Goal: Task Accomplishment & Management: Use online tool/utility

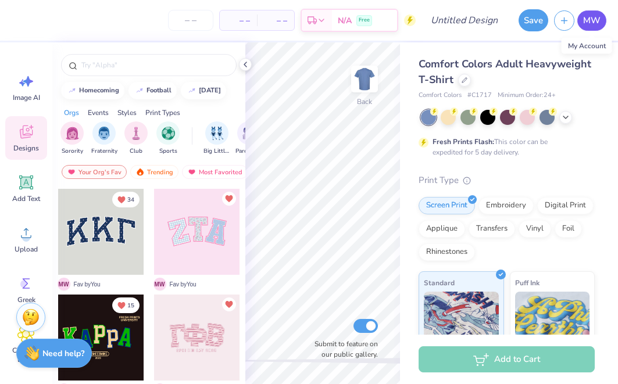
click at [597, 23] on span "MW" at bounding box center [591, 20] width 17 height 13
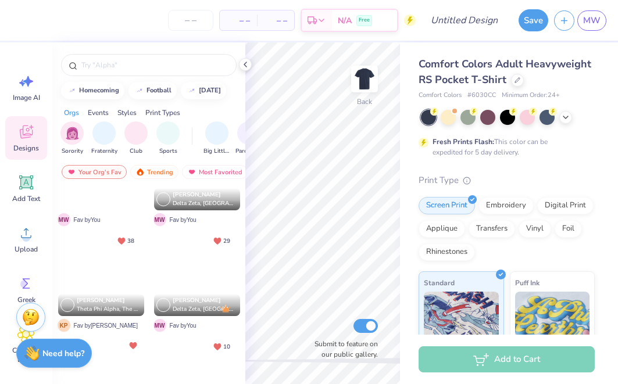
scroll to position [913, 0]
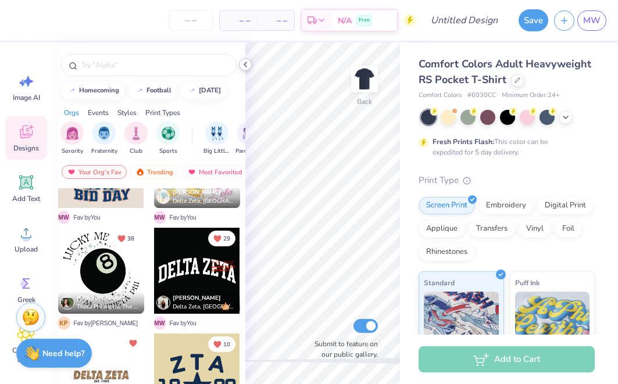
click at [248, 66] on icon at bounding box center [245, 64] width 9 height 9
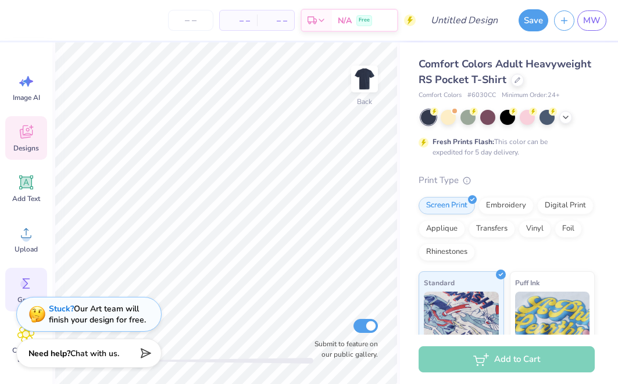
click at [26, 275] on icon at bounding box center [25, 283] width 17 height 17
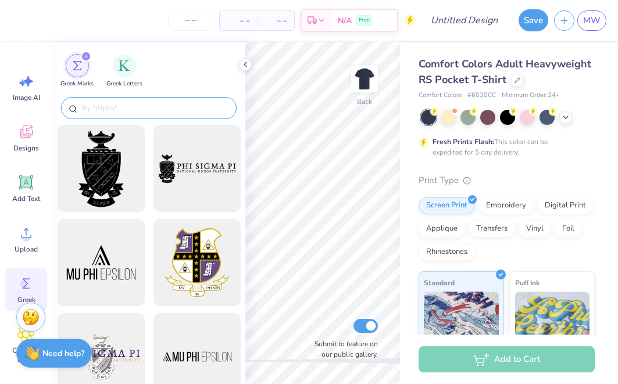
click at [183, 107] on input "text" at bounding box center [154, 108] width 149 height 12
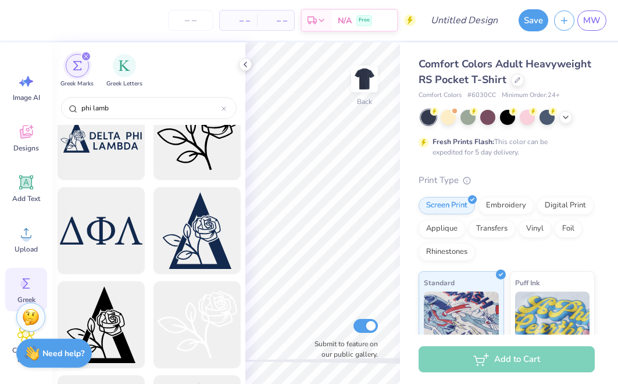
scroll to position [512, 0]
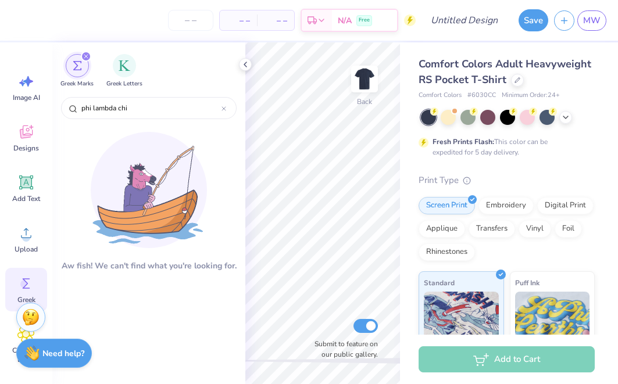
type input "phi lambda chi"
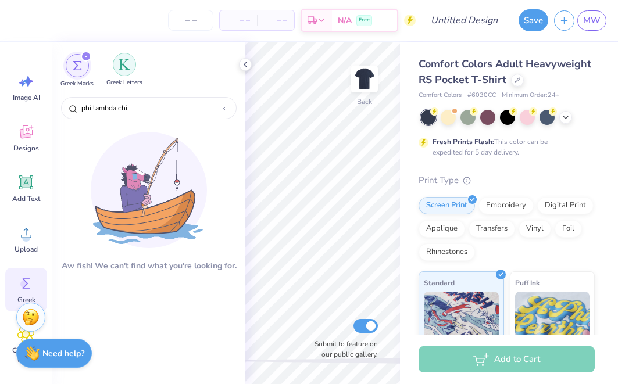
click at [120, 68] on img "filter for Greek Letters" at bounding box center [125, 65] width 12 height 12
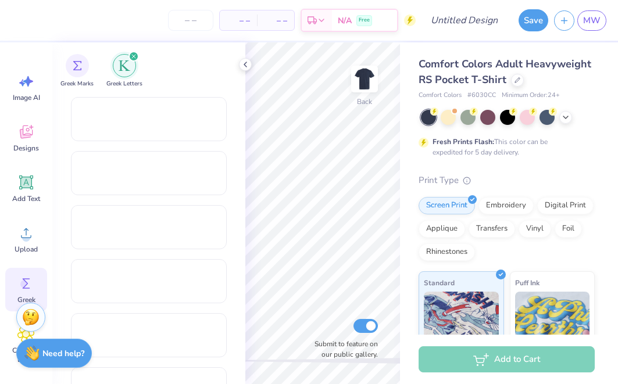
scroll to position [1515, 0]
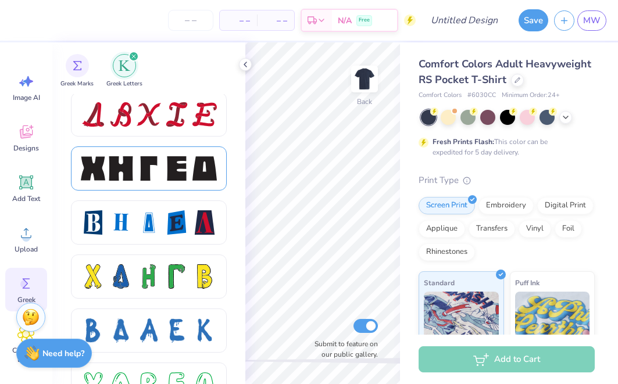
click at [160, 170] on div at bounding box center [149, 168] width 24 height 24
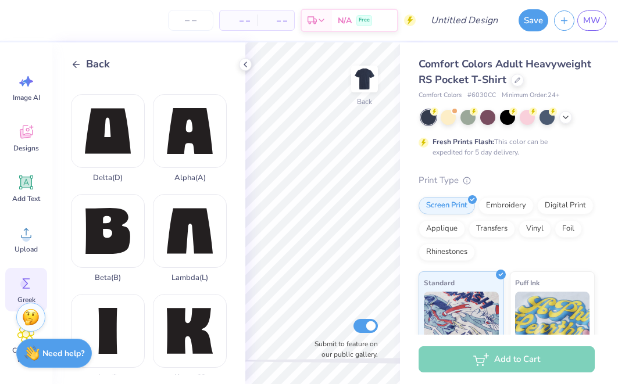
scroll to position [188, 0]
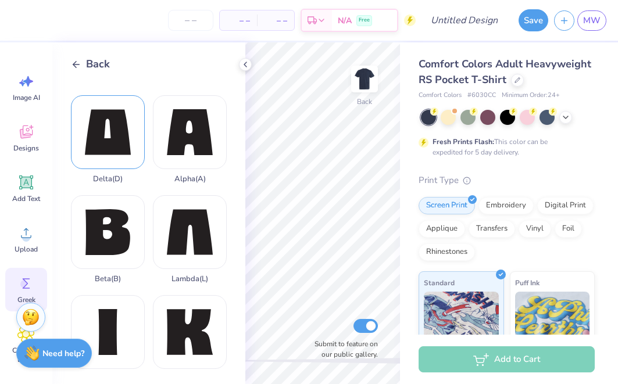
click at [116, 153] on div "Delta ( D )" at bounding box center [108, 139] width 74 height 88
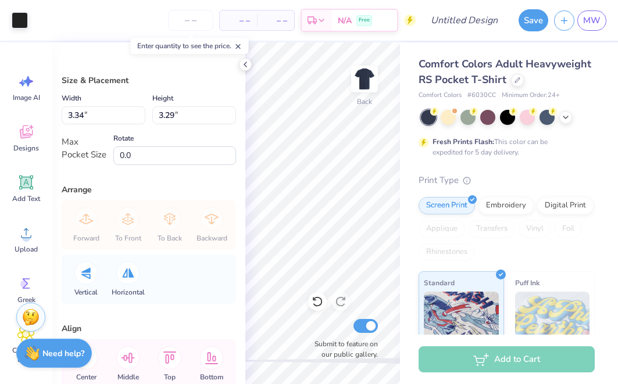
type input "1.35"
type input "1.33"
type input "0.74"
type input "0.73"
click at [245, 68] on icon at bounding box center [245, 64] width 9 height 9
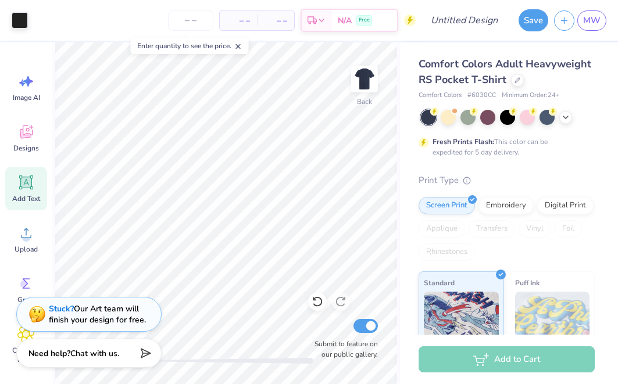
click at [25, 181] on icon at bounding box center [26, 182] width 11 height 11
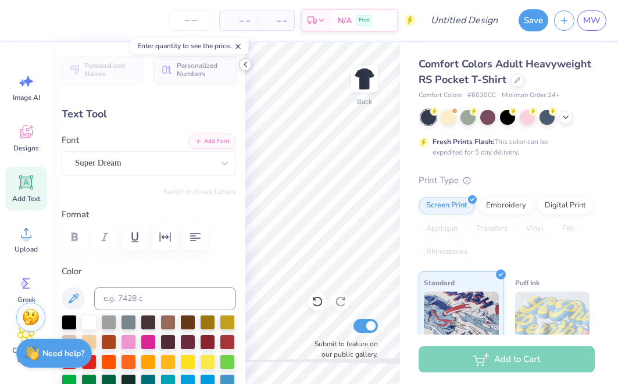
click at [243, 64] on icon at bounding box center [245, 64] width 9 height 9
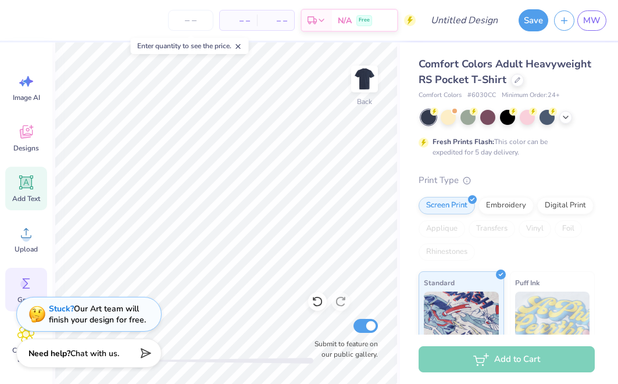
click at [17, 281] on div "Greek" at bounding box center [26, 290] width 42 height 44
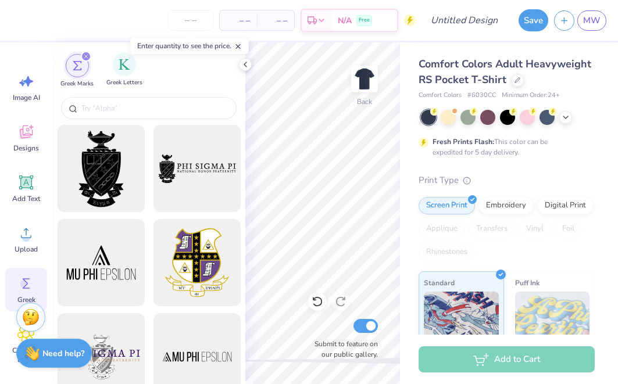
click at [126, 78] on div "Greek Letters" at bounding box center [124, 70] width 36 height 34
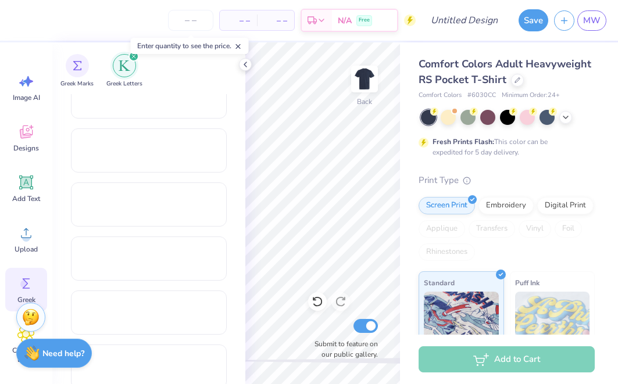
scroll to position [776, 0]
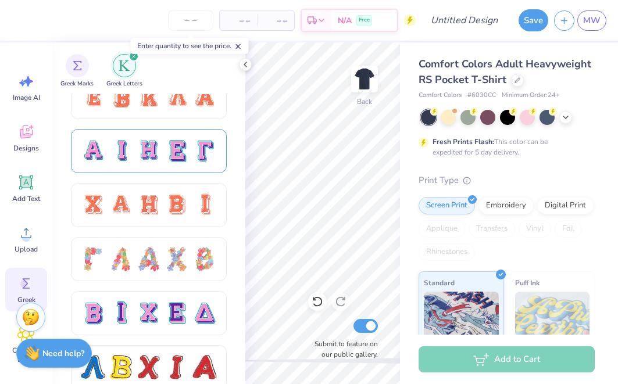
click at [175, 138] on div at bounding box center [149, 151] width 156 height 44
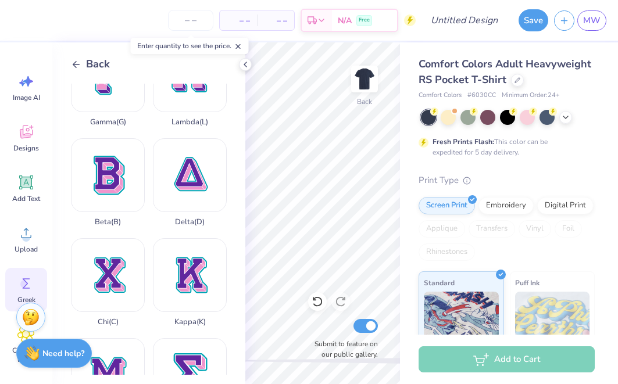
scroll to position [248, 0]
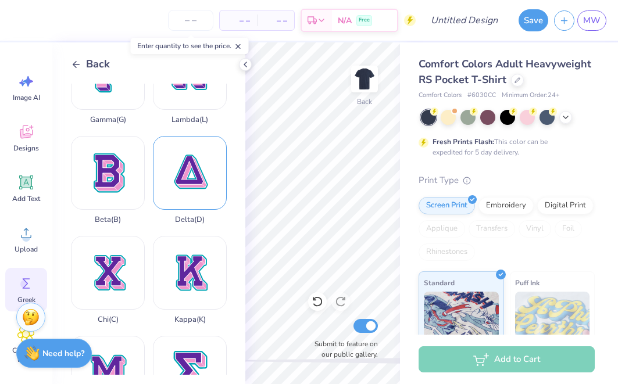
click at [188, 187] on div "Delta ( D )" at bounding box center [190, 180] width 74 height 88
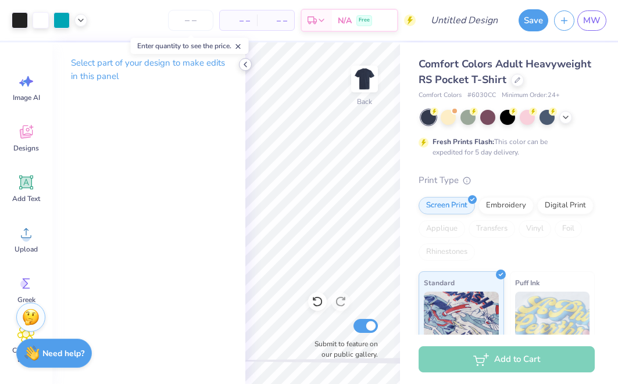
click at [249, 68] on icon at bounding box center [245, 64] width 9 height 9
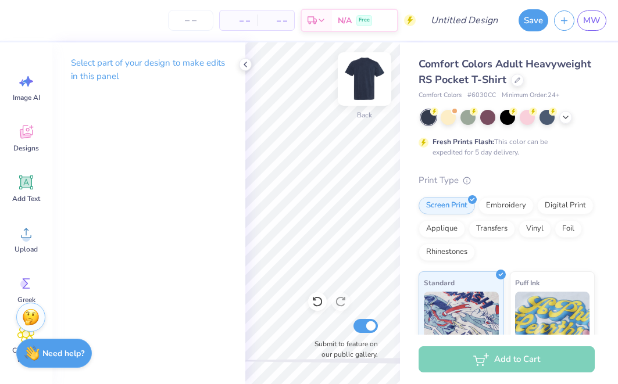
click at [370, 77] on img at bounding box center [364, 79] width 46 height 46
click at [245, 63] on polyline at bounding box center [245, 64] width 2 height 5
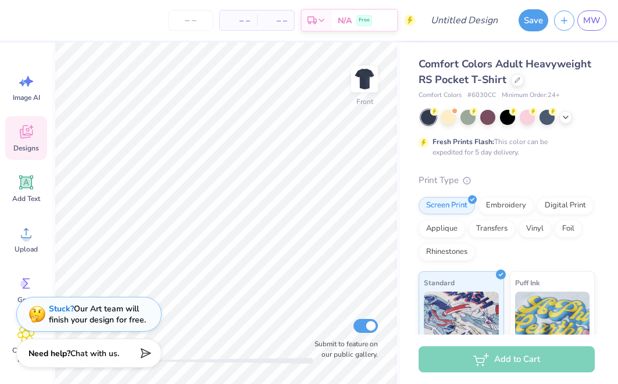
click at [34, 141] on div "Designs" at bounding box center [26, 138] width 42 height 44
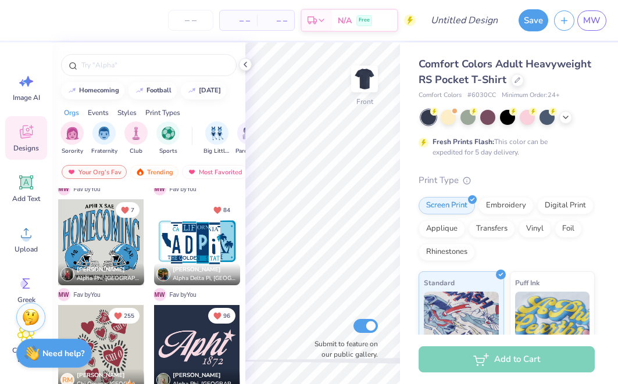
scroll to position [435, 0]
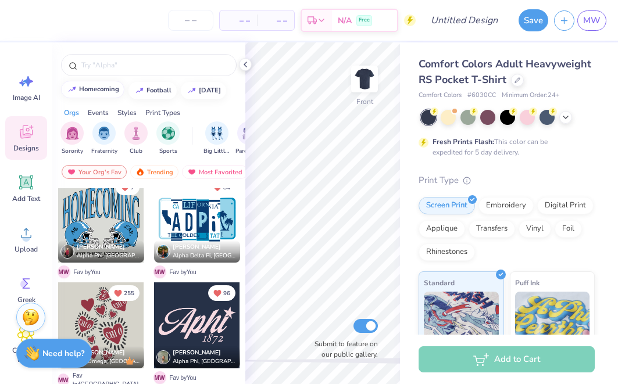
click at [116, 93] on button "homecoming" at bounding box center [92, 89] width 63 height 17
type input "homecoming"
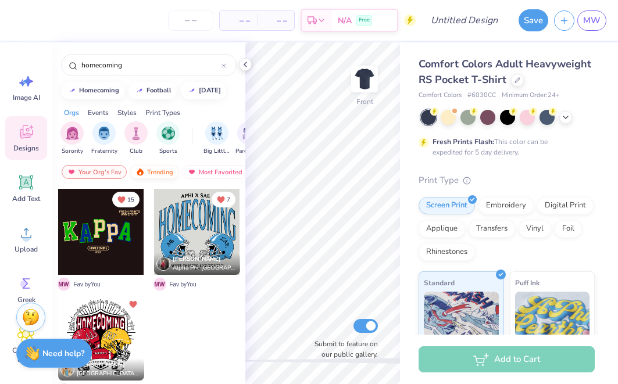
click at [149, 173] on div "Trending" at bounding box center [154, 172] width 48 height 14
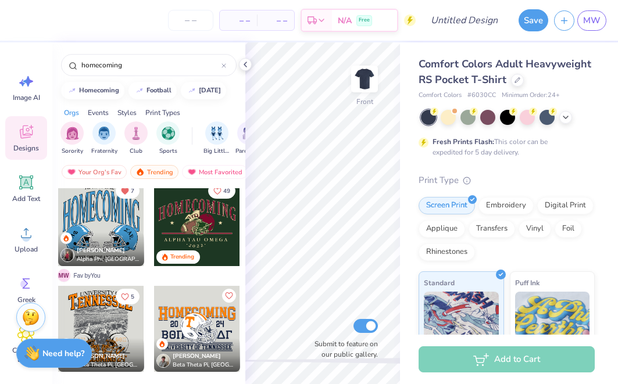
scroll to position [114, 0]
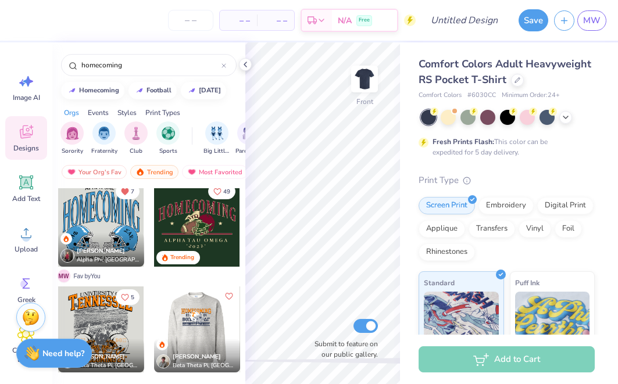
click at [154, 318] on div at bounding box center [111, 329] width 86 height 86
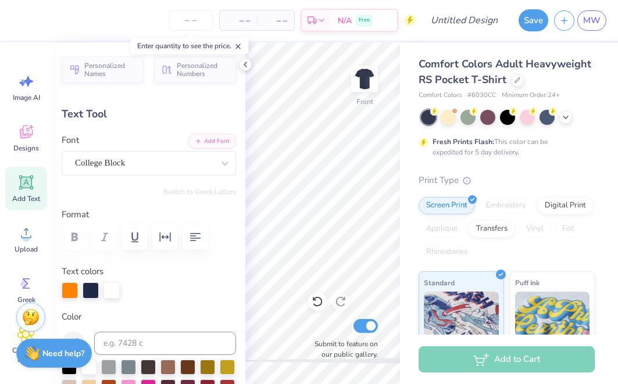
scroll to position [0, 2]
type input "1.49"
type input "2.27"
type input "6.79"
click at [20, 22] on div at bounding box center [20, 19] width 16 height 16
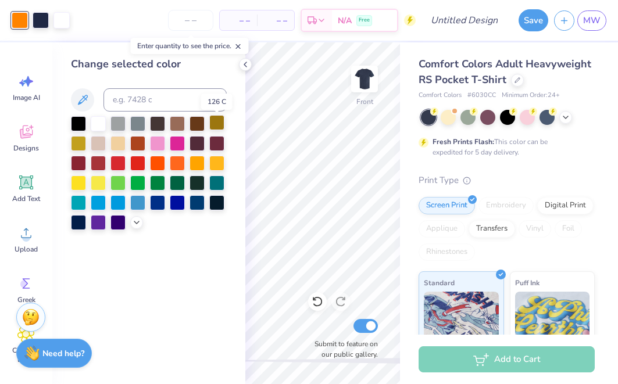
click at [217, 124] on div at bounding box center [216, 122] width 15 height 15
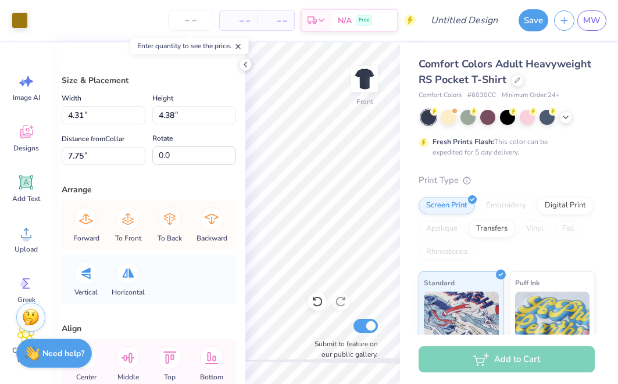
type input "1.51"
type input "1.76"
type input "8.38"
click at [245, 65] on icon at bounding box center [245, 64] width 9 height 9
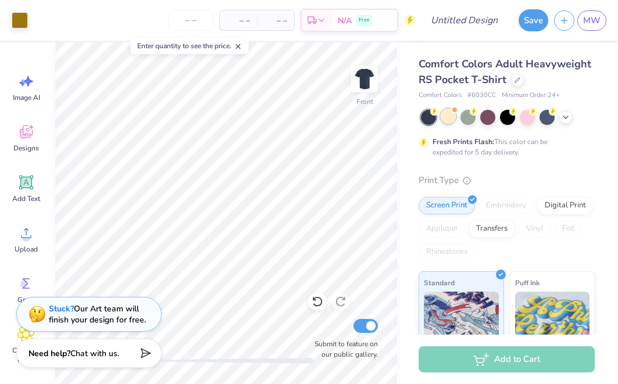
click at [447, 119] on div at bounding box center [447, 116] width 15 height 15
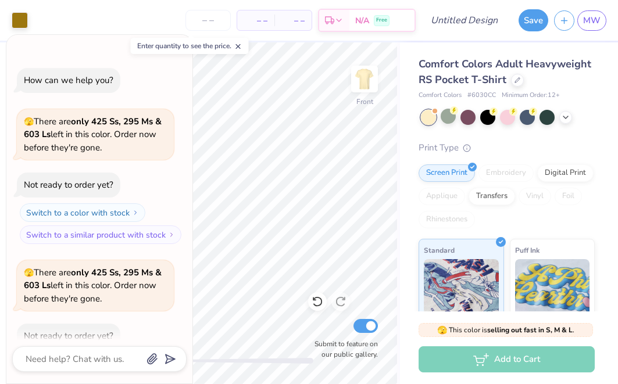
scroll to position [61, 0]
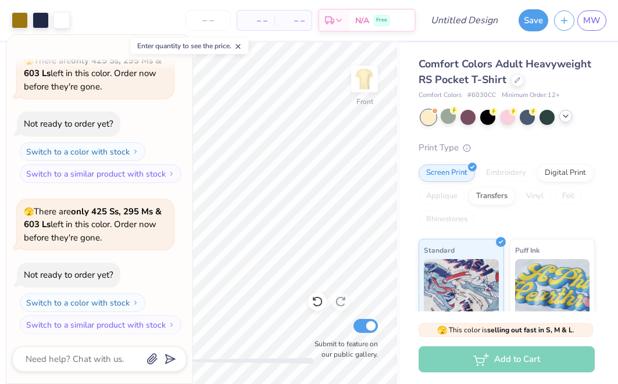
click at [563, 116] on icon at bounding box center [565, 116] width 9 height 9
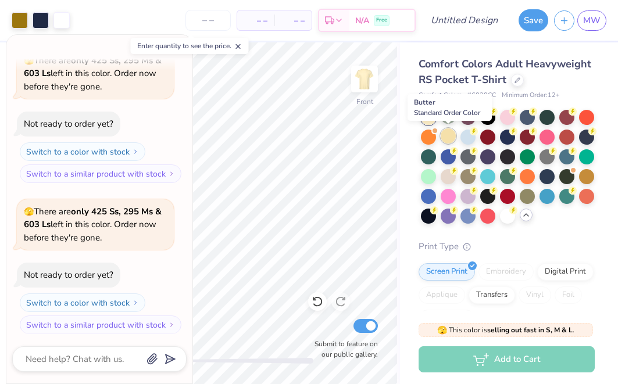
click at [445, 135] on div at bounding box center [447, 135] width 15 height 15
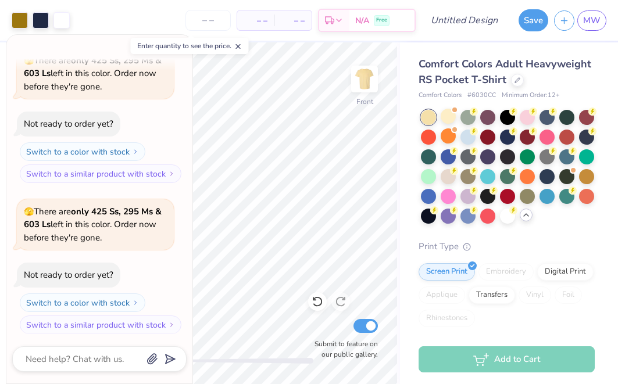
click at [242, 43] on icon at bounding box center [238, 46] width 8 height 8
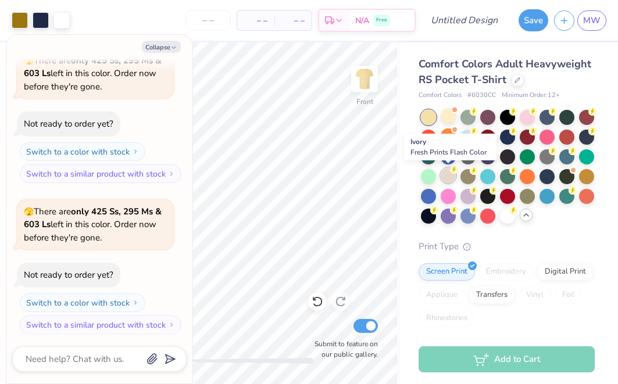
click at [443, 175] on div at bounding box center [447, 175] width 15 height 15
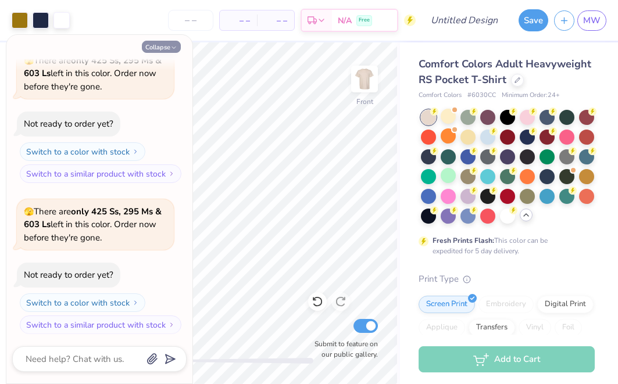
click at [170, 46] on icon "button" at bounding box center [173, 47] width 7 height 7
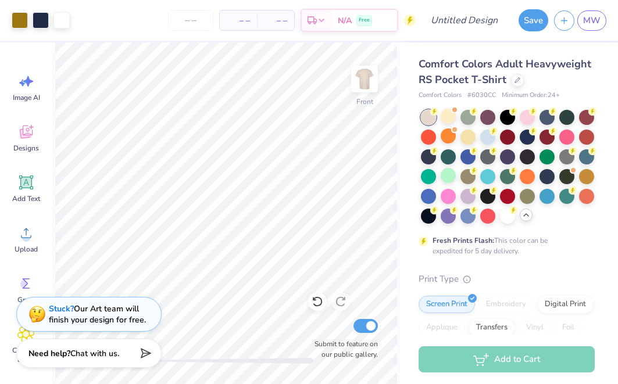
type textarea "x"
click at [116, 307] on div "Stuck? Our Art team will finish your design for free." at bounding box center [97, 313] width 97 height 22
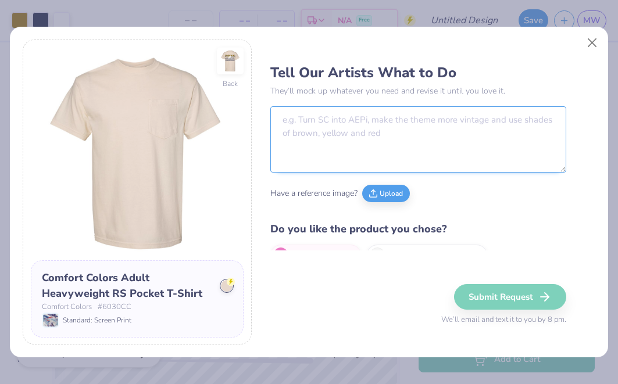
click at [341, 160] on textarea at bounding box center [417, 139] width 295 height 66
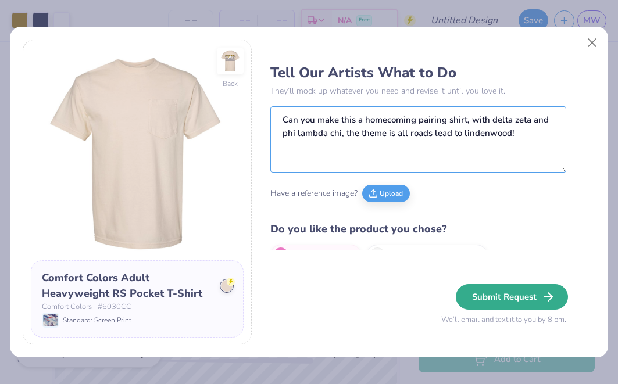
type textarea "Can you make this a homecoming pairing shirt, with delta zeta and phi lambda ch…"
click at [528, 299] on button "Submit Request" at bounding box center [512, 297] width 112 height 26
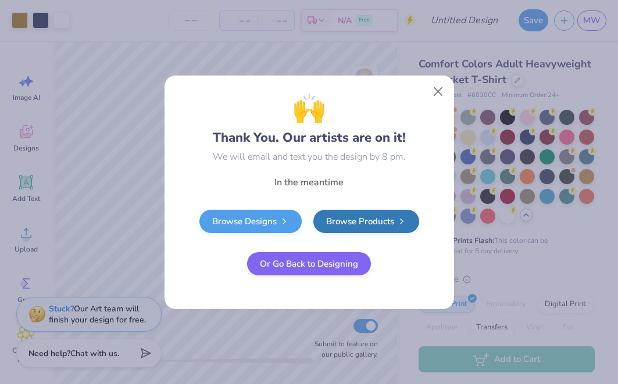
click at [440, 260] on div "Browse Designs Browse Products Or Go Back to Designing" at bounding box center [309, 243] width 279 height 66
click at [441, 89] on button "Close" at bounding box center [437, 91] width 22 height 22
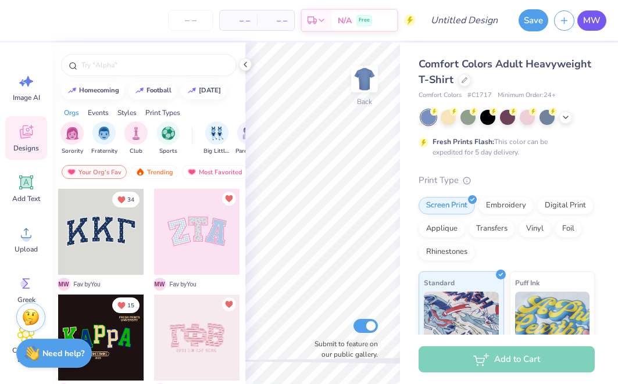
click at [596, 24] on span "MW" at bounding box center [591, 20] width 17 height 13
click at [597, 20] on span "MW" at bounding box center [591, 20] width 17 height 13
click at [243, 63] on icon at bounding box center [245, 64] width 9 height 9
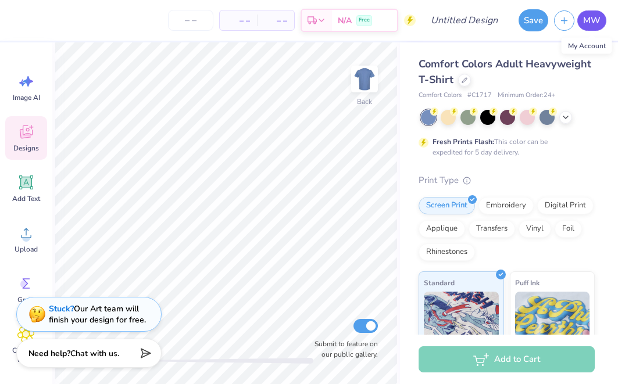
click at [591, 30] on link "MW" at bounding box center [591, 20] width 29 height 20
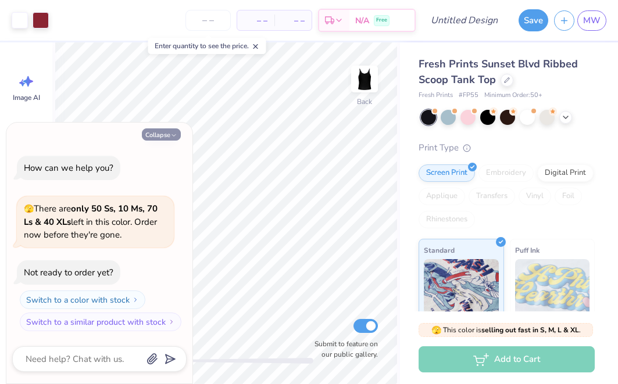
click at [174, 133] on icon "button" at bounding box center [173, 135] width 7 height 7
type textarea "x"
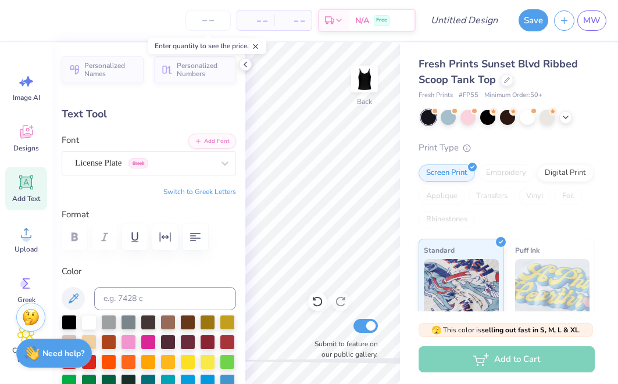
scroll to position [0, 1]
type textarea "deezee"
type input "2.26"
type input "0.14"
type input "2.58"
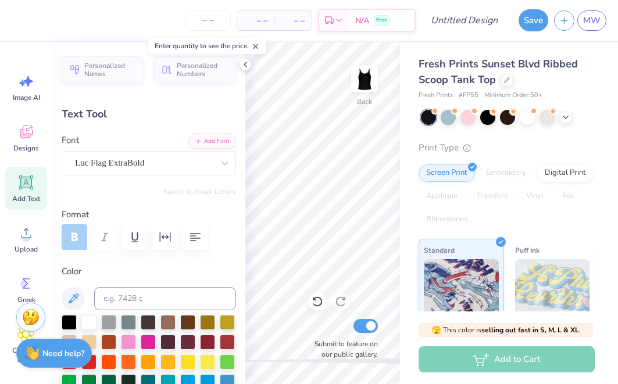
scroll to position [0, 0]
type textarea "g"
type textarea "d"
type textarea "Omicron Omiconr"
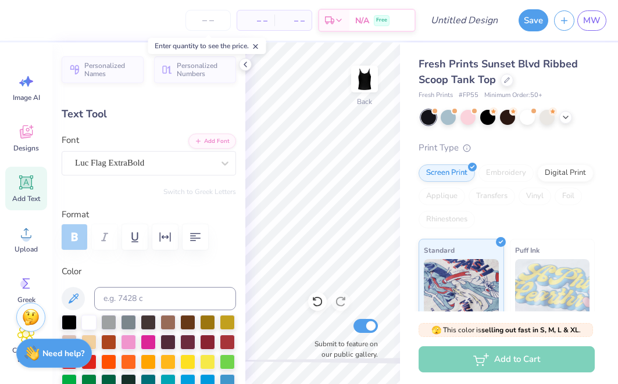
scroll to position [0, 3]
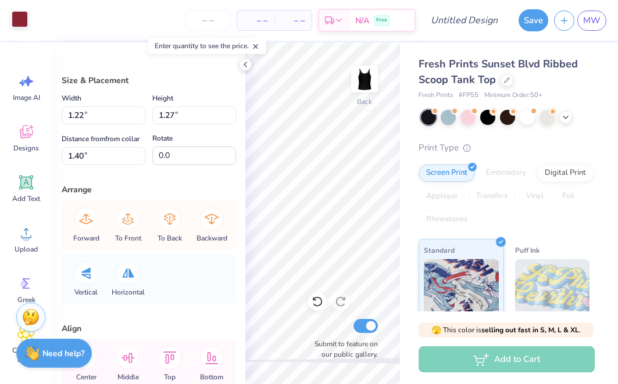
click at [19, 18] on div at bounding box center [20, 19] width 16 height 16
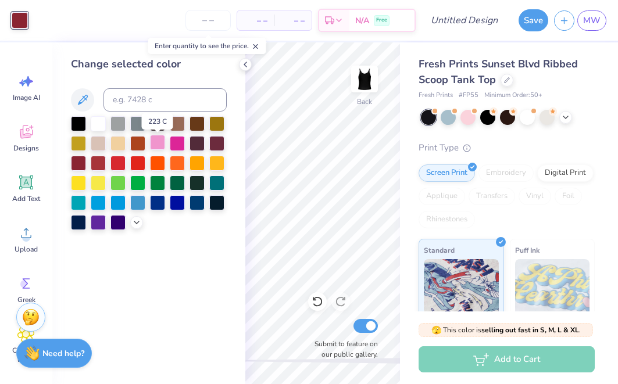
click at [158, 148] on div at bounding box center [157, 142] width 15 height 15
click at [137, 146] on div at bounding box center [137, 142] width 15 height 15
click at [104, 166] on div at bounding box center [98, 162] width 15 height 15
click at [79, 164] on div at bounding box center [78, 162] width 15 height 15
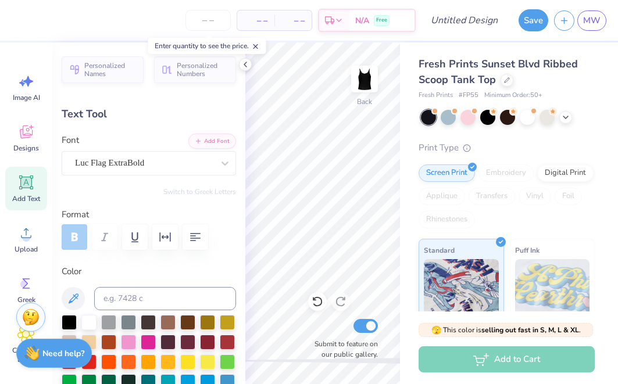
scroll to position [0, 1]
type textarea "EST 1902"
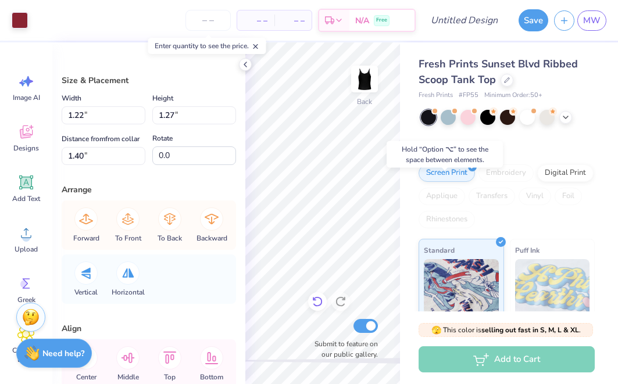
click at [317, 301] on icon at bounding box center [317, 302] width 12 height 12
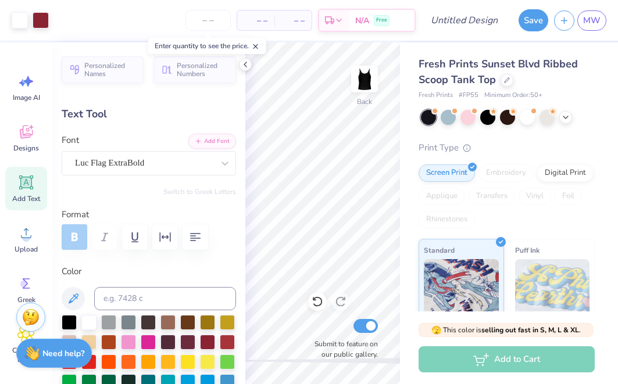
type input "2.67"
type textarea "Omicron omicron"
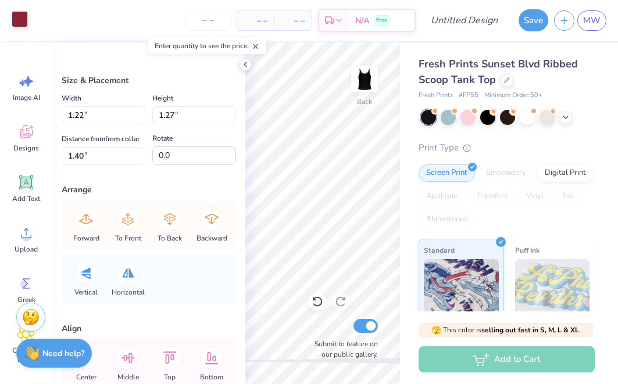
click at [23, 19] on div at bounding box center [20, 19] width 16 height 16
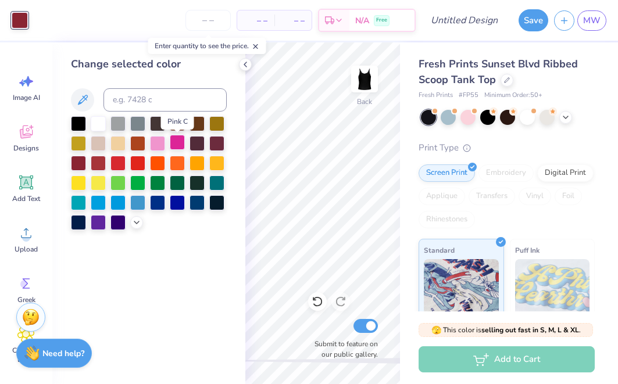
click at [175, 145] on div at bounding box center [177, 142] width 15 height 15
click at [78, 163] on div at bounding box center [78, 162] width 15 height 15
click at [246, 63] on icon at bounding box center [245, 64] width 9 height 9
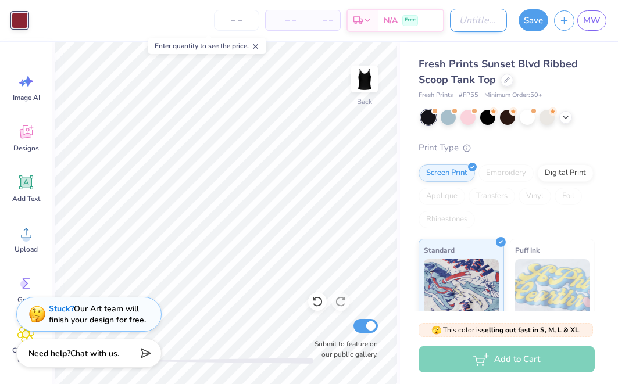
click at [480, 19] on input "Design Title" at bounding box center [478, 20] width 57 height 23
type input "G"
type input "Lip Sync Option #1"
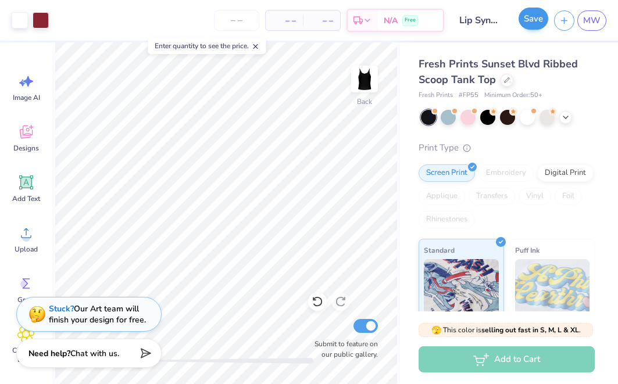
click at [529, 19] on button "Save" at bounding box center [533, 19] width 30 height 22
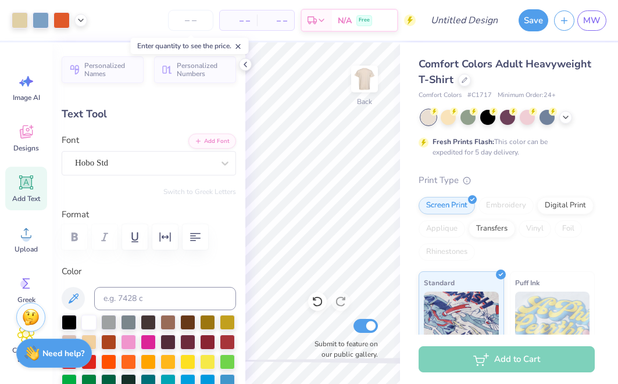
type input "4.51"
type input "1.25"
type input "9.83"
type input "1.9"
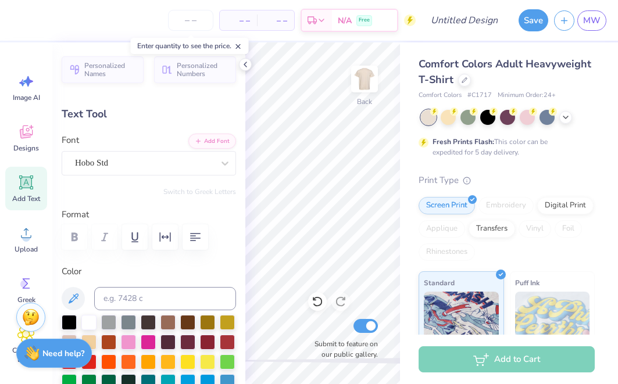
type input "2.91"
type input "0.71"
type input "11.82"
type input "1.9"
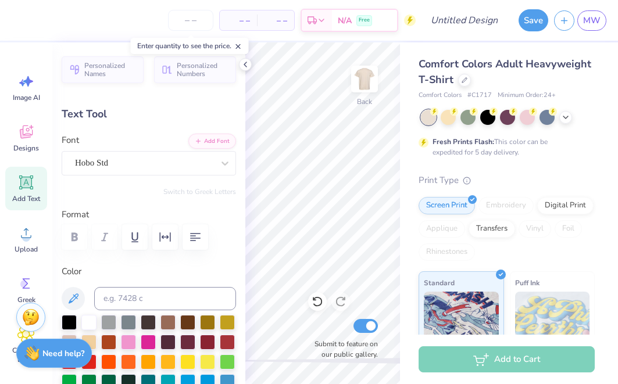
type textarea "B"
type textarea "HOMECOMING"
type input "0.0"
type input "1.70"
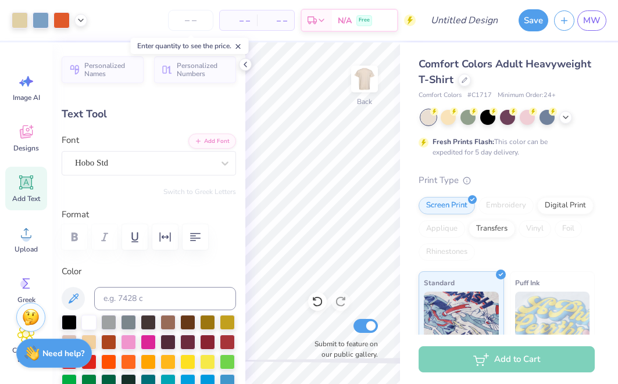
type input "3.30"
type input "4.91"
type input "77.6"
type textarea "LIONS"
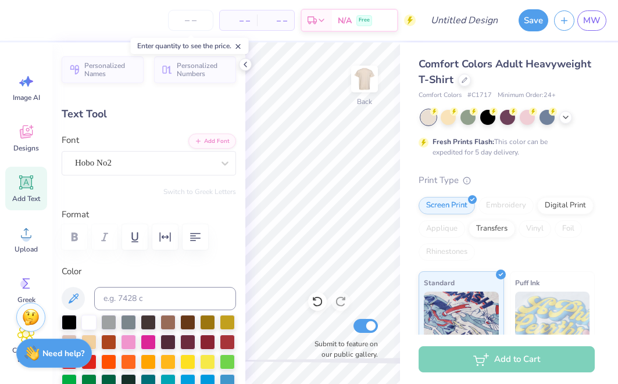
type input "0.0"
type input "1.93"
type input "4.27"
type input "4.41"
type input "77.6"
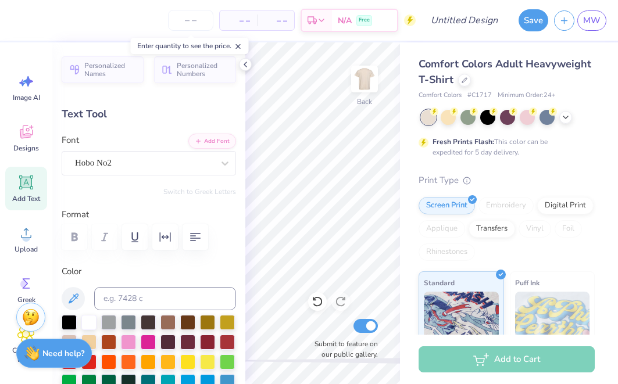
type input "1.71"
type input "3.77"
type input "4.92"
type input "0.0"
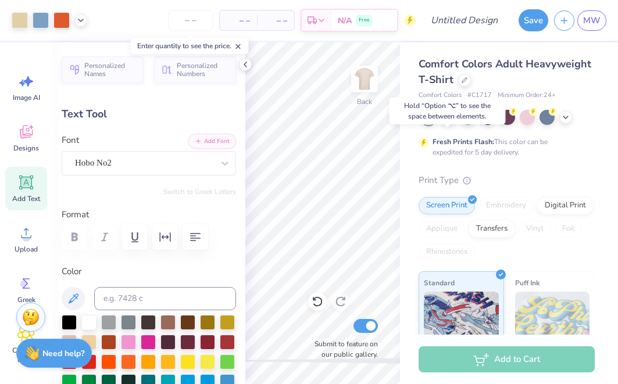
type input "5.30"
type input "1.99"
type input "6.47"
type input "-3.4"
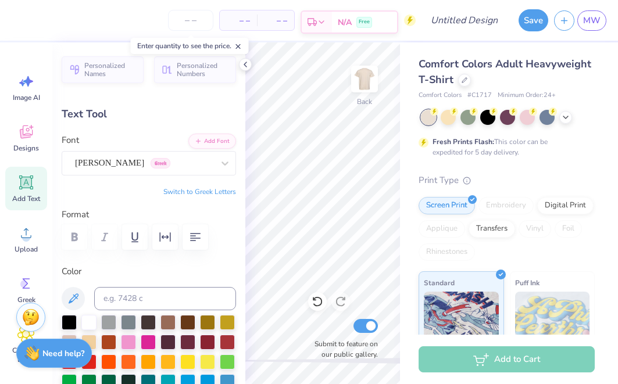
paste textarea "D"
type textarea "D"
click at [24, 279] on icon at bounding box center [25, 283] width 17 height 17
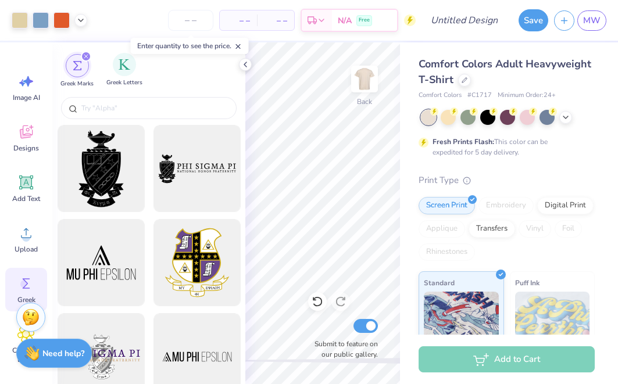
click at [131, 76] on div "Greek Letters" at bounding box center [124, 70] width 36 height 34
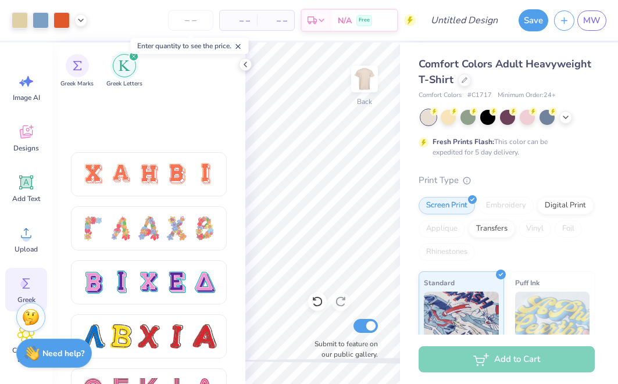
scroll to position [944, 0]
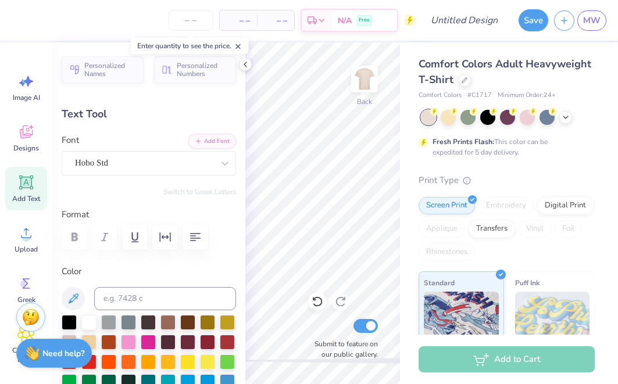
type textarea "l"
type textarea "LINDENWOOD"
type input "0.0"
type input "8.50"
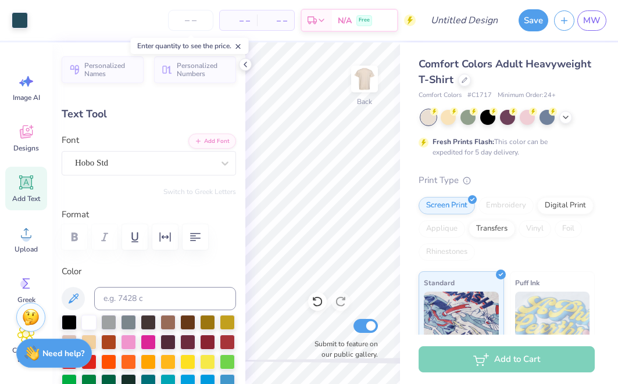
type input "1.36"
type input "9.77"
type input "1.9"
type input "5.62"
type input "0.90"
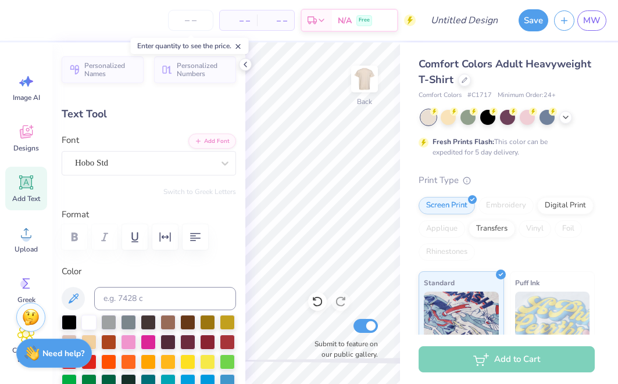
type input "10.25"
type input "0.0"
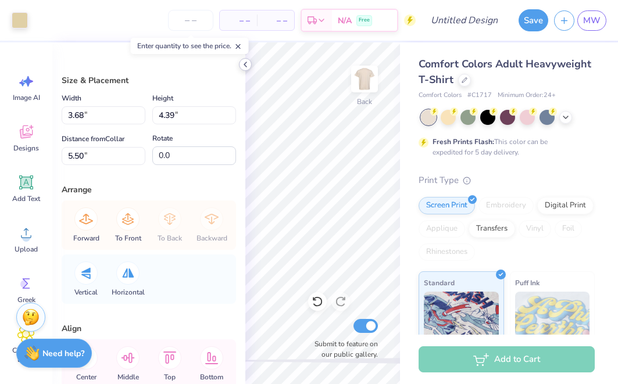
click at [245, 62] on icon at bounding box center [245, 64] width 9 height 9
click at [317, 300] on icon at bounding box center [317, 302] width 12 height 12
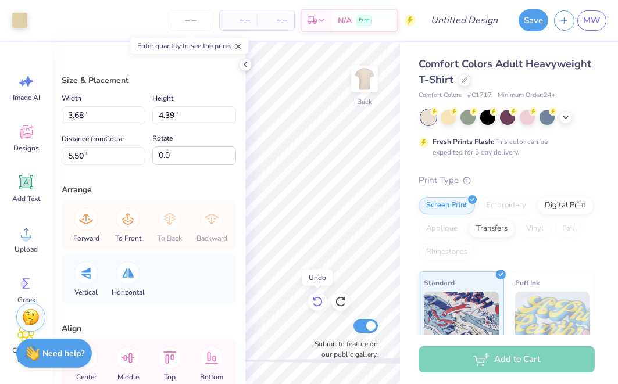
click at [317, 300] on icon at bounding box center [317, 302] width 12 height 12
click at [339, 297] on icon at bounding box center [340, 302] width 10 height 10
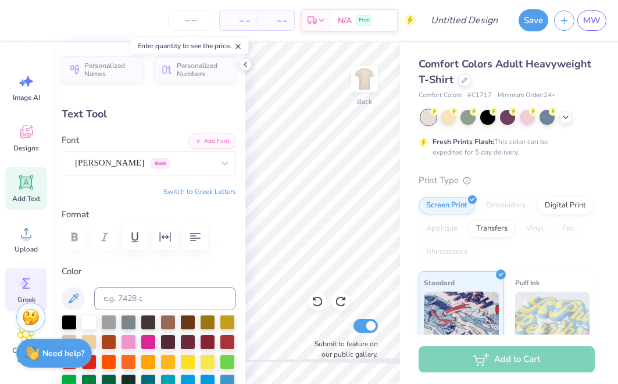
click at [24, 281] on circle at bounding box center [24, 284] width 8 height 8
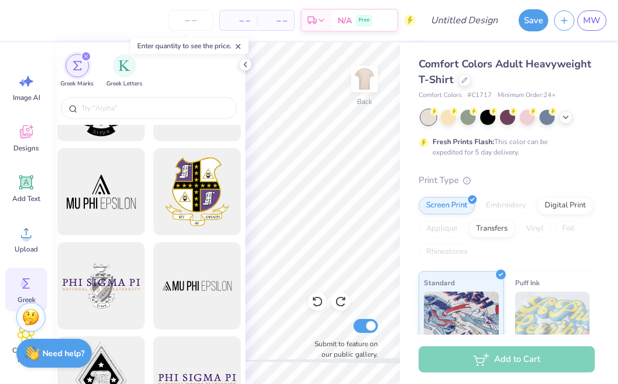
scroll to position [74, 0]
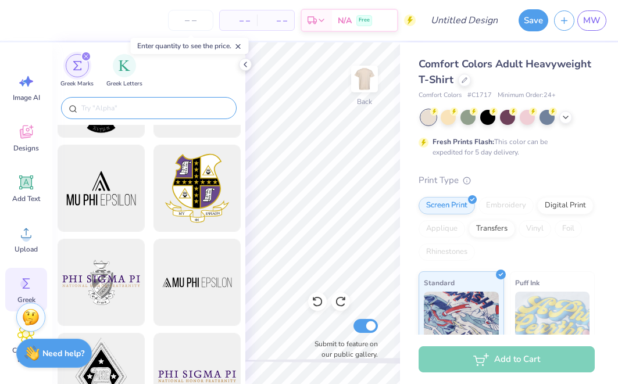
click at [147, 105] on input "text" at bounding box center [154, 108] width 149 height 12
click at [129, 70] on img "filter for Greek Letters" at bounding box center [125, 65] width 12 height 12
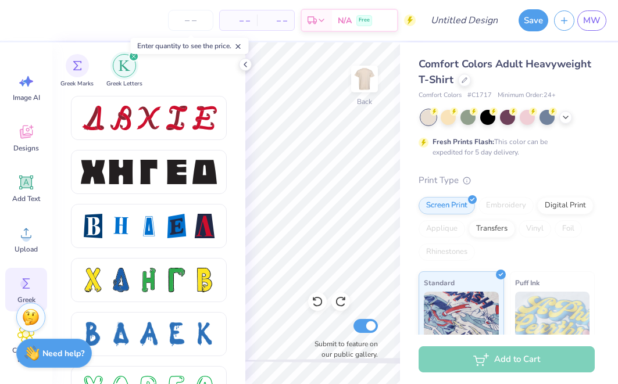
scroll to position [1476, 0]
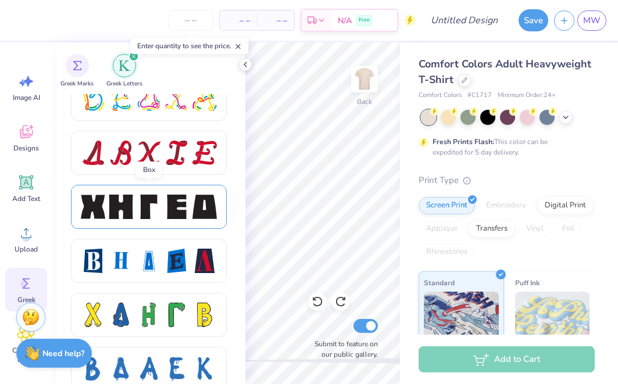
click at [157, 213] on div at bounding box center [149, 207] width 24 height 24
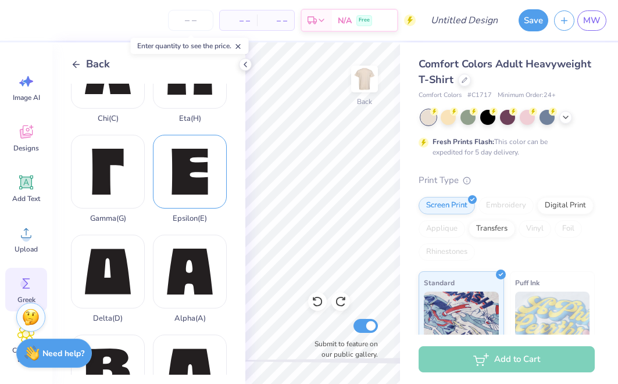
scroll to position [67, 0]
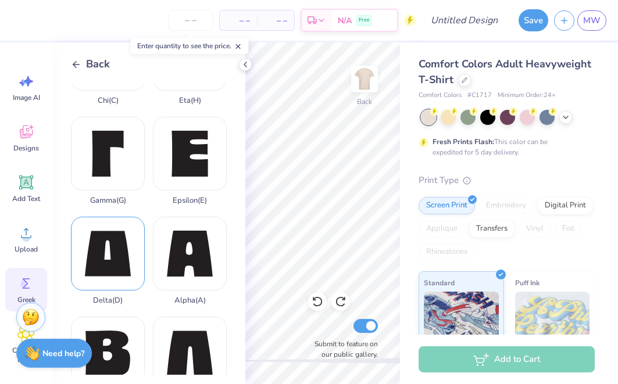
click at [124, 256] on div "Delta ( D )" at bounding box center [108, 261] width 74 height 88
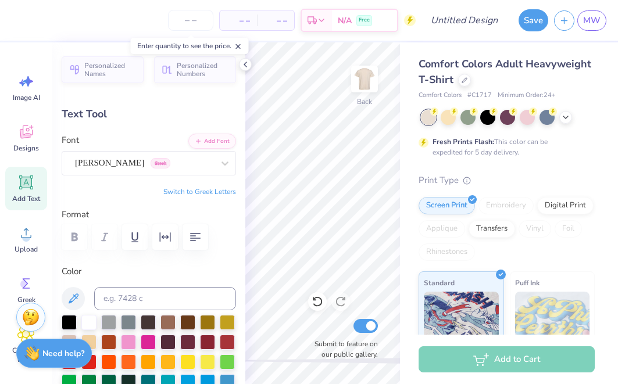
paste textarea "D"
paste textarea "FLC"
type textarea "DZ X FLC"
type input "0.0"
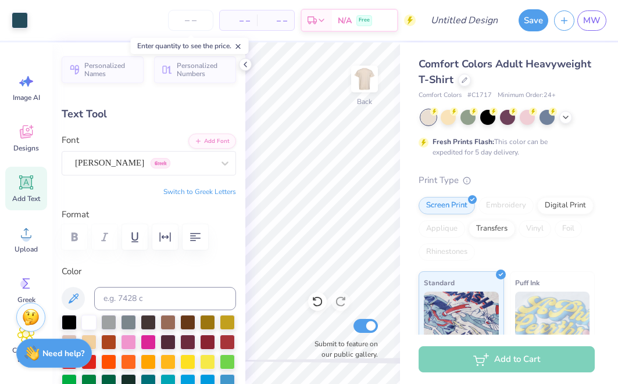
type input "9.68"
type input "2.28"
type input "6.34"
type input "-3.4"
type input "5.19"
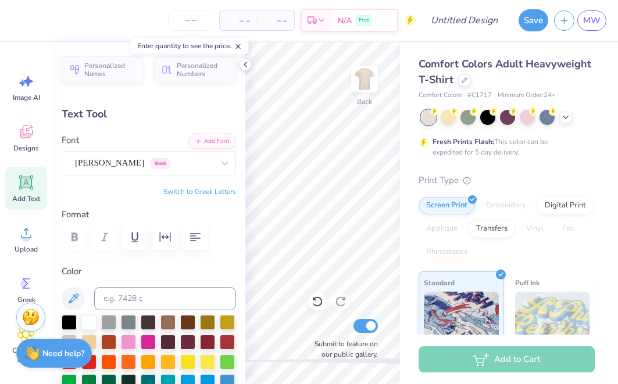
type input "1.22"
type input "7.41"
type input "0.0"
click at [19, 21] on div at bounding box center [20, 19] width 16 height 16
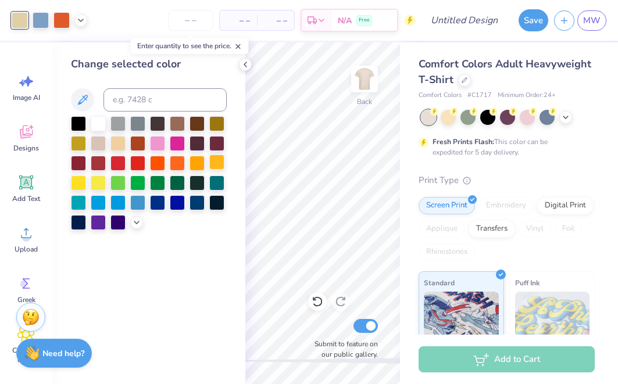
click at [216, 166] on div at bounding box center [216, 162] width 15 height 15
click at [247, 64] on icon at bounding box center [245, 64] width 9 height 9
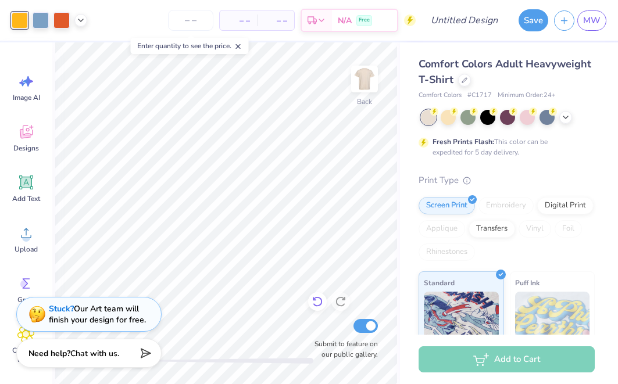
click at [317, 300] on icon at bounding box center [317, 302] width 12 height 12
click at [462, 77] on icon at bounding box center [464, 79] width 6 height 6
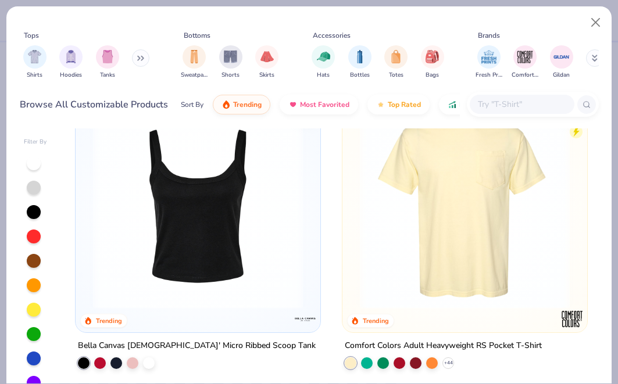
scroll to position [1865, 0]
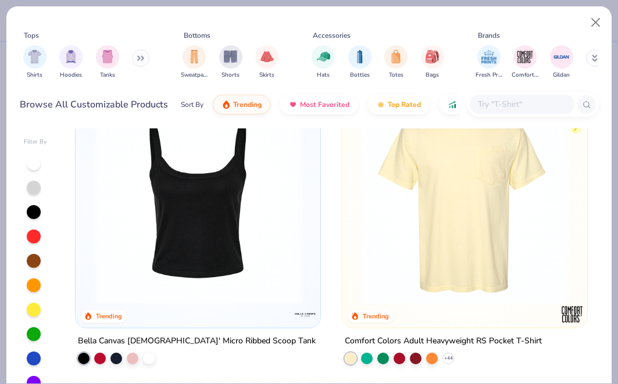
click at [399, 229] on img at bounding box center [464, 200] width 221 height 210
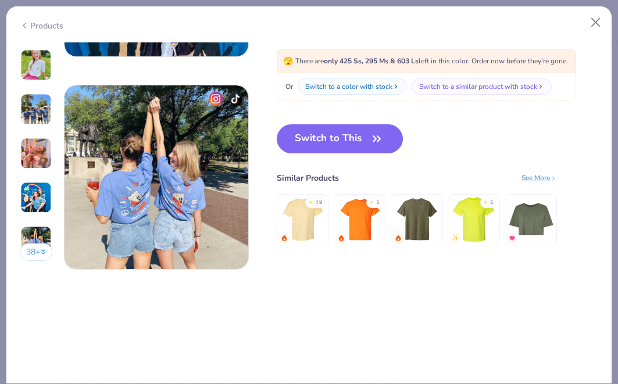
scroll to position [1170, 0]
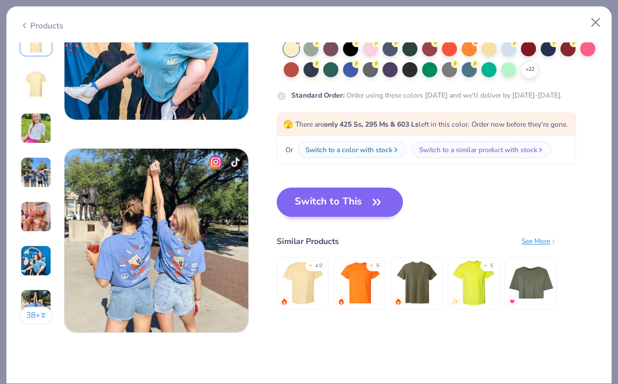
click at [379, 206] on icon "button" at bounding box center [376, 202] width 16 height 16
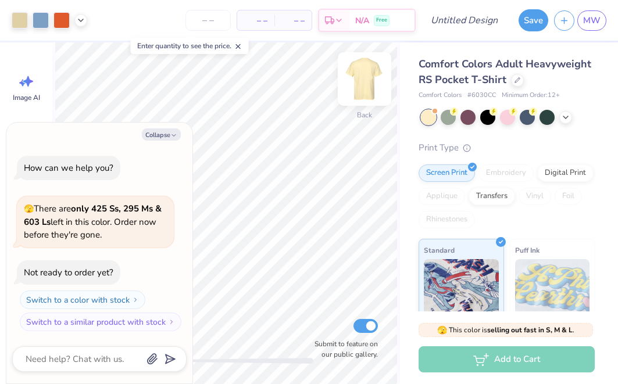
click at [359, 84] on img at bounding box center [364, 79] width 46 height 46
click at [359, 85] on img at bounding box center [364, 79] width 46 height 46
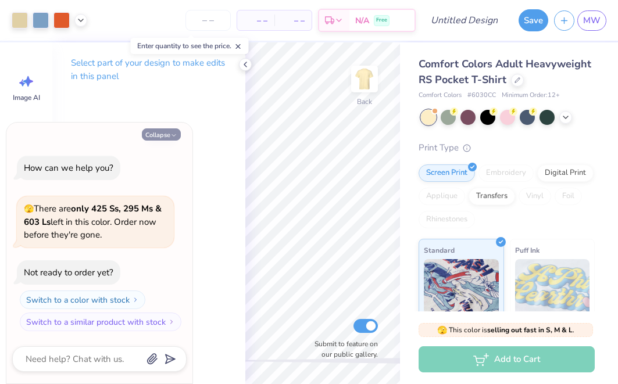
click at [167, 135] on button "Collapse" at bounding box center [161, 134] width 39 height 12
type textarea "x"
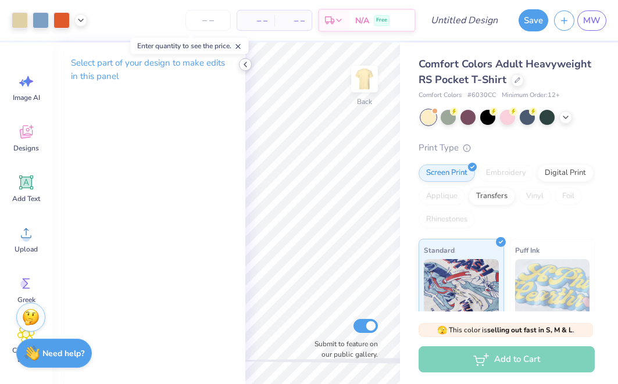
click at [245, 60] on icon at bounding box center [245, 64] width 9 height 9
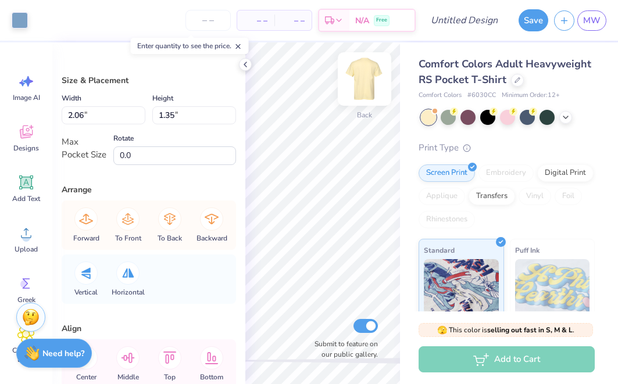
click at [368, 76] on img at bounding box center [364, 79] width 46 height 46
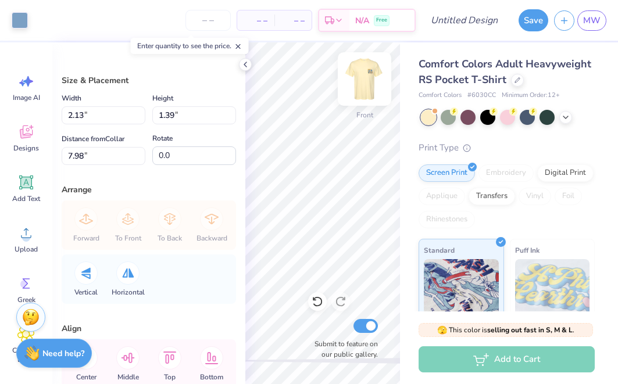
click at [372, 77] on img at bounding box center [364, 79] width 46 height 46
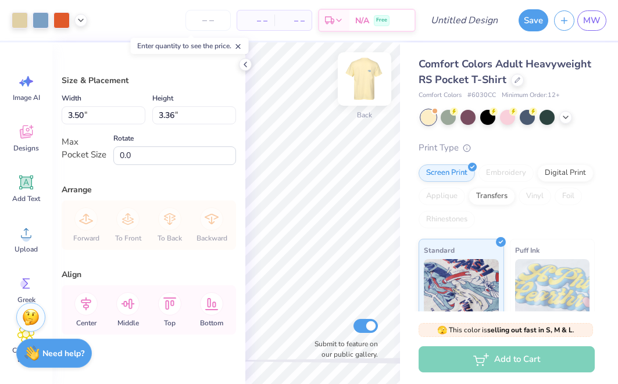
click at [369, 90] on img at bounding box center [364, 79] width 46 height 46
type input "12.52"
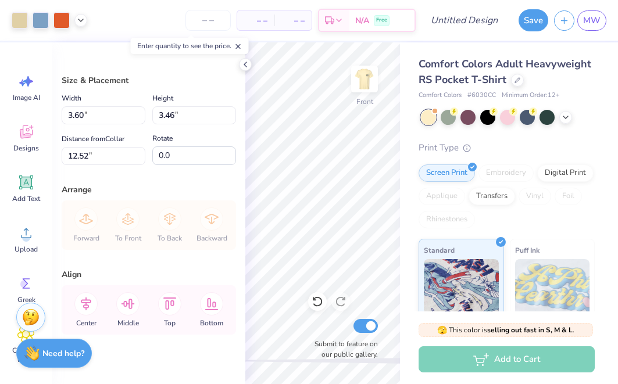
click at [407, 85] on div "Art colors – – Per Item – – Total Est. Delivery N/A Free Design Title Save MW I…" at bounding box center [309, 192] width 618 height 384
click at [232, 97] on div "Art colors – – Per Item – – Total Est. Delivery N/A Free Design Title Save MW I…" at bounding box center [309, 192] width 618 height 384
click at [243, 63] on icon at bounding box center [245, 64] width 9 height 9
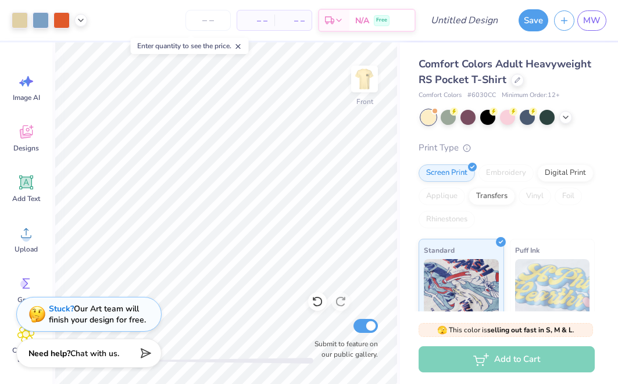
type input "8.95"
type input "6.90"
type input "6.62"
type input "5.79"
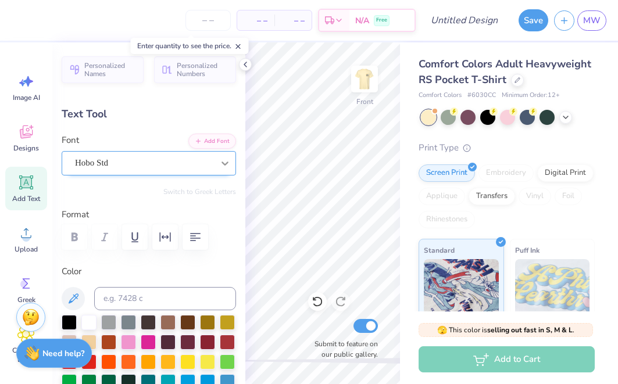
click at [232, 171] on div "– – Per Item – – Total Est. Delivery N/A Free Design Title Save MW Image AI Des…" at bounding box center [309, 192] width 618 height 384
click at [246, 65] on icon at bounding box center [245, 64] width 9 height 9
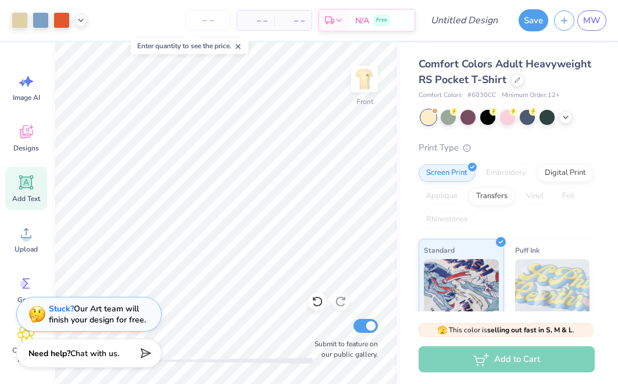
type input "0.0"
type input "1.07"
type input "2.37"
type input "6.85"
type input "77.6"
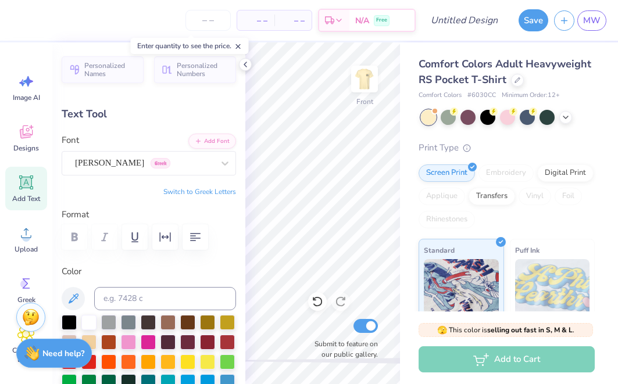
type input "2.89"
type input "0.83"
type input "6.30"
type input "0.0"
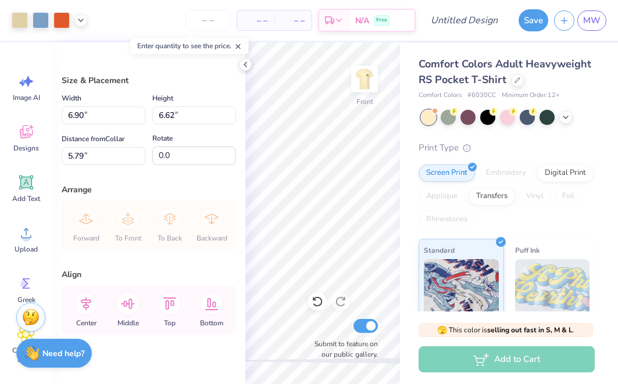
type input "10.78"
type input "10.35"
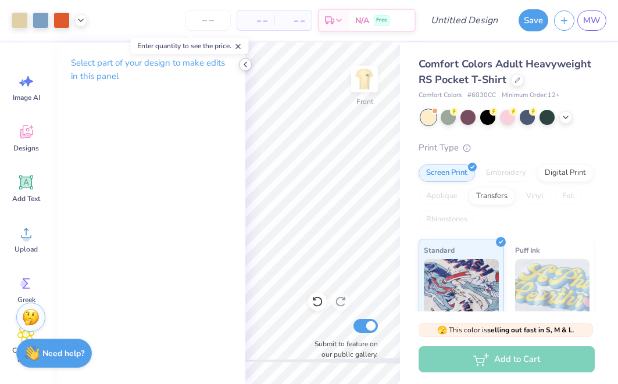
click at [244, 62] on icon at bounding box center [245, 64] width 9 height 9
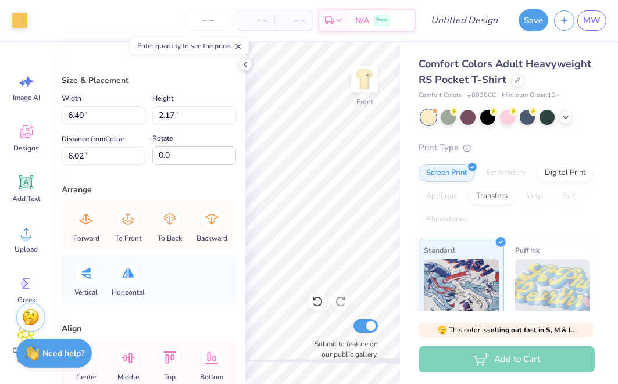
type input "2.59"
type input "3.67"
type input "11.67"
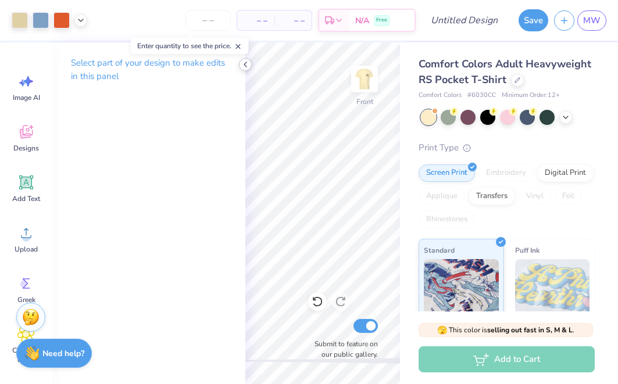
click at [246, 63] on icon at bounding box center [245, 64] width 9 height 9
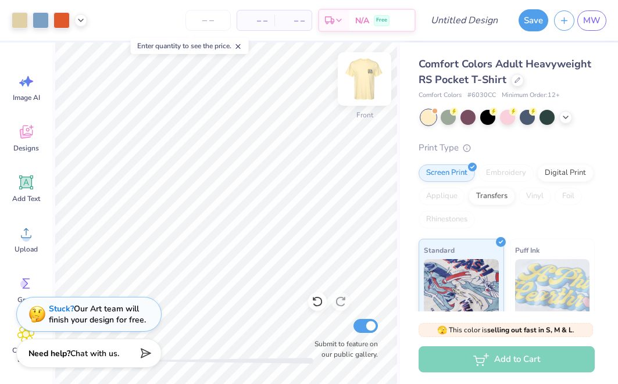
click at [363, 86] on img at bounding box center [364, 79] width 46 height 46
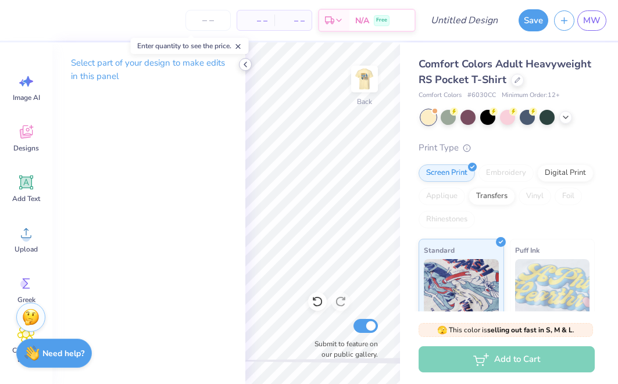
click at [246, 60] on icon at bounding box center [245, 64] width 9 height 9
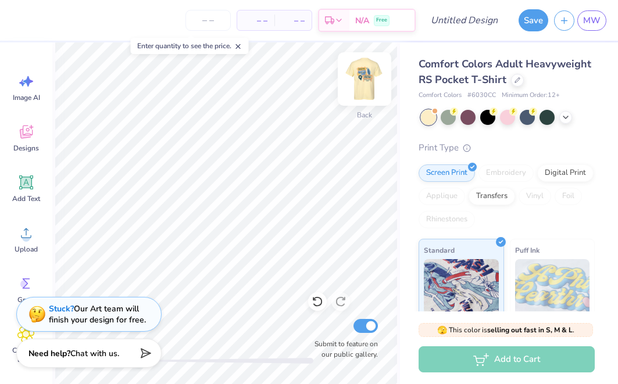
click at [361, 81] on img at bounding box center [364, 79] width 46 height 46
click at [361, 81] on img at bounding box center [364, 78] width 23 height 23
click at [366, 83] on img at bounding box center [364, 79] width 46 height 46
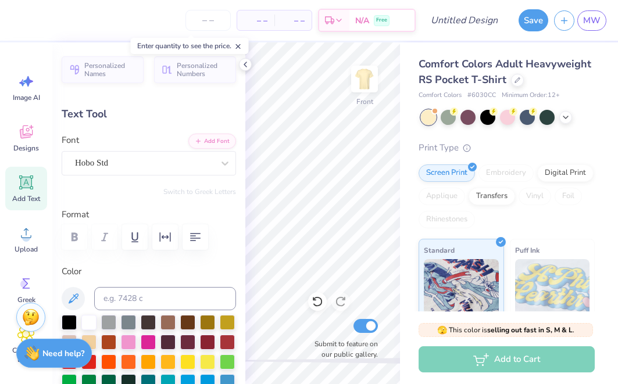
scroll to position [0, 1]
type textarea "l"
type textarea "LINDENWOOD"
click at [322, 307] on icon at bounding box center [317, 302] width 12 height 12
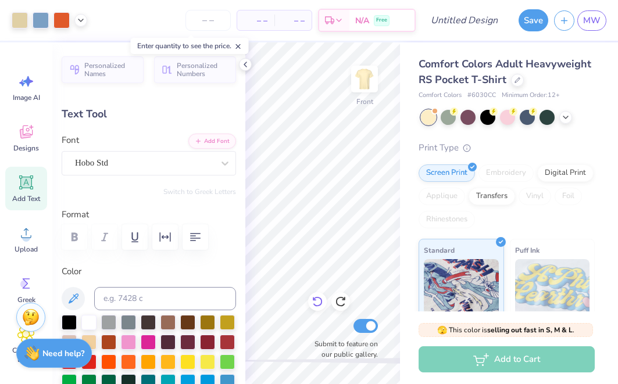
type input "1.9"
type textarea "LINDENWOOD"
type input "0.0"
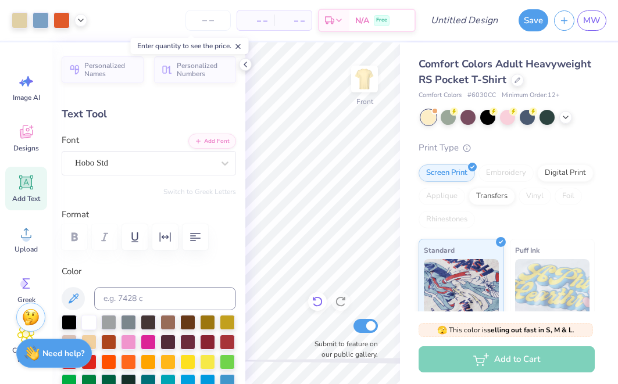
type input "8.32"
type input "1.33"
type input "12.42"
type input "1.9"
type input "5.60"
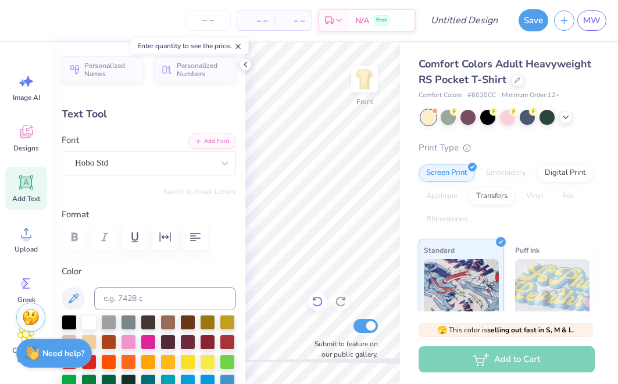
type input "0.90"
type input "12.87"
type input "0.0"
click at [247, 63] on icon at bounding box center [245, 64] width 9 height 9
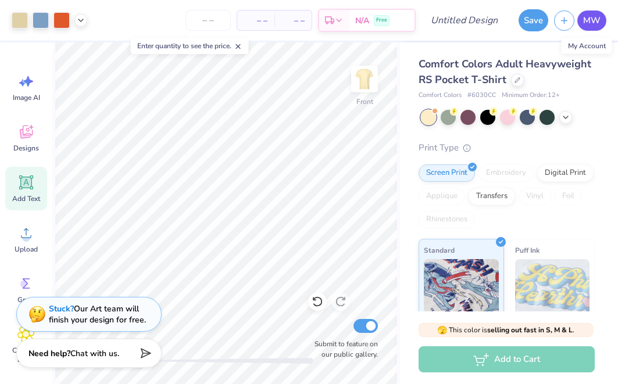
click at [603, 17] on link "MW" at bounding box center [591, 20] width 29 height 20
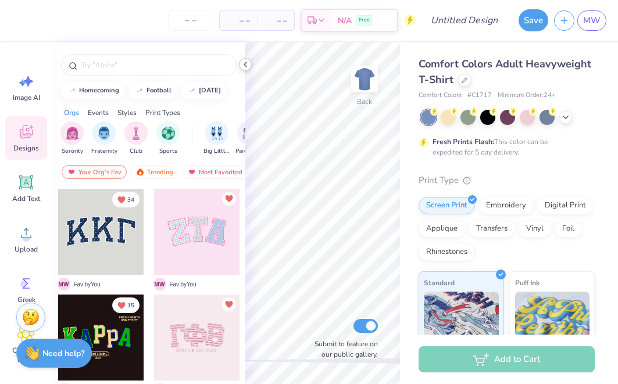
click at [243, 62] on icon at bounding box center [245, 64] width 9 height 9
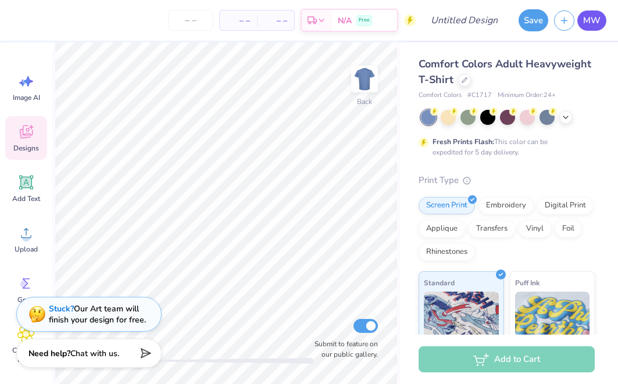
click at [594, 21] on span "MW" at bounding box center [591, 20] width 17 height 13
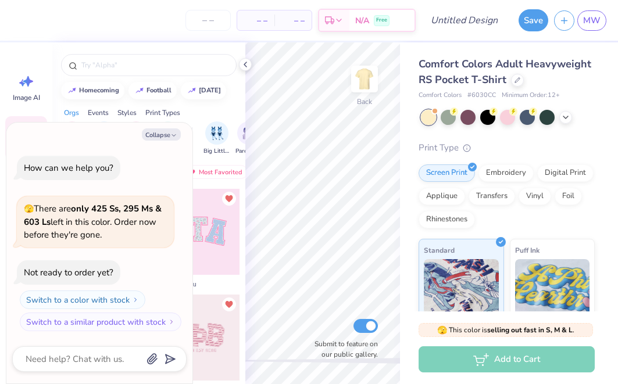
click at [164, 142] on div "Collapse How can we help you? 🫣 There are only 425 Ss, 295 Ms & 603 Ls left in …" at bounding box center [99, 253] width 186 height 261
click at [163, 133] on button "Collapse" at bounding box center [161, 134] width 39 height 12
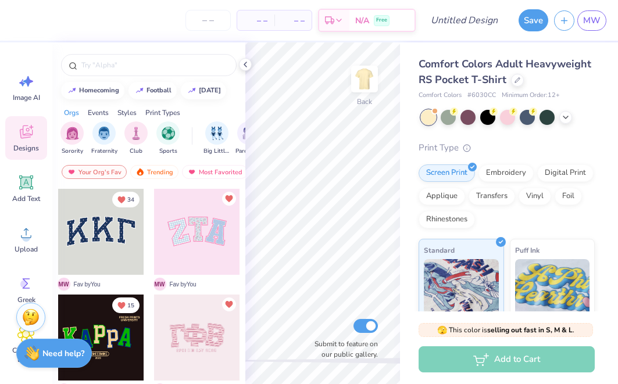
type textarea "x"
click at [155, 67] on input "text" at bounding box center [154, 65] width 149 height 12
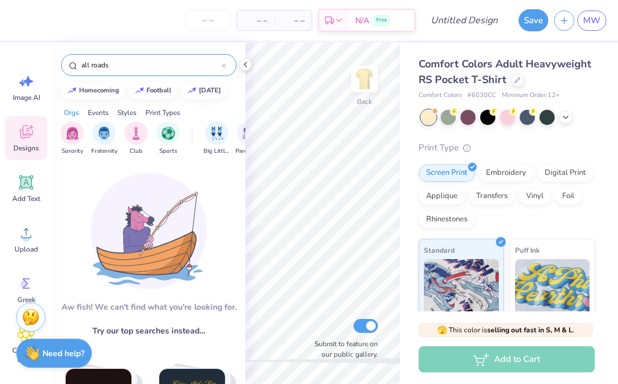
click at [220, 65] on input "all roads" at bounding box center [150, 65] width 141 height 12
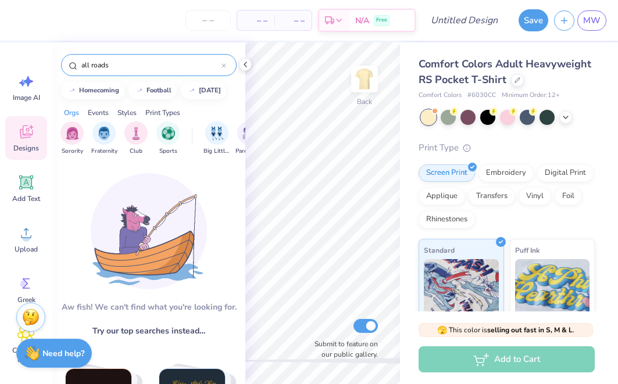
type input "all roads"
click at [227, 64] on div "all roads" at bounding box center [148, 65] width 175 height 22
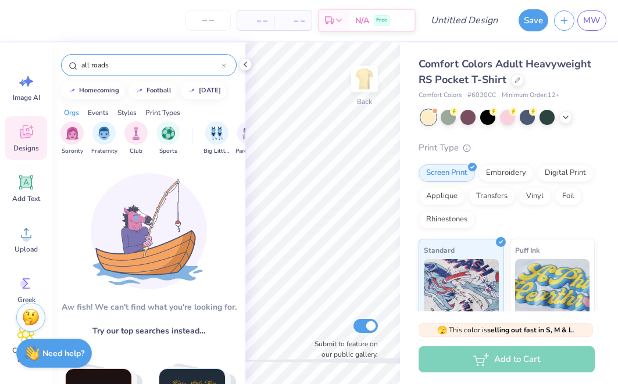
click at [226, 64] on div "all roads" at bounding box center [148, 65] width 175 height 22
click at [224, 63] on icon at bounding box center [223, 65] width 5 height 5
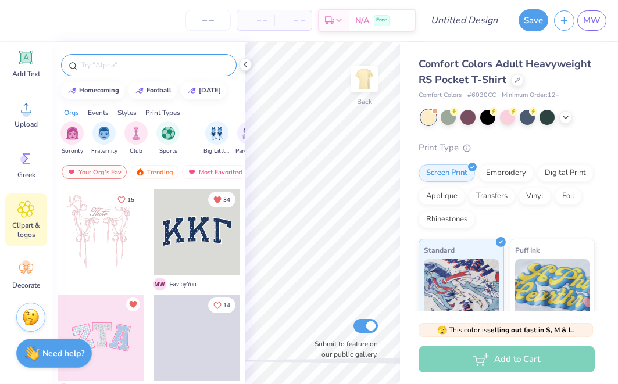
scroll to position [125, 0]
click at [25, 214] on icon at bounding box center [25, 208] width 17 height 17
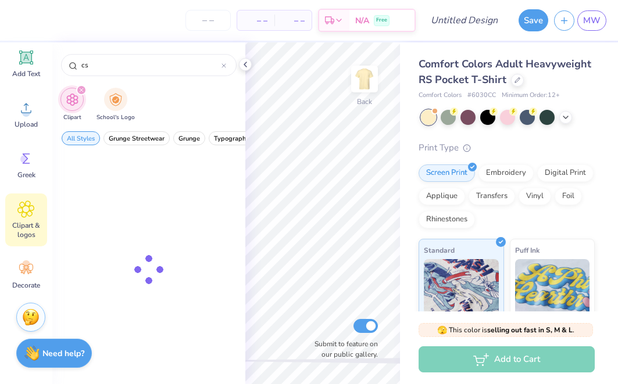
type input "c"
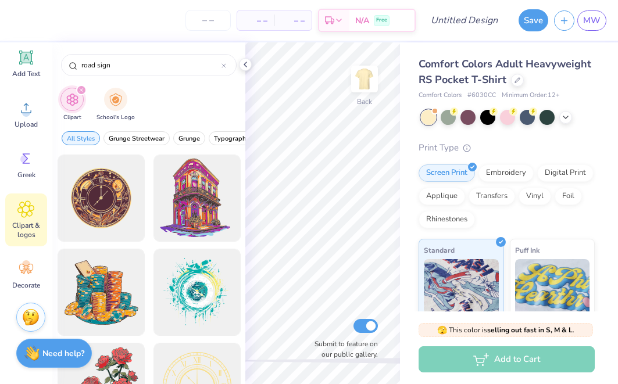
type input "road sign"
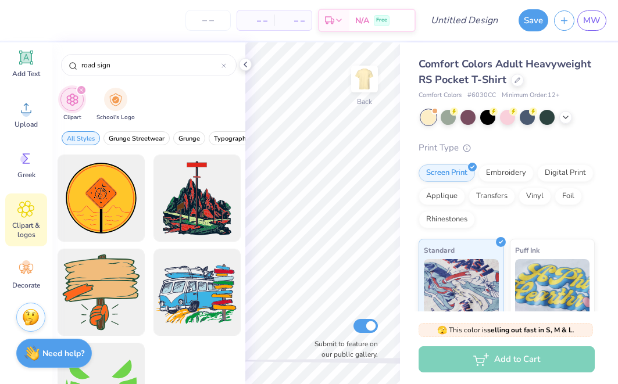
scroll to position [0, 0]
click at [223, 62] on div at bounding box center [223, 65] width 5 height 10
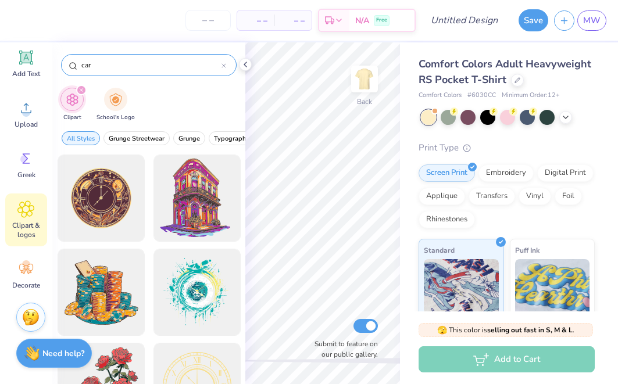
type input "car"
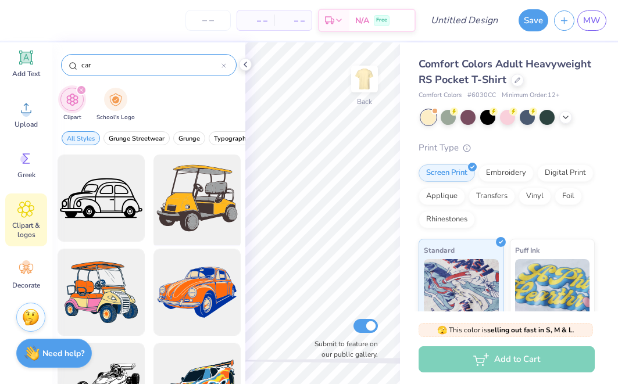
click at [193, 206] on div at bounding box center [197, 198] width 96 height 96
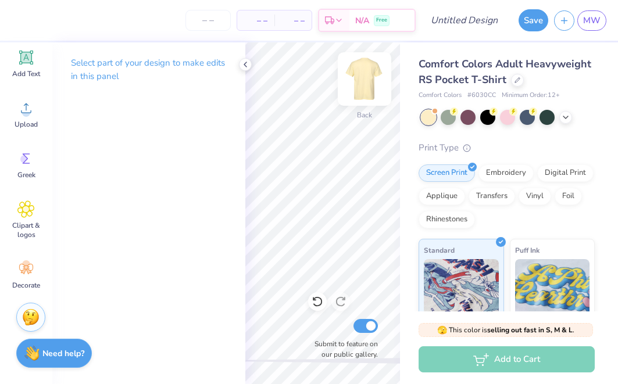
click at [363, 80] on img at bounding box center [364, 79] width 46 height 46
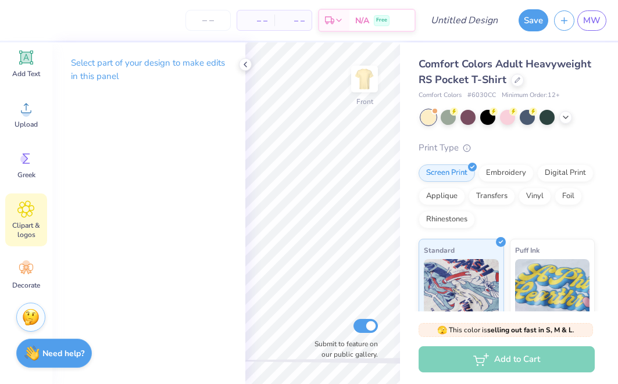
click at [33, 227] on span "Clipart & logos" at bounding box center [26, 230] width 38 height 19
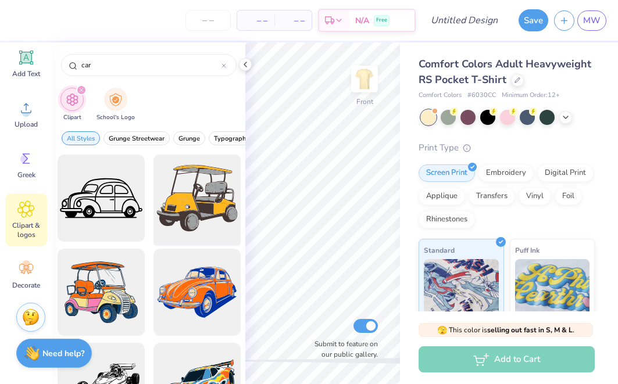
click at [202, 201] on div at bounding box center [197, 198] width 96 height 96
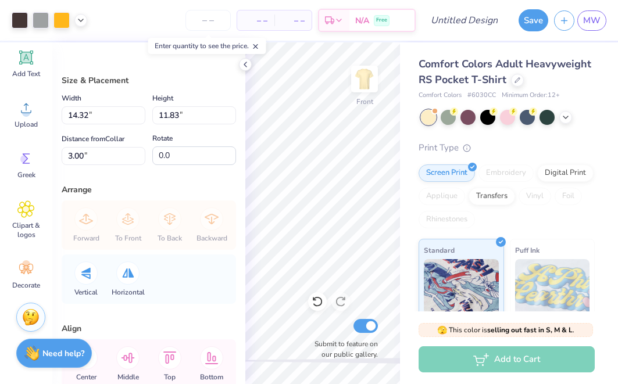
type input "10.32"
type input "8.53"
type input "6.31"
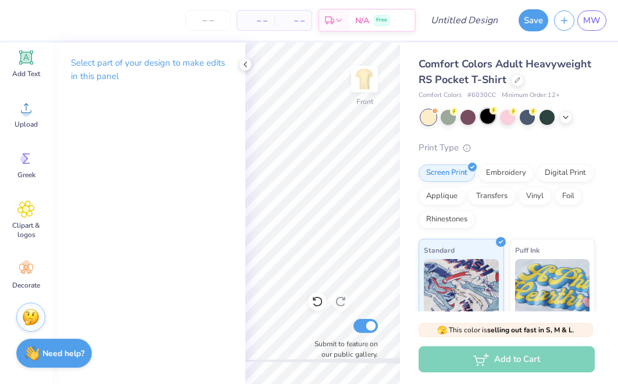
click at [485, 119] on div at bounding box center [487, 116] width 15 height 15
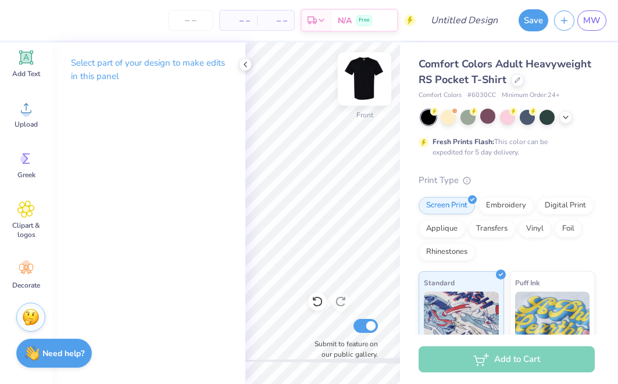
click at [374, 78] on img at bounding box center [364, 79] width 46 height 46
click at [365, 85] on img at bounding box center [364, 79] width 46 height 46
click at [565, 118] on icon at bounding box center [565, 116] width 9 height 9
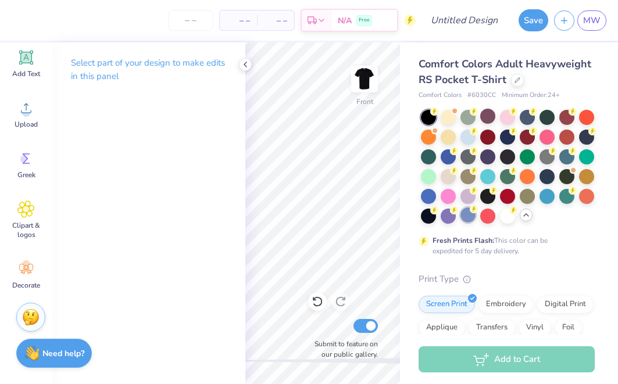
click at [464, 215] on div at bounding box center [467, 214] width 15 height 15
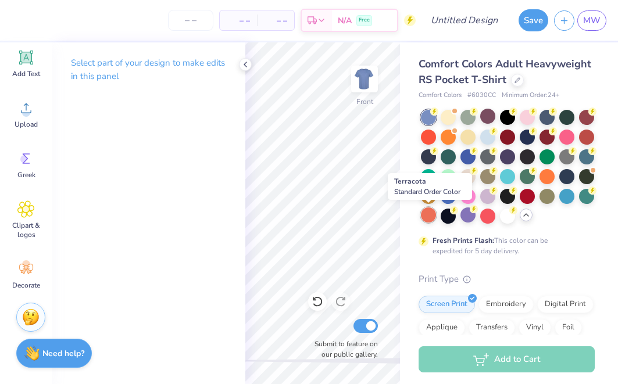
click at [428, 212] on div at bounding box center [428, 214] width 15 height 15
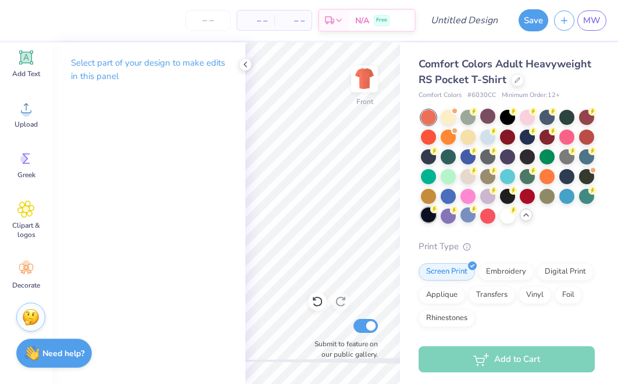
click at [432, 214] on div at bounding box center [428, 214] width 15 height 15
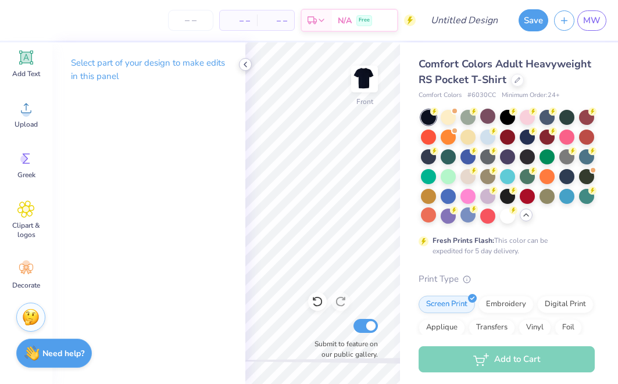
click at [246, 66] on icon at bounding box center [245, 64] width 9 height 9
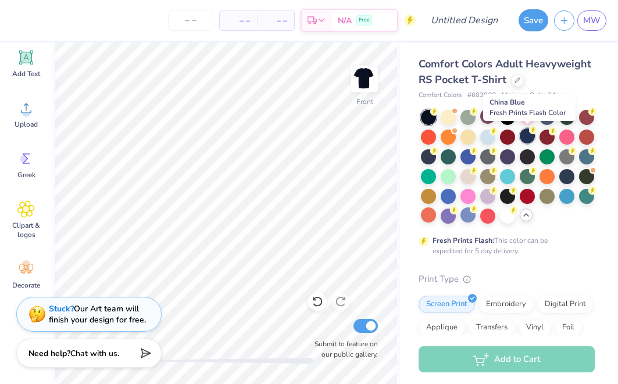
click at [528, 137] on div at bounding box center [526, 135] width 15 height 15
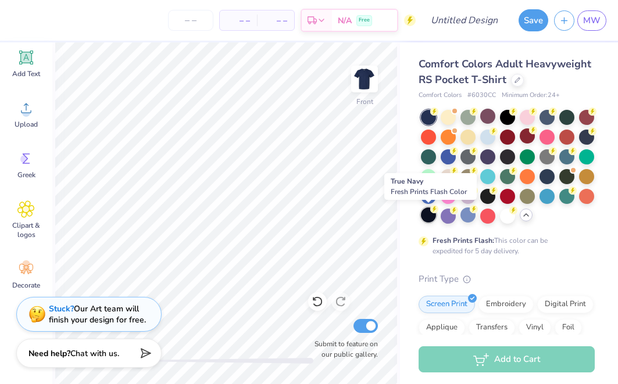
click at [430, 216] on div at bounding box center [428, 214] width 15 height 15
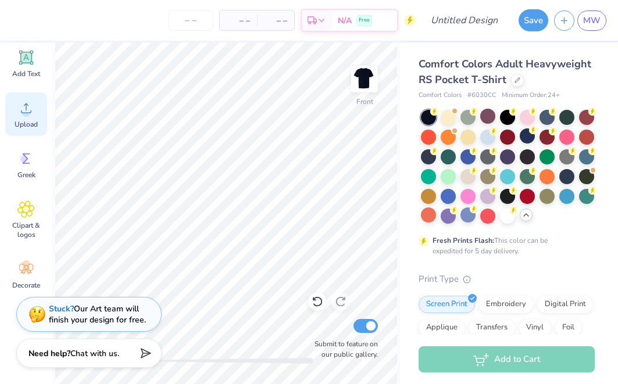
click at [30, 109] on icon at bounding box center [25, 107] width 17 height 17
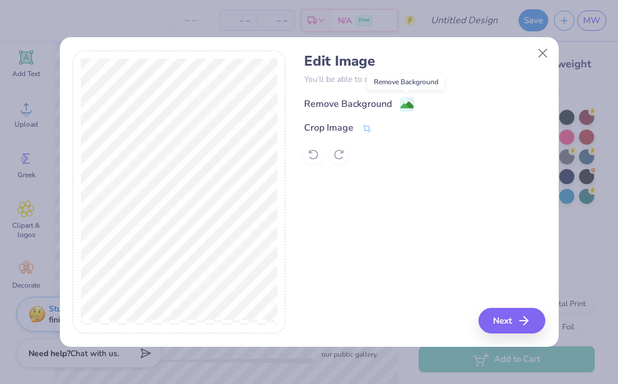
click at [403, 107] on image at bounding box center [406, 105] width 13 height 13
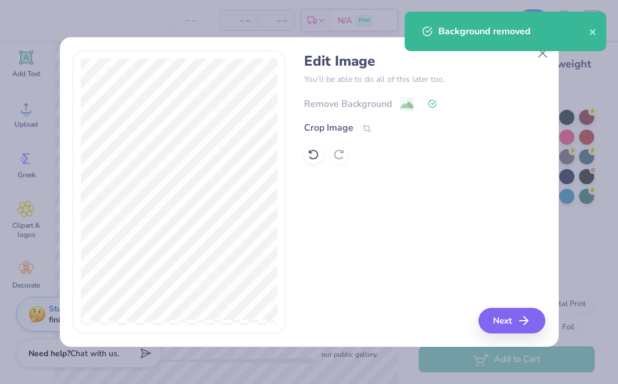
click at [403, 107] on div "Remove Background" at bounding box center [424, 103] width 241 height 15
click at [433, 102] on icon at bounding box center [432, 103] width 9 height 9
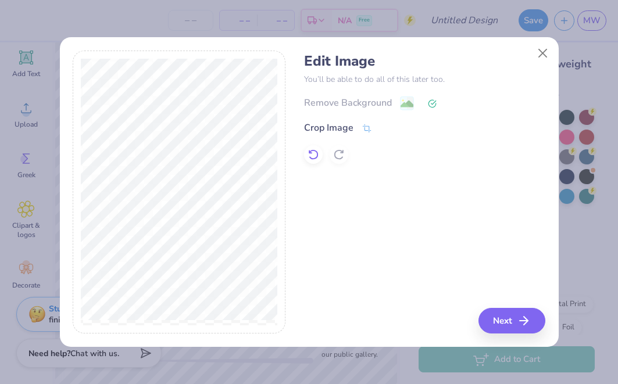
click at [315, 153] on icon at bounding box center [313, 155] width 12 height 12
click at [530, 325] on icon "button" at bounding box center [527, 321] width 14 height 14
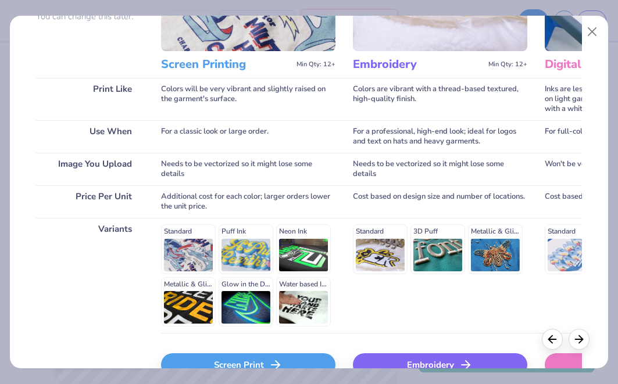
scroll to position [142, 0]
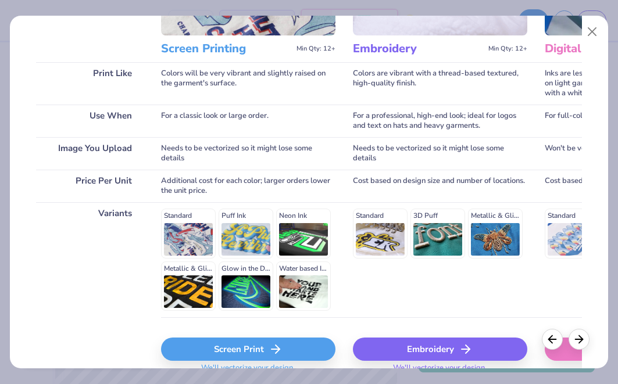
click at [273, 354] on icon at bounding box center [275, 349] width 14 height 14
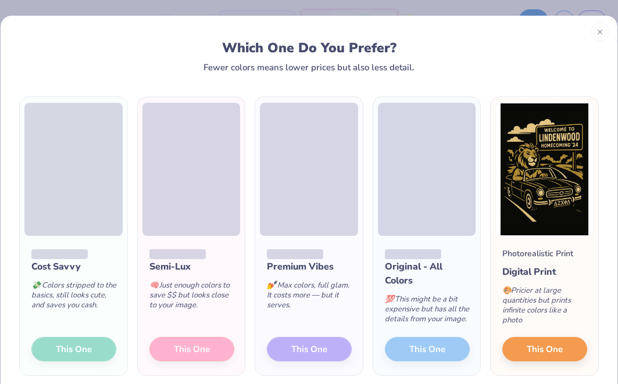
click at [84, 349] on div "Cost Savvy 💸 Colors stripped to the basics, still looks cute, and saves you cas…" at bounding box center [73, 305] width 107 height 139
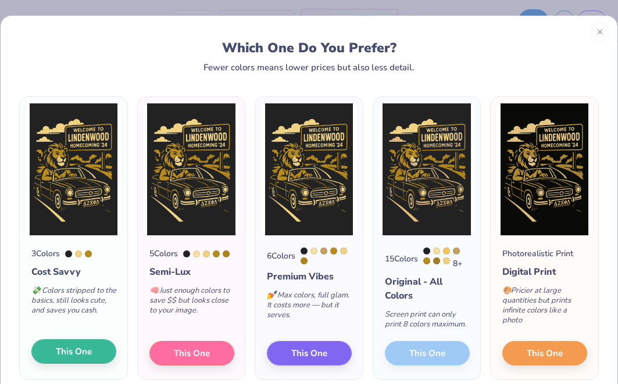
click at [90, 356] on span "This One" at bounding box center [74, 351] width 36 height 13
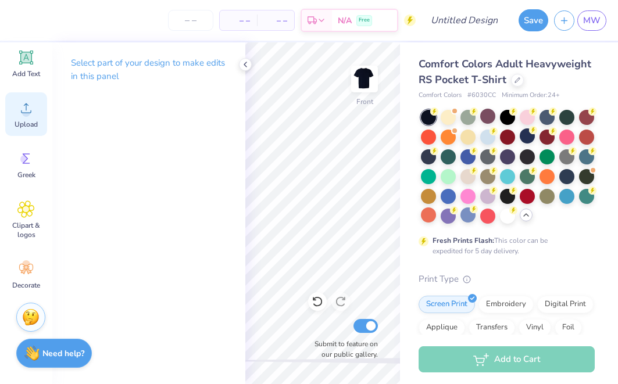
click at [32, 121] on span "Upload" at bounding box center [26, 124] width 23 height 9
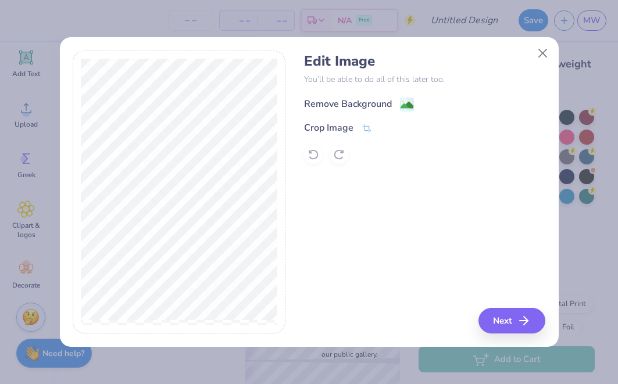
click at [396, 98] on div "Remove Background" at bounding box center [359, 104] width 110 height 15
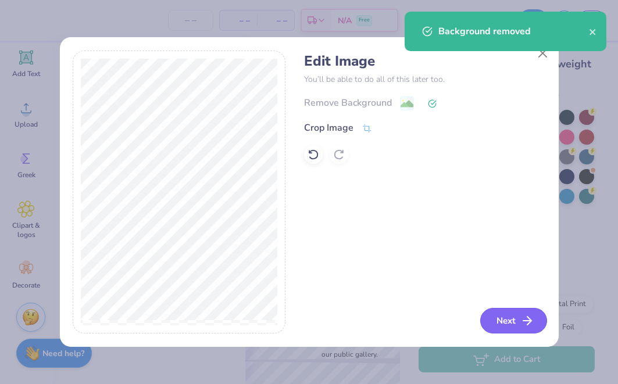
click at [514, 324] on button "Next" at bounding box center [513, 321] width 67 height 26
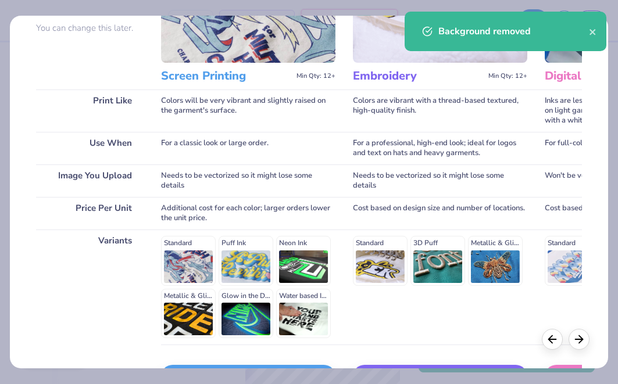
scroll to position [195, 0]
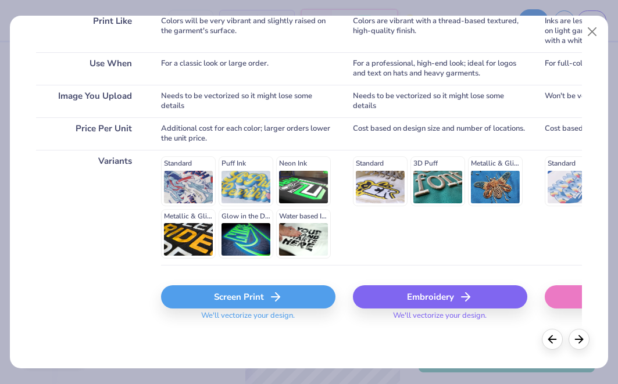
click at [233, 304] on div "Screen Print" at bounding box center [248, 296] width 174 height 23
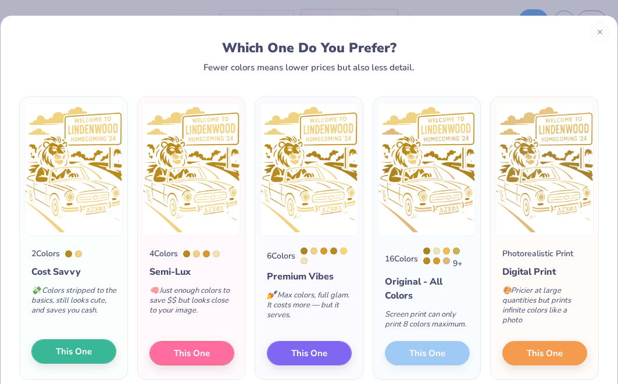
click at [81, 350] on span "This One" at bounding box center [74, 351] width 36 height 13
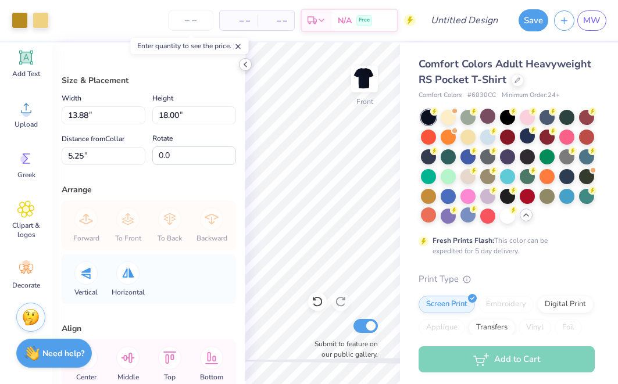
click at [246, 62] on icon at bounding box center [245, 64] width 9 height 9
click at [241, 60] on icon at bounding box center [245, 64] width 9 height 9
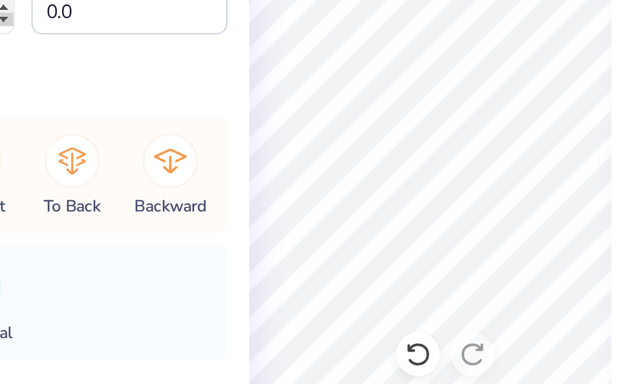
type input "0.56"
type input "0.74"
type input "19.71"
type input "0.43"
type input "0.58"
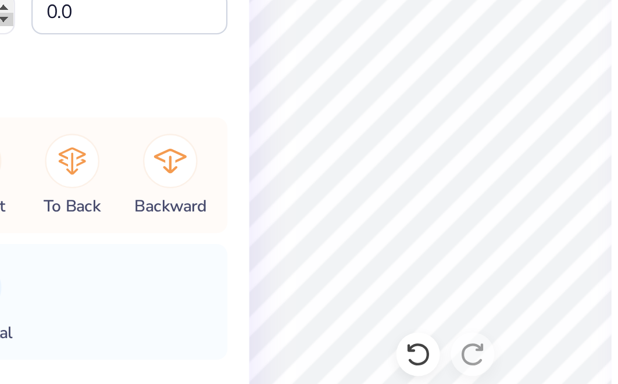
type input "19.87"
type input "0.34"
type input "0.54"
type input "19.82"
type input "0.34"
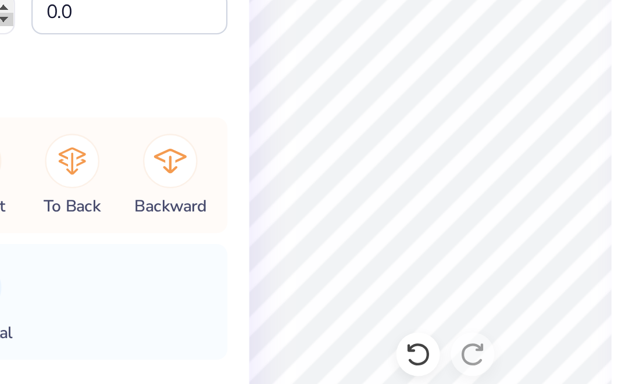
type input "0.54"
type input "19.82"
type input "0.36"
type input "0.58"
type input "19.79"
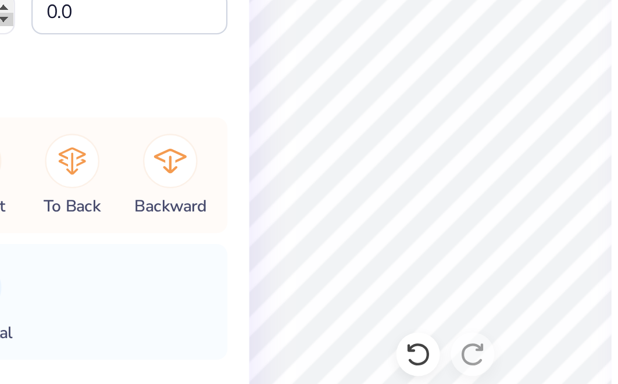
type input "0.39"
type input "0.44"
type input "20.16"
type input "0.36"
type input "0.58"
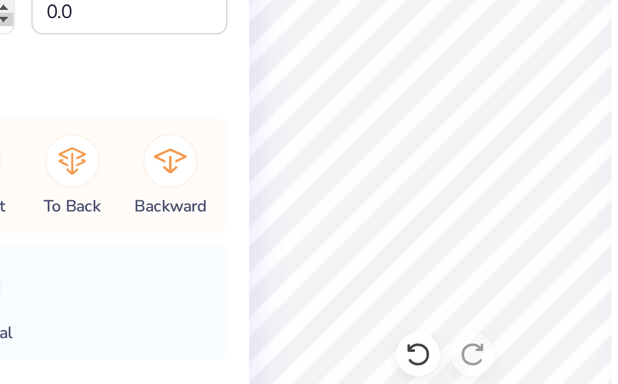
type input "19.79"
type input "1.13"
type input "0.48"
type input "19.02"
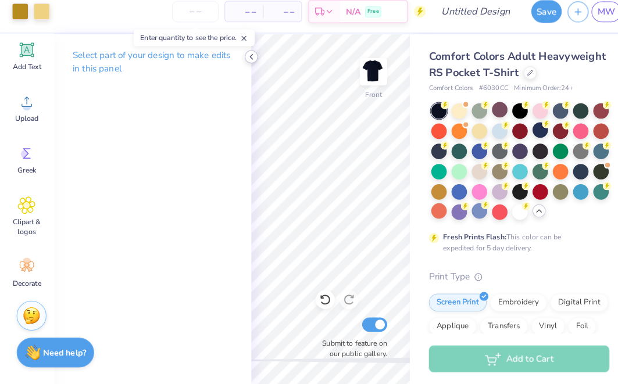
click at [241, 60] on icon at bounding box center [245, 64] width 9 height 9
click at [248, 60] on icon at bounding box center [245, 64] width 9 height 9
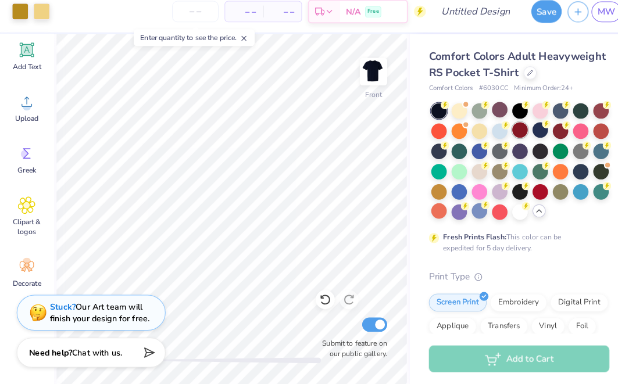
click at [512, 128] on div at bounding box center [507, 135] width 15 height 15
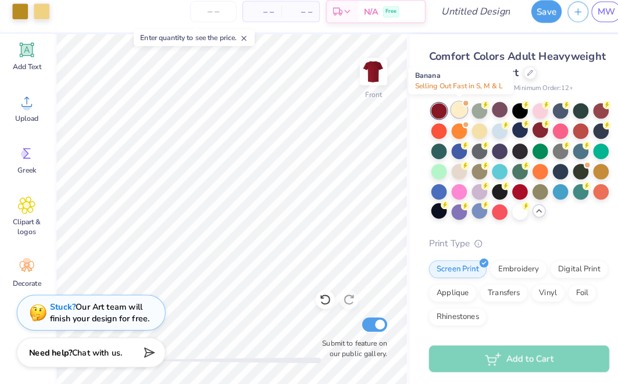
click at [446, 109] on div at bounding box center [447, 116] width 15 height 15
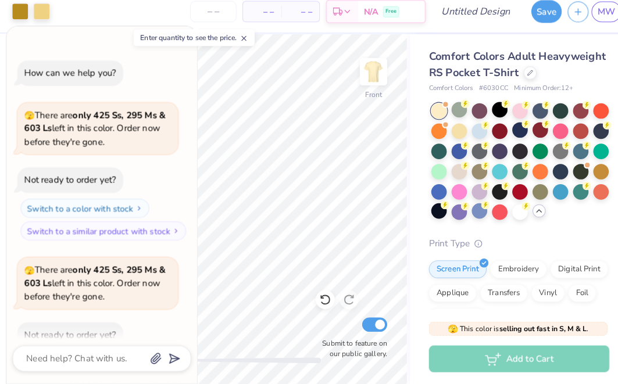
scroll to position [61, 0]
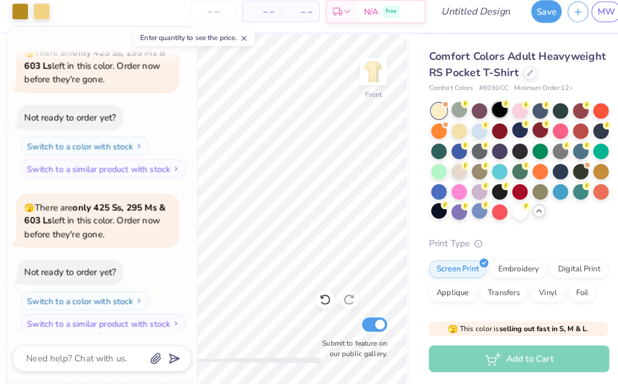
click at [485, 109] on div at bounding box center [487, 116] width 15 height 15
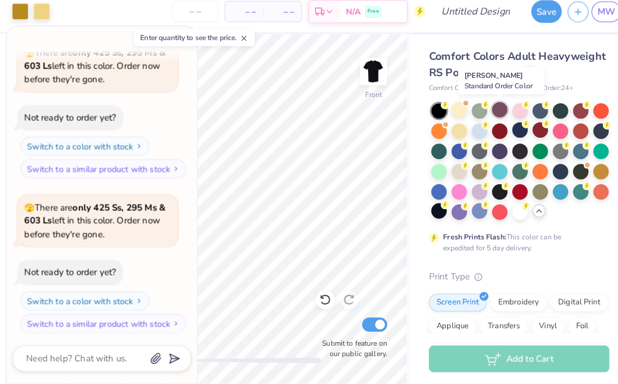
click at [489, 109] on div at bounding box center [487, 116] width 15 height 15
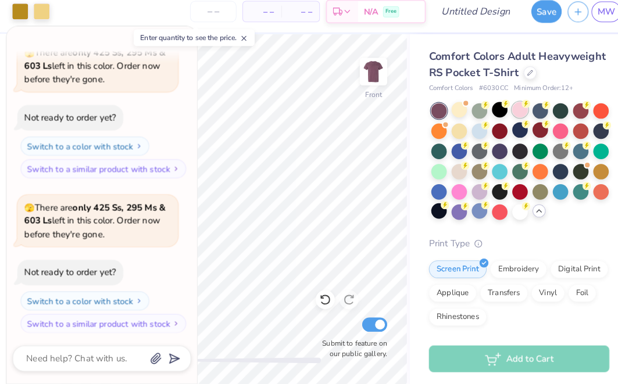
click at [507, 109] on div at bounding box center [507, 116] width 15 height 15
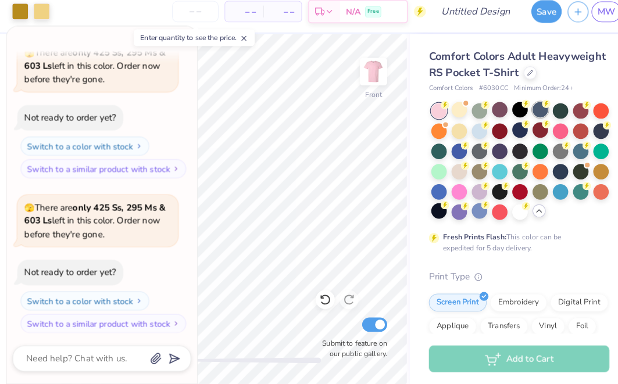
click at [534, 109] on div at bounding box center [526, 116] width 15 height 15
click at [547, 109] on div at bounding box center [546, 116] width 15 height 15
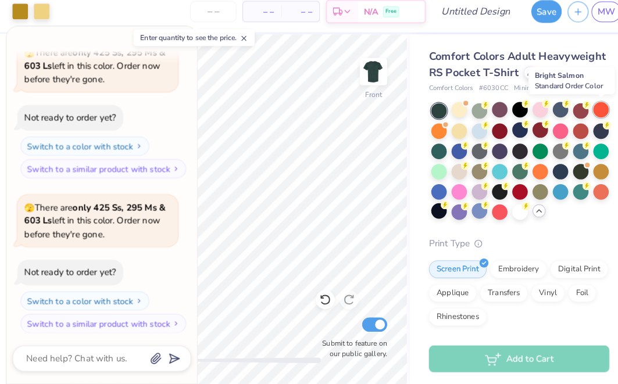
click at [579, 109] on div at bounding box center [586, 116] width 15 height 15
click at [564, 109] on div at bounding box center [566, 116] width 15 height 15
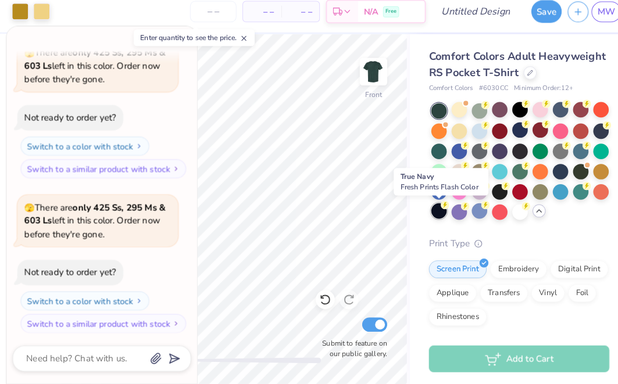
click at [424, 207] on div at bounding box center [428, 214] width 15 height 15
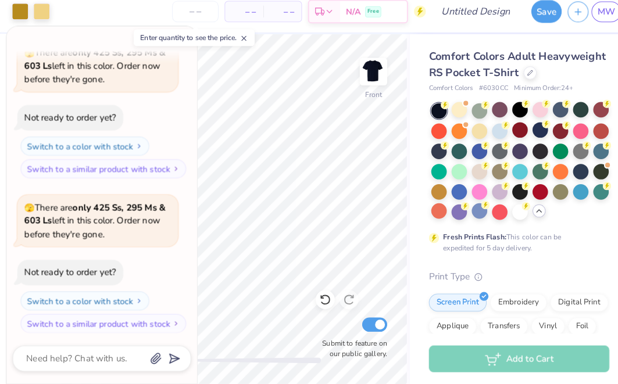
click at [238, 42] on icon at bounding box center [238, 46] width 8 height 8
click at [171, 44] on icon "button" at bounding box center [173, 47] width 7 height 7
type textarea "x"
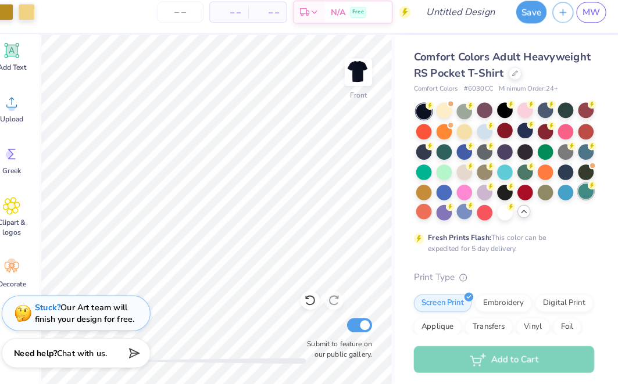
click at [579, 189] on div at bounding box center [586, 195] width 15 height 15
click at [500, 188] on div at bounding box center [507, 195] width 15 height 15
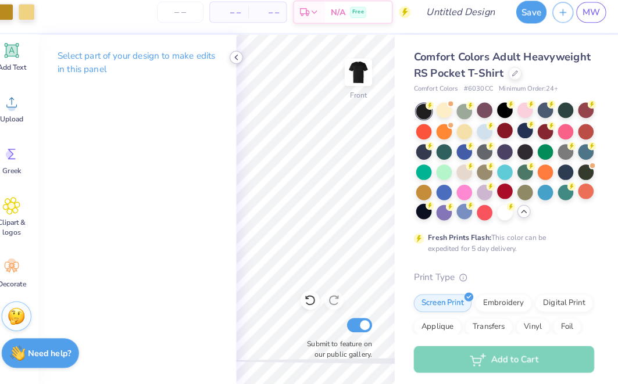
click at [239, 58] on div at bounding box center [245, 64] width 13 height 13
click at [385, 310] on div "Art colors – – Per Item – – Total Est. Delivery N/A Free Design Title Save MW I…" at bounding box center [309, 192] width 618 height 384
click at [241, 60] on icon at bounding box center [245, 64] width 9 height 9
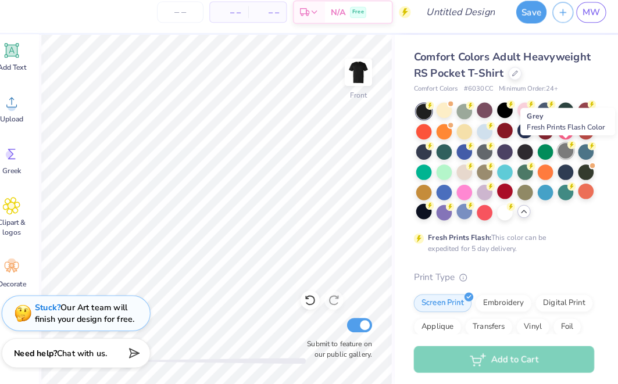
click at [559, 148] on div at bounding box center [566, 155] width 15 height 15
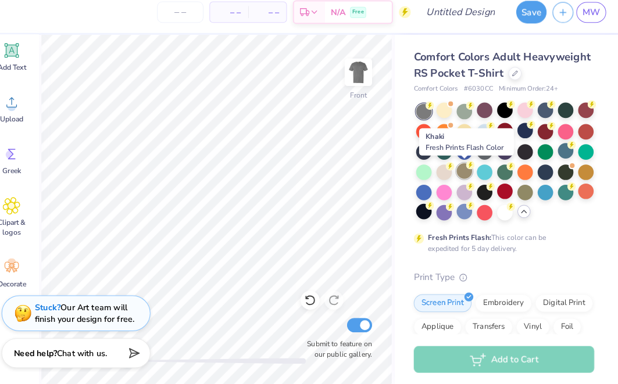
click at [460, 168] on div at bounding box center [467, 175] width 15 height 15
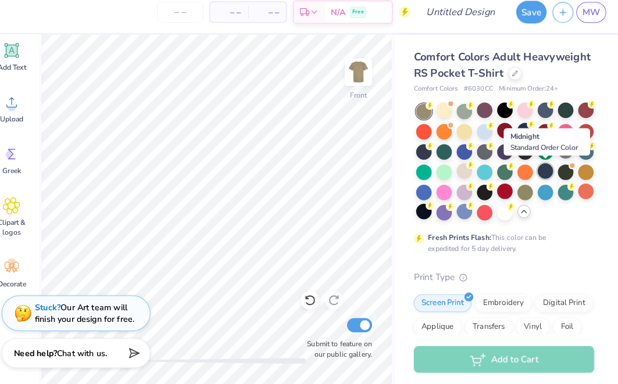
click at [539, 170] on div at bounding box center [546, 175] width 15 height 15
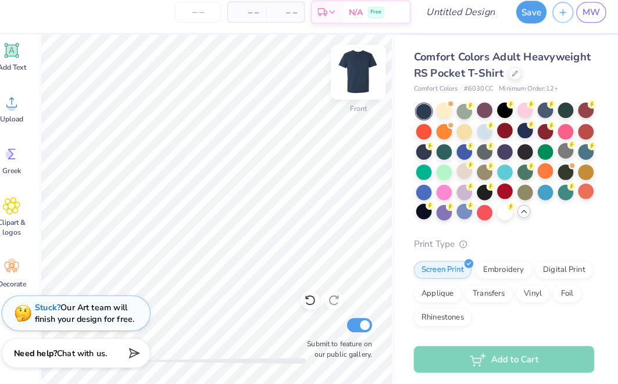
click at [352, 79] on img at bounding box center [364, 79] width 46 height 46
click at [353, 79] on img at bounding box center [364, 78] width 23 height 23
click at [347, 83] on img at bounding box center [364, 79] width 46 height 46
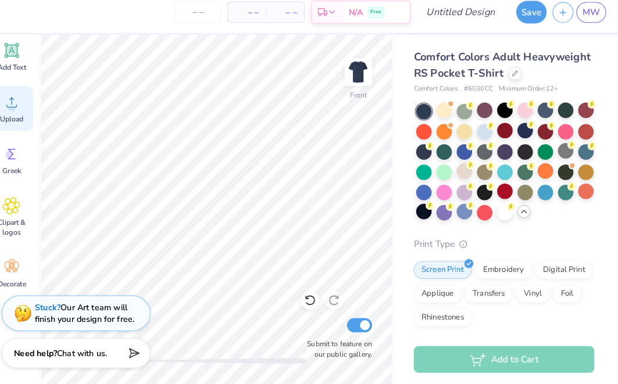
click at [21, 104] on icon at bounding box center [26, 108] width 10 height 10
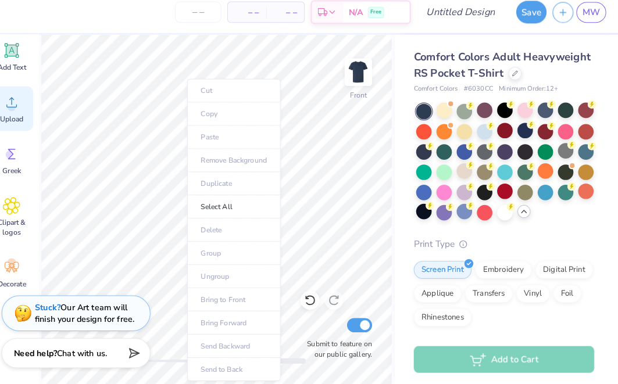
click at [17, 101] on icon at bounding box center [25, 107] width 17 height 17
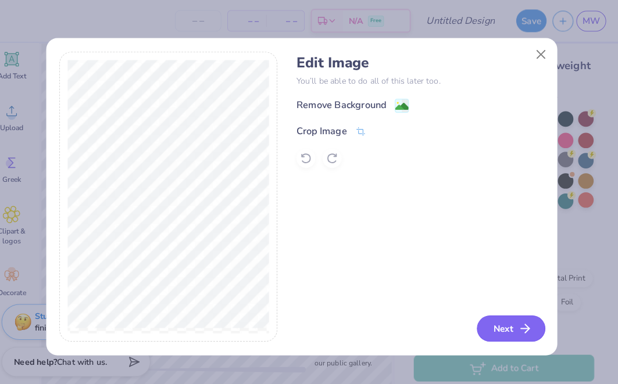
click at [501, 317] on button "Next" at bounding box center [513, 321] width 67 height 26
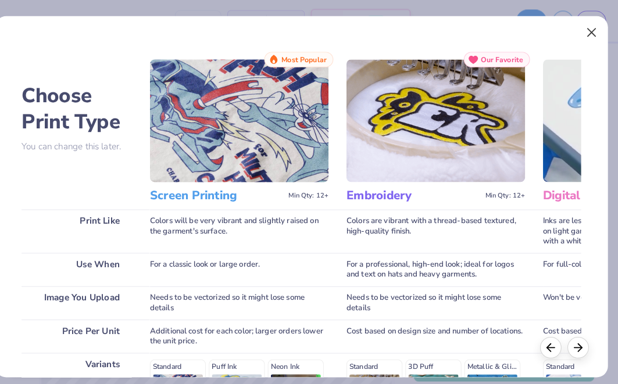
click at [581, 31] on button "Close" at bounding box center [592, 32] width 22 height 22
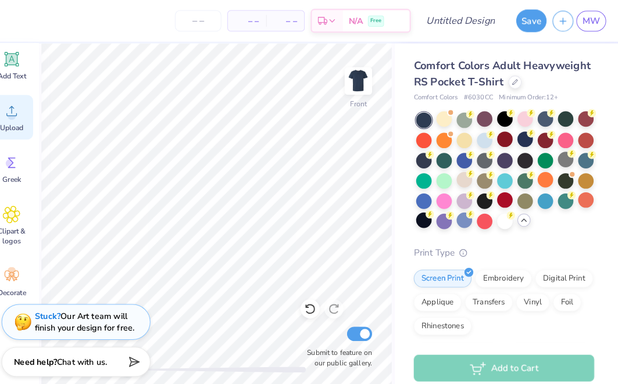
click at [9, 119] on div "Upload" at bounding box center [26, 114] width 42 height 44
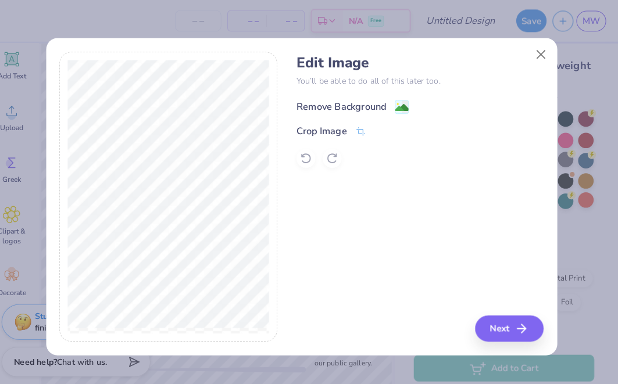
click at [400, 101] on image at bounding box center [406, 105] width 13 height 13
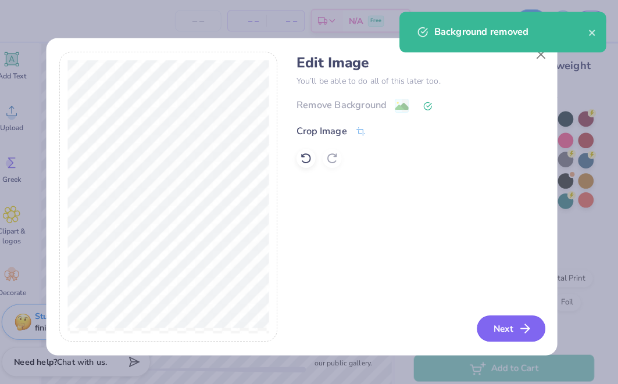
click at [494, 320] on button "Next" at bounding box center [513, 321] width 67 height 26
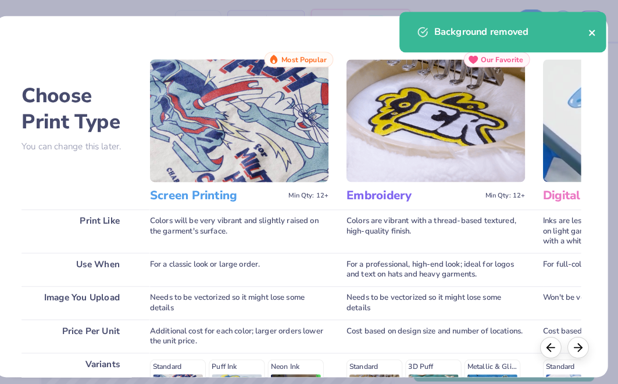
click at [589, 30] on icon "close" at bounding box center [593, 31] width 8 height 9
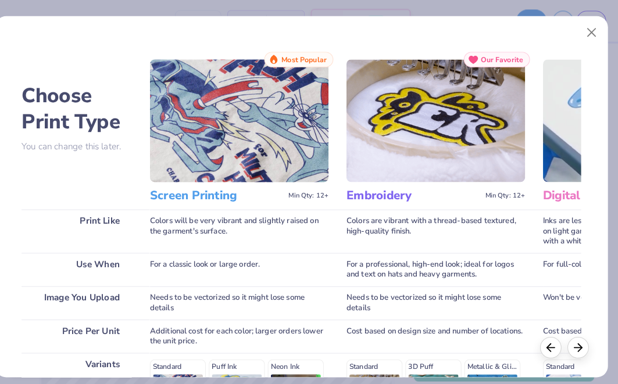
click at [578, 30] on div "Background removed" at bounding box center [505, 35] width 206 height 53
click at [581, 31] on button "Close" at bounding box center [592, 32] width 22 height 22
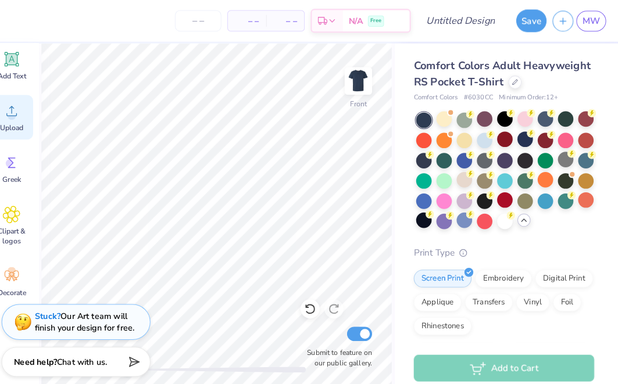
click at [25, 119] on div "Upload" at bounding box center [26, 114] width 42 height 44
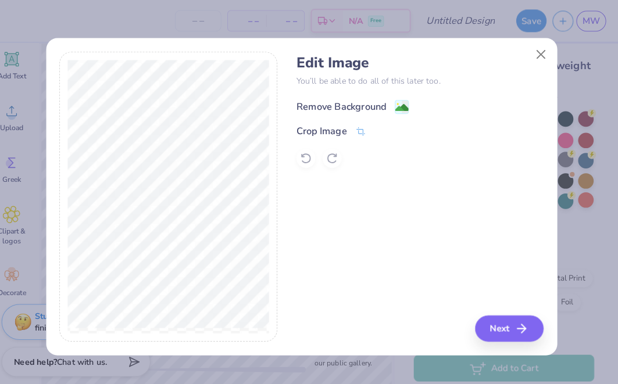
click at [400, 103] on image at bounding box center [406, 105] width 13 height 13
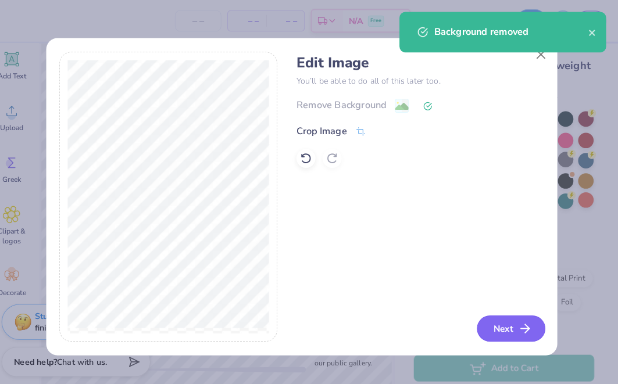
click at [500, 325] on button "Next" at bounding box center [513, 321] width 67 height 26
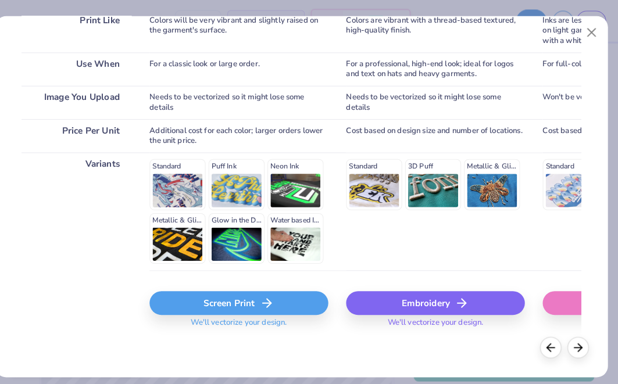
scroll to position [195, 0]
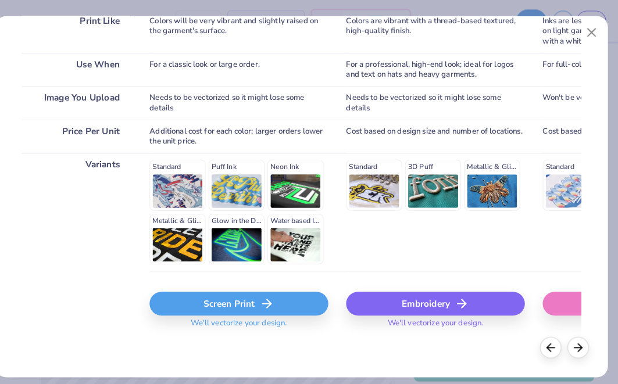
click at [225, 295] on div "Screen Print" at bounding box center [248, 296] width 174 height 23
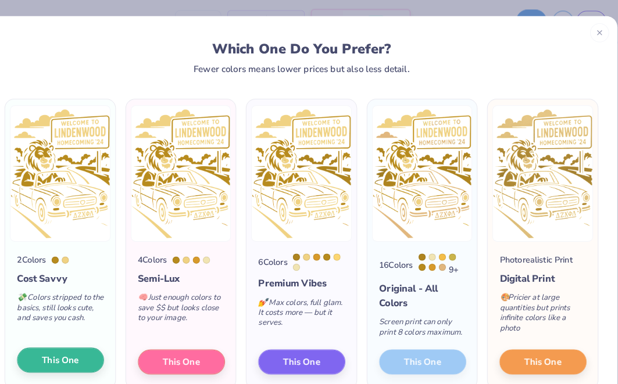
click at [58, 352] on span "This One" at bounding box center [74, 351] width 36 height 13
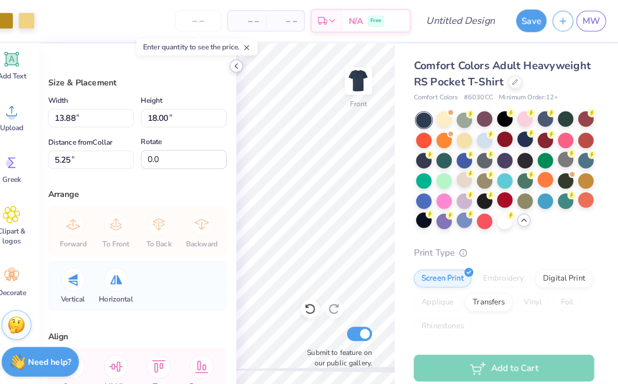
click at [241, 62] on icon at bounding box center [245, 64] width 9 height 9
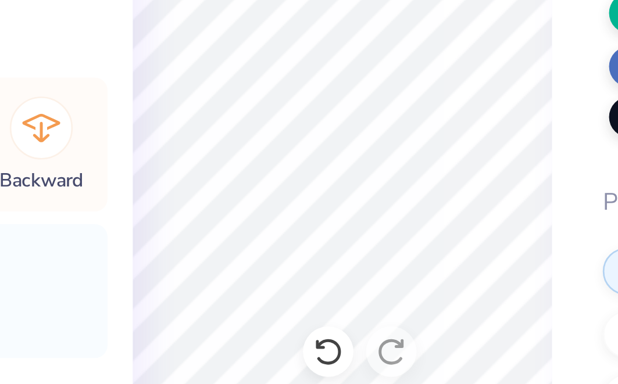
type input "0.35"
type input "0.51"
type input "19.79"
click at [400, 89] on div "Comfort Colors Adult Heavyweight RS Pocket T-Shirt Comfort Colors # 6030CC Mini…" at bounding box center [509, 321] width 218 height 558
type input "0.38"
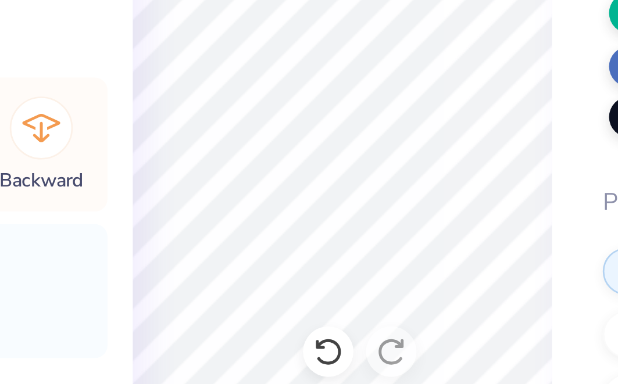
type input "0.60"
type input "19.84"
type input "0.56"
type input "0.74"
type input "19.71"
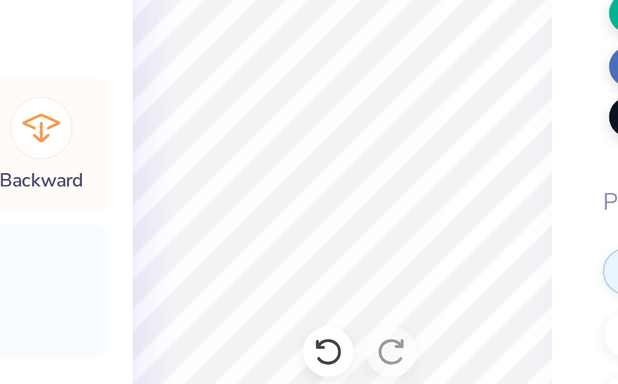
type input "0.43"
type input "0.57"
type input "19.88"
click at [400, 91] on div "Comfort Colors Adult Heavyweight RS Pocket T-Shirt Comfort Colors # 6030CC Mini…" at bounding box center [509, 321] width 218 height 558
click at [400, 93] on div "Comfort Colors Adult Heavyweight RS Pocket T-Shirt Comfort Colors # 6030CC Mini…" at bounding box center [509, 321] width 218 height 558
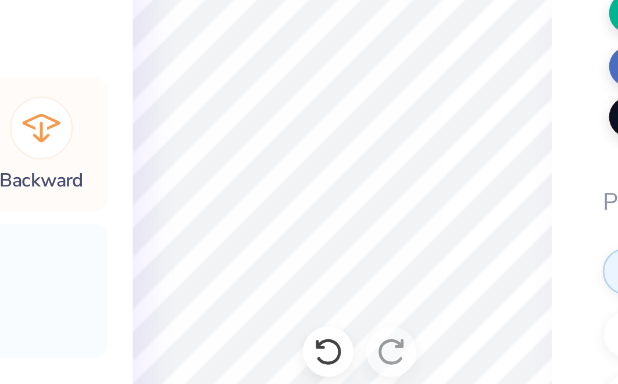
type input "0.35"
type input "0.56"
type input "19.87"
type input "0.35"
type input "0.51"
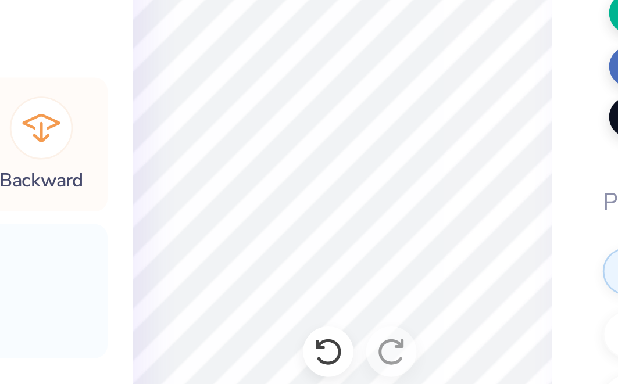
type input "19.79"
type input "0.33"
type input "0.49"
type input "0.24"
type input "0.36"
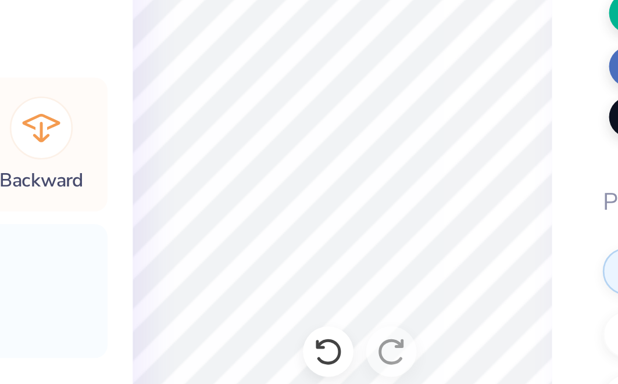
type input "0.36"
type input "0.52"
click at [400, 91] on div "Comfort Colors Adult Heavyweight RS Pocket T-Shirt Comfort Colors # 6030CC Mini…" at bounding box center [509, 321] width 218 height 558
click at [400, 99] on div "Comfort Colors Adult Heavyweight RS Pocket T-Shirt Comfort Colors # 6030CC Mini…" at bounding box center [509, 321] width 218 height 558
click at [400, 69] on div "Comfort Colors Adult Heavyweight RS Pocket T-Shirt Comfort Colors # 6030CC Mini…" at bounding box center [509, 321] width 218 height 558
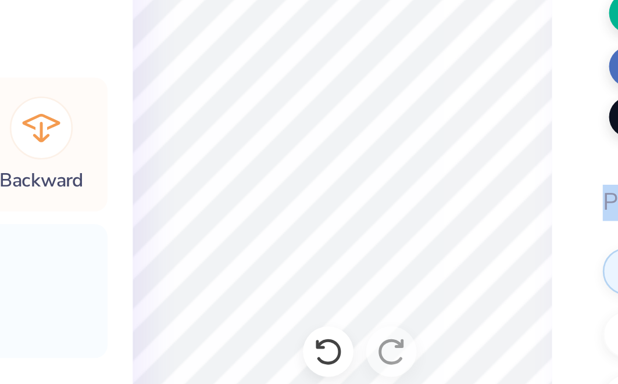
click at [400, 69] on div "Comfort Colors Adult Heavyweight RS Pocket T-Shirt Comfort Colors # 6030CC Mini…" at bounding box center [509, 321] width 218 height 558
type input "0.36"
type input "0.52"
type input "19.79"
type input "0.48"
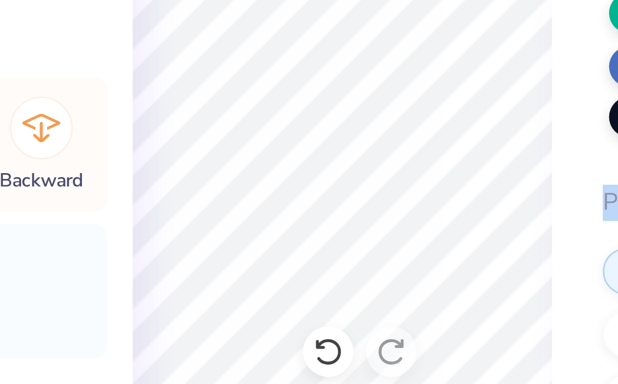
type input "0.69"
type input "19.62"
type input "0.32"
type input "0.46"
click at [400, 88] on div "Comfort Colors Adult Heavyweight RS Pocket T-Shirt Comfort Colors # 6030CC Mini…" at bounding box center [509, 321] width 218 height 558
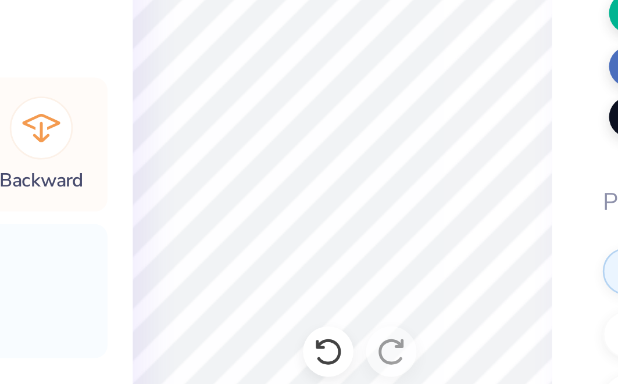
click at [400, 88] on div "Comfort Colors Adult Heavyweight RS Pocket T-Shirt Comfort Colors # 6030CC Mini…" at bounding box center [509, 321] width 218 height 558
click at [400, 87] on div "Comfort Colors Adult Heavyweight RS Pocket T-Shirt Comfort Colors # 6030CC Mini…" at bounding box center [509, 321] width 218 height 558
click at [400, 95] on div "Comfort Colors Adult Heavyweight RS Pocket T-Shirt Comfort Colors # 6030CC Mini…" at bounding box center [509, 321] width 218 height 558
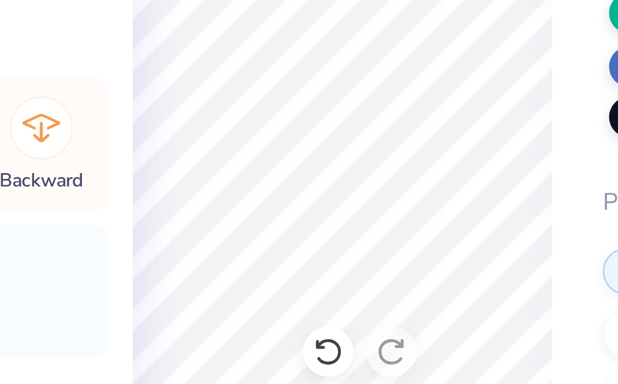
click at [400, 79] on div "Comfort Colors Adult Heavyweight RS Pocket T-Shirt Comfort Colors # 6030CC Mini…" at bounding box center [509, 321] width 218 height 558
click at [400, 42] on div "Comfort Colors Adult Heavyweight RS Pocket T-Shirt Comfort Colors # 6030CC Mini…" at bounding box center [509, 321] width 218 height 558
type input "0.55"
type input "0.69"
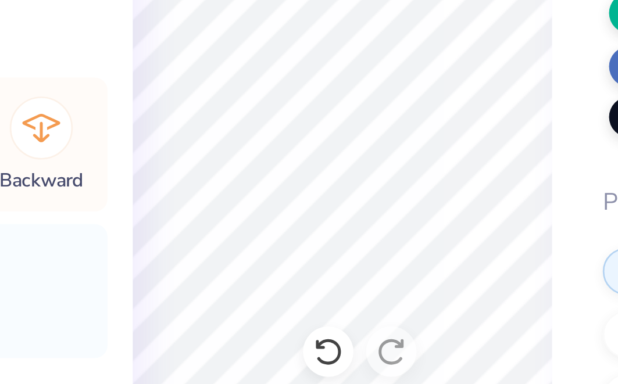
type input "19.43"
click at [400, 84] on div "Comfort Colors Adult Heavyweight RS Pocket T-Shirt Comfort Colors # 6030CC Mini…" at bounding box center [509, 321] width 218 height 558
type input "0.39"
type input "0.56"
type input "0.52"
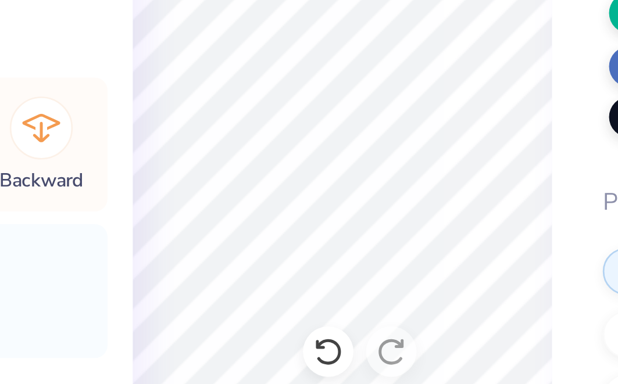
type input "0.72"
type input "19.47"
click at [400, 87] on div "Comfort Colors Adult Heavyweight RS Pocket T-Shirt Comfort Colors # 6030CC Mini…" at bounding box center [509, 321] width 218 height 558
click at [400, 88] on div "Comfort Colors Adult Heavyweight RS Pocket T-Shirt Comfort Colors # 6030CC Mini…" at bounding box center [509, 321] width 218 height 558
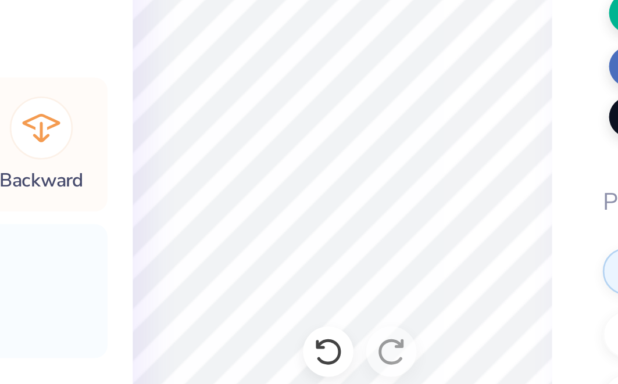
type input "0.56"
type input "0.72"
type input "17.23"
type input "0.39"
type input "0.56"
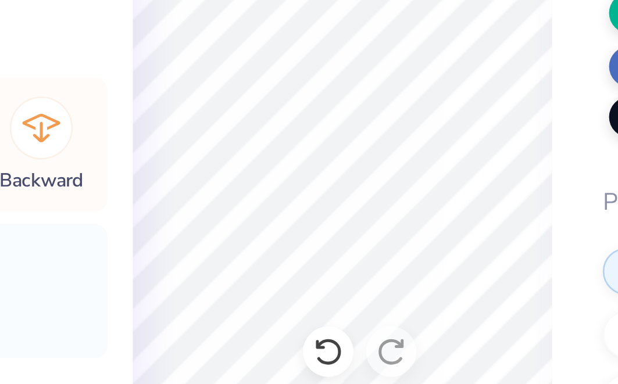
type input "19.62"
click at [400, 103] on div "Comfort Colors Adult Heavyweight RS Pocket T-Shirt Comfort Colors # 6030CC Mini…" at bounding box center [509, 321] width 218 height 558
click at [400, 92] on div "Comfort Colors Adult Heavyweight RS Pocket T-Shirt Comfort Colors # 6030CC Mini…" at bounding box center [509, 321] width 218 height 558
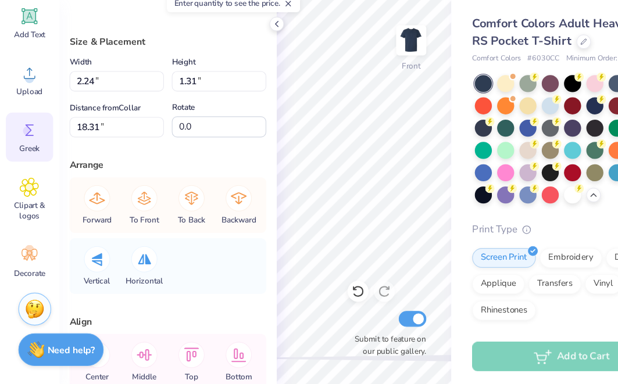
click at [31, 170] on span "Greek" at bounding box center [26, 174] width 18 height 9
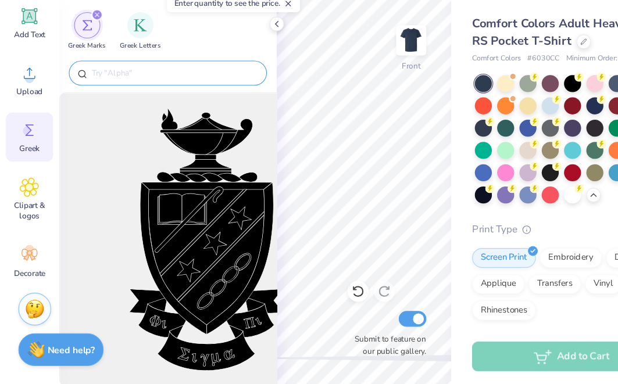
click at [159, 97] on div at bounding box center [148, 108] width 175 height 22
click at [152, 102] on input "text" at bounding box center [154, 108] width 149 height 12
type input "x"
click at [120, 59] on img "filter for Greek Letters" at bounding box center [125, 65] width 12 height 12
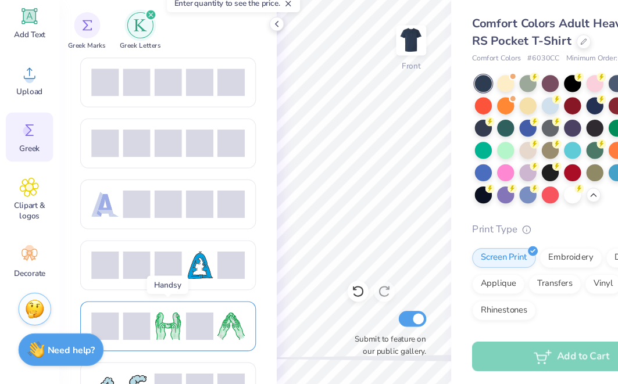
scroll to position [0, 0]
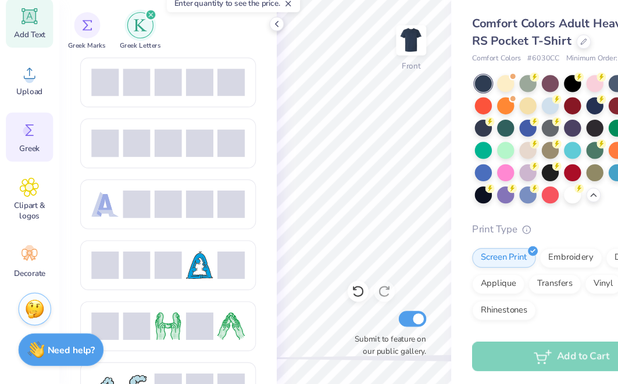
click at [29, 51] on icon at bounding box center [26, 58] width 14 height 14
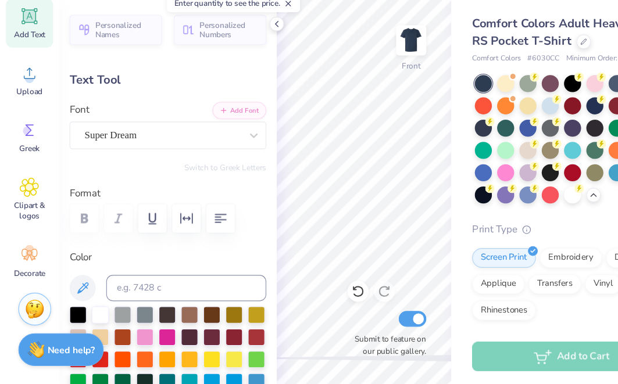
type textarea "x"
type input "1.21"
type input "1.37"
type input "13.56"
type input "0.74"
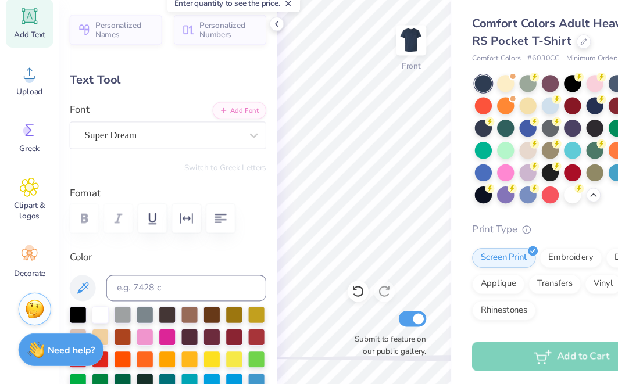
type input "0.84"
type input "19.54"
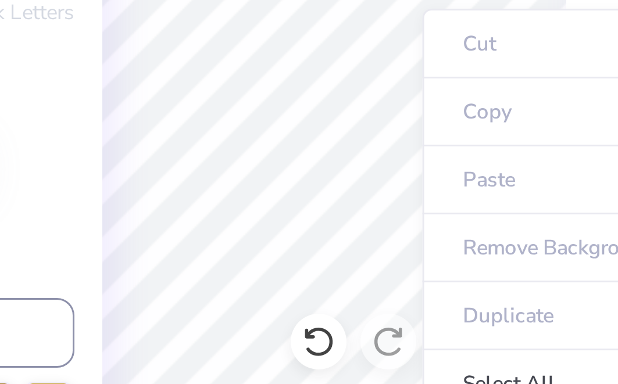
click at [352, 191] on ul "Cut Copy Paste Remove Background Duplicate Select All Delete Group Ungroup Brin…" at bounding box center [397, 338] width 91 height 295
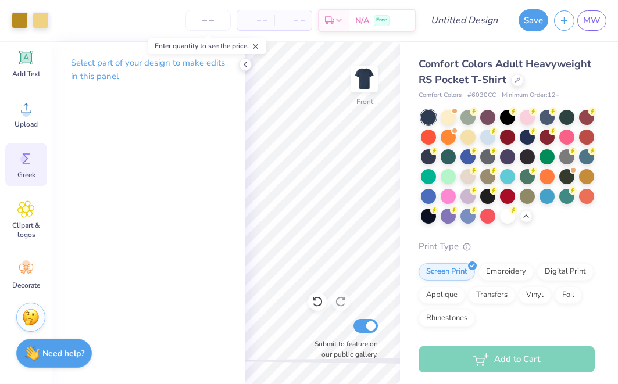
click at [25, 156] on icon at bounding box center [27, 158] width 8 height 10
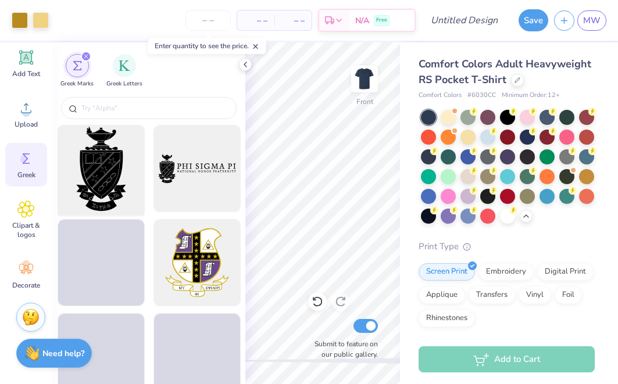
scroll to position [33, 0]
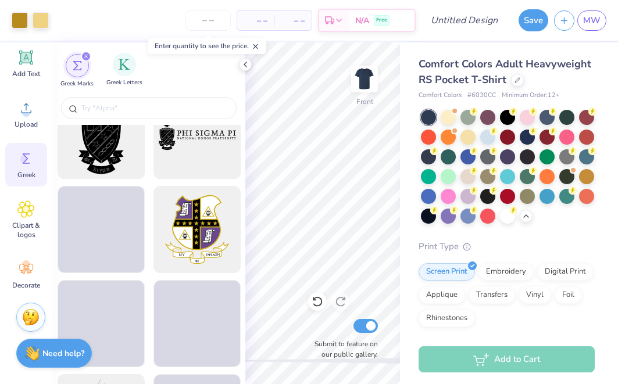
click at [117, 78] on div "Greek Letters" at bounding box center [124, 70] width 36 height 34
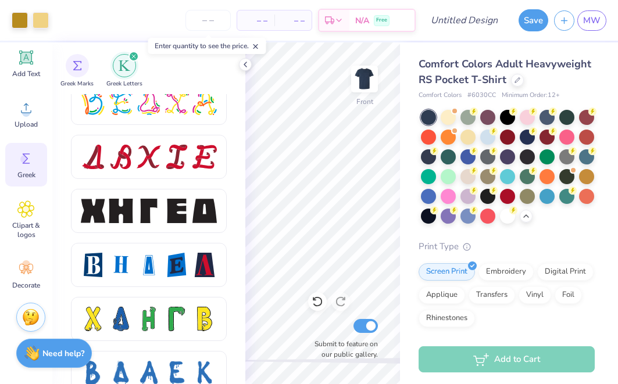
scroll to position [1475, 0]
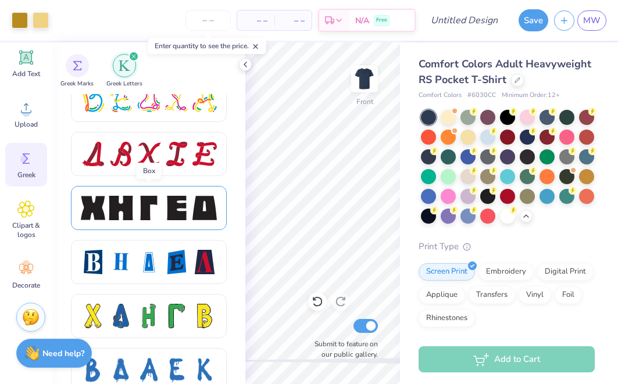
click at [132, 206] on div at bounding box center [121, 208] width 24 height 24
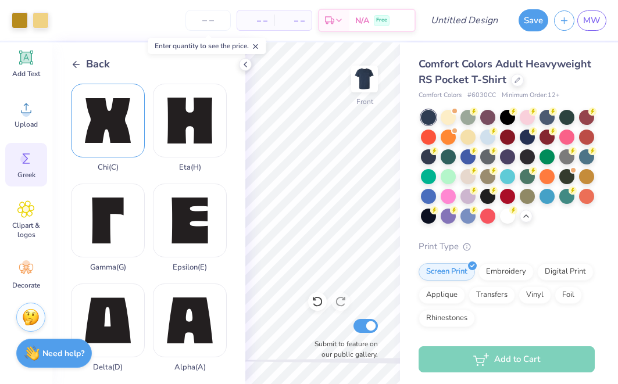
click at [133, 141] on div "Chi ( C )" at bounding box center [108, 128] width 74 height 88
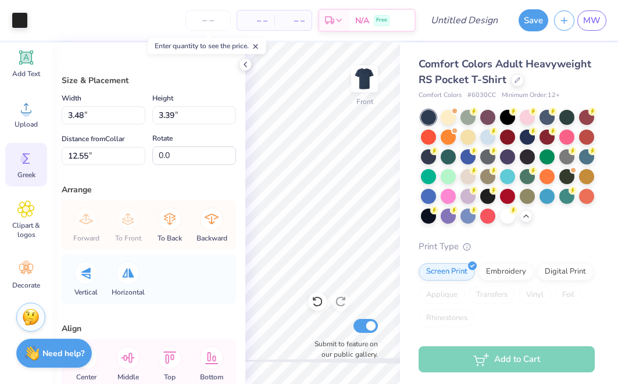
click at [24, 158] on circle at bounding box center [24, 159] width 8 height 8
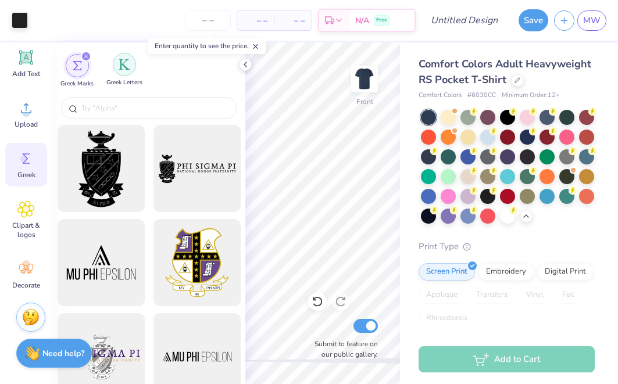
click at [123, 62] on img "filter for Greek Letters" at bounding box center [125, 65] width 12 height 12
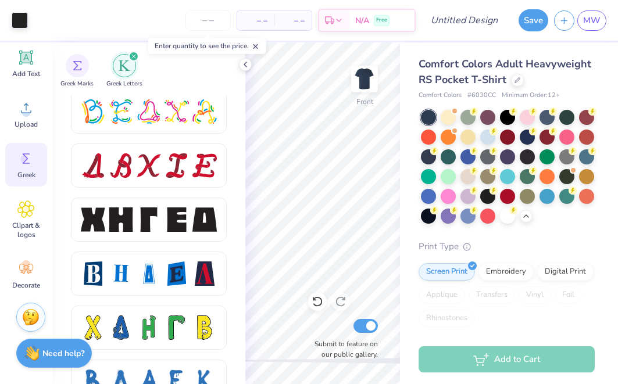
scroll to position [1467, 0]
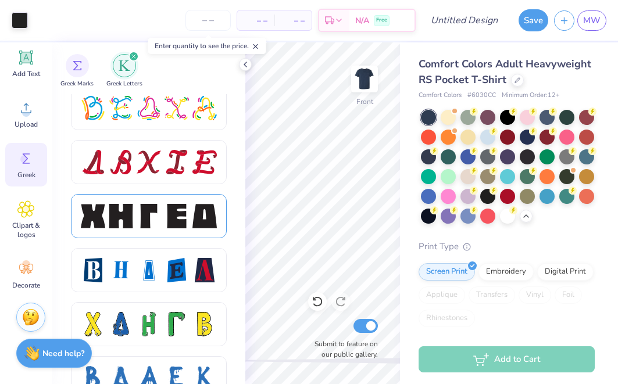
click at [112, 211] on div at bounding box center [121, 216] width 24 height 24
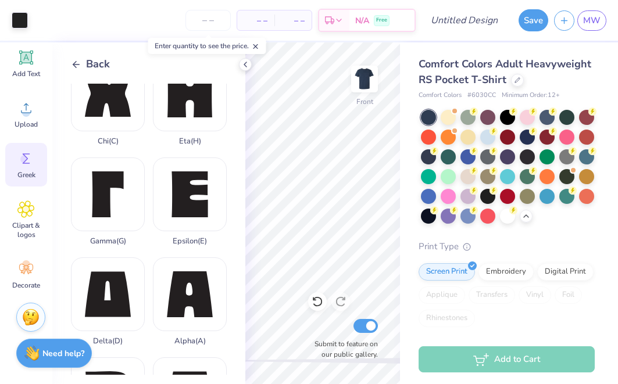
scroll to position [67, 0]
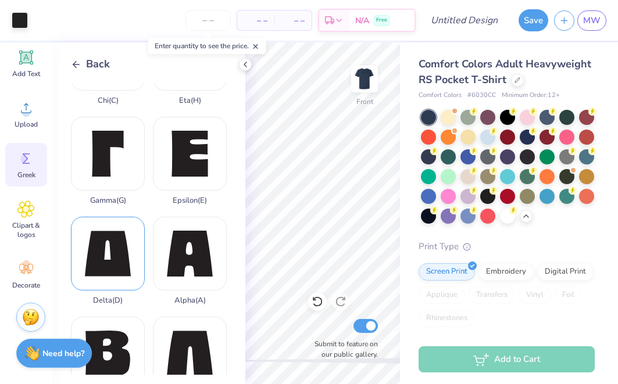
click at [114, 252] on div "Delta ( D )" at bounding box center [108, 261] width 74 height 88
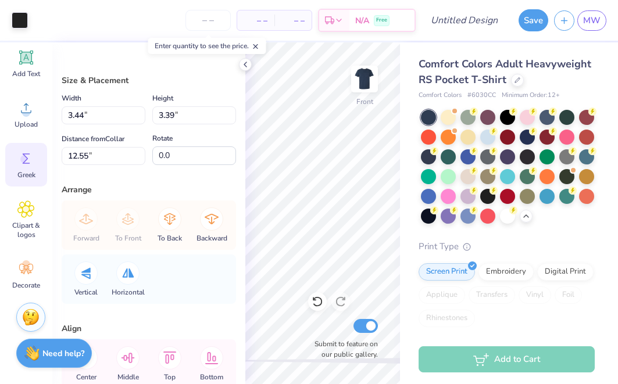
click at [27, 171] on span "Greek" at bounding box center [26, 174] width 18 height 9
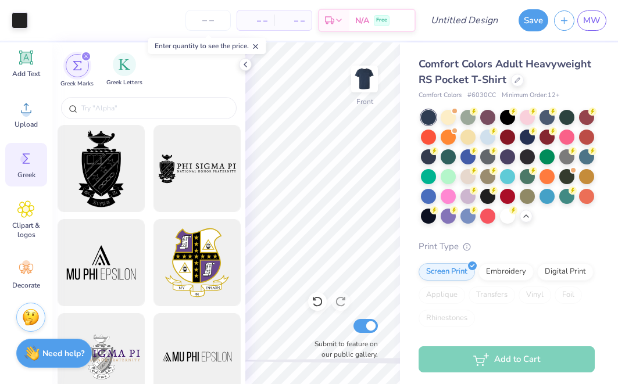
click at [130, 76] on div "Greek Letters" at bounding box center [124, 70] width 36 height 34
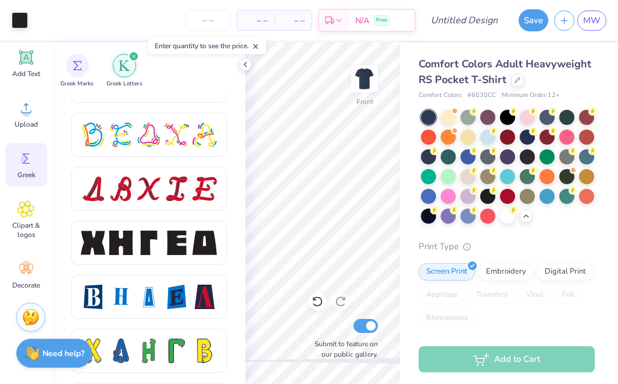
scroll to position [1483, 0]
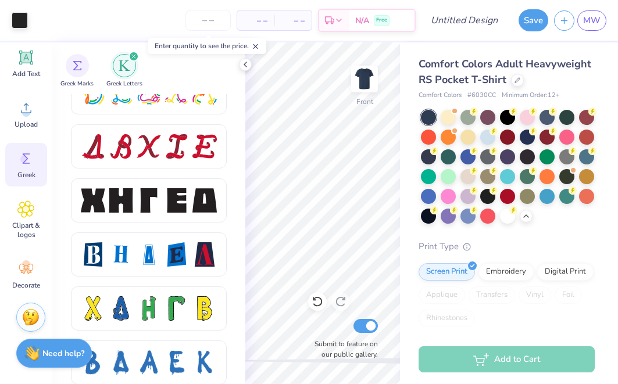
click at [124, 211] on div at bounding box center [121, 200] width 24 height 24
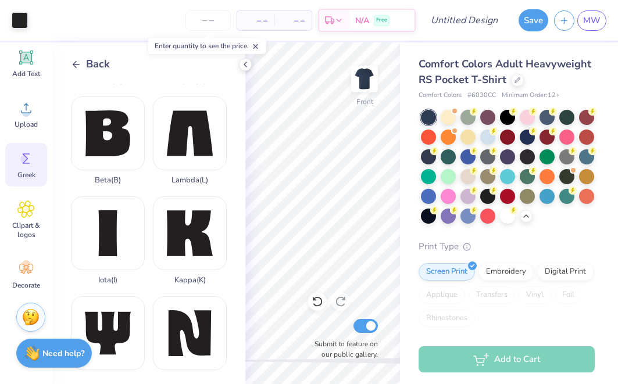
scroll to position [282, 0]
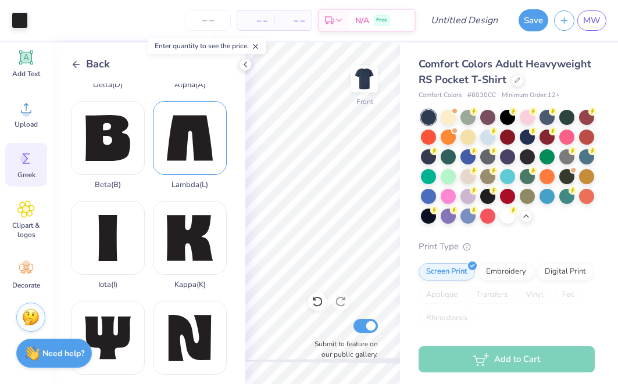
click at [189, 152] on div "Lambda ( L )" at bounding box center [190, 145] width 74 height 88
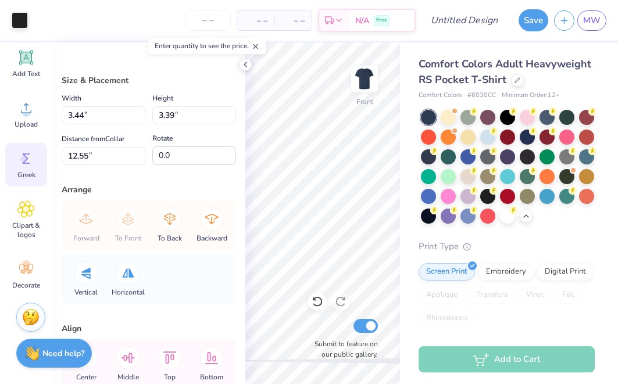
click at [27, 152] on icon at bounding box center [25, 158] width 17 height 17
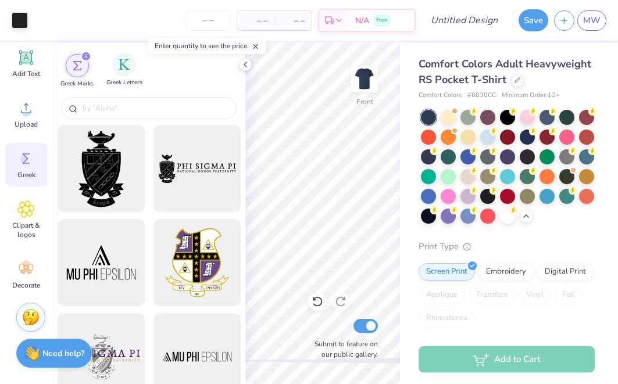
click at [112, 77] on div "Greek Letters" at bounding box center [124, 70] width 36 height 34
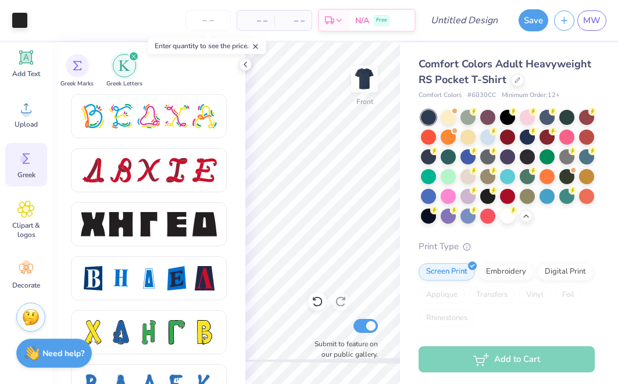
scroll to position [1463, 0]
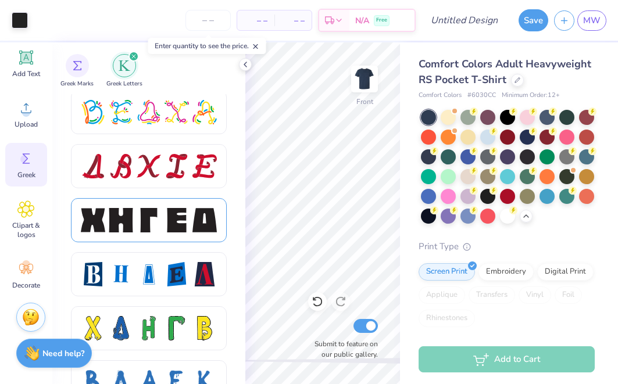
click at [116, 223] on div at bounding box center [121, 220] width 24 height 24
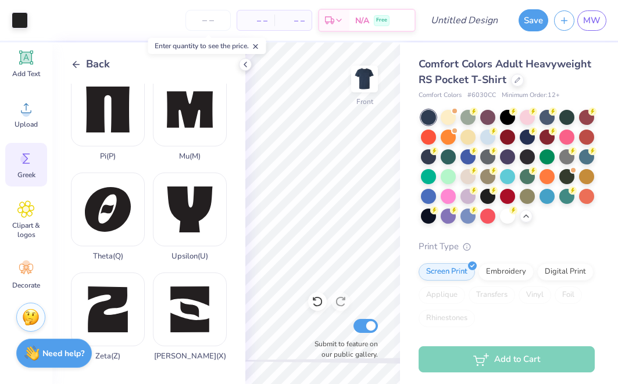
scroll to position [911, 0]
click at [104, 301] on div "Zeta ( Z )" at bounding box center [108, 317] width 74 height 88
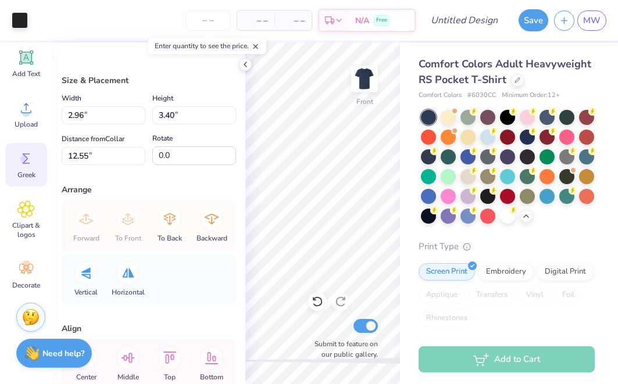
click at [30, 163] on icon at bounding box center [27, 158] width 8 height 10
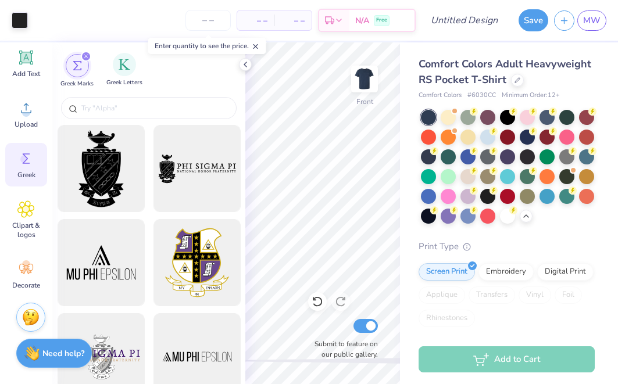
click at [127, 82] on span "Greek Letters" at bounding box center [124, 82] width 36 height 9
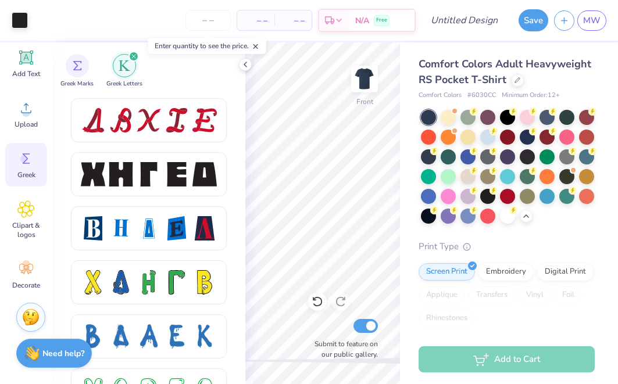
scroll to position [1528, 0]
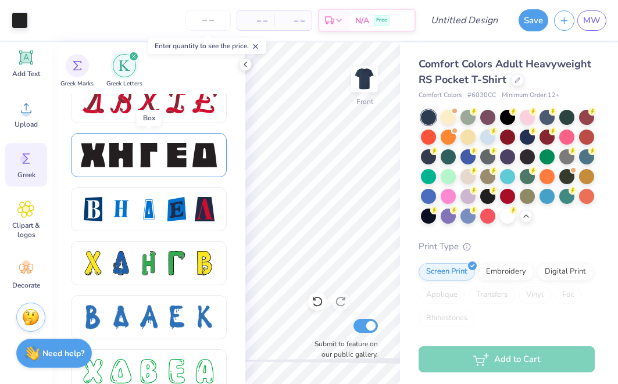
click at [163, 151] on div at bounding box center [149, 155] width 136 height 24
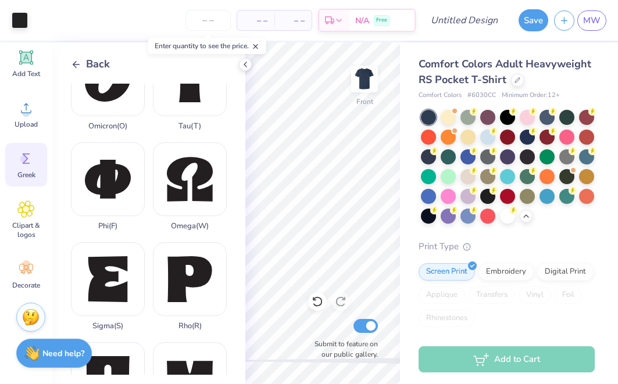
scroll to position [644, 0]
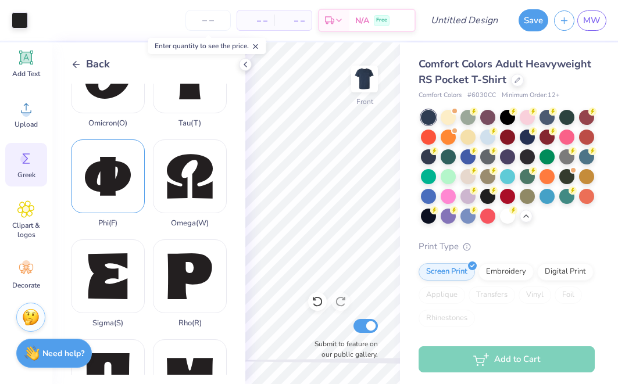
click at [103, 190] on div "Phi ( F )" at bounding box center [108, 183] width 74 height 88
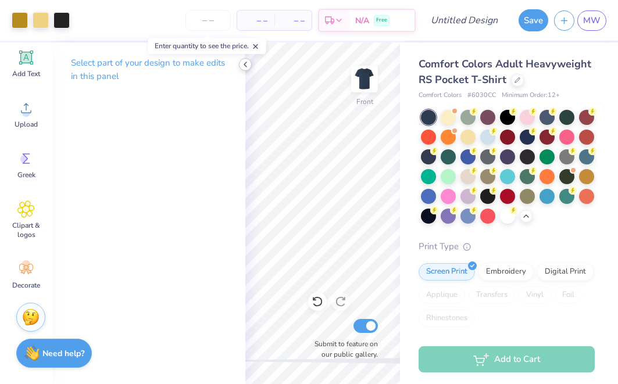
click at [245, 60] on icon at bounding box center [245, 64] width 9 height 9
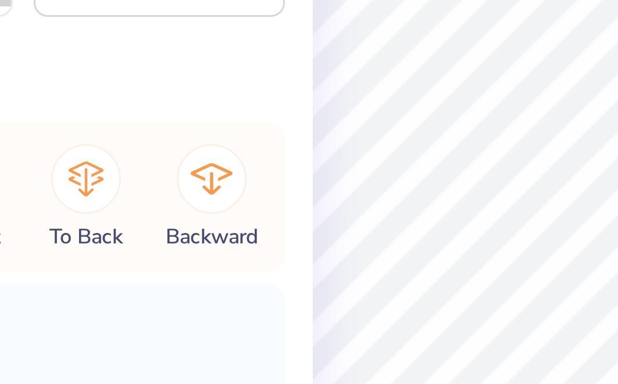
type input "3.48"
type input "3.39"
type input "12.55"
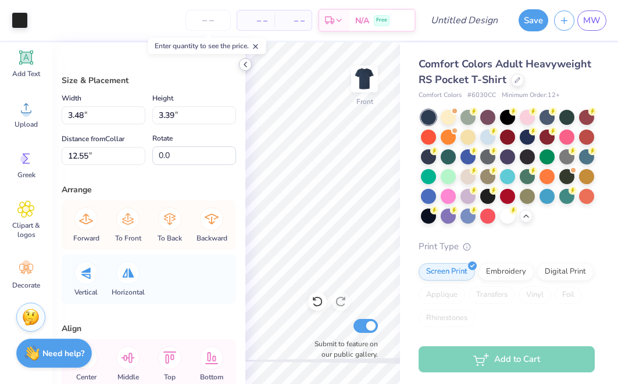
click at [243, 64] on icon at bounding box center [245, 64] width 9 height 9
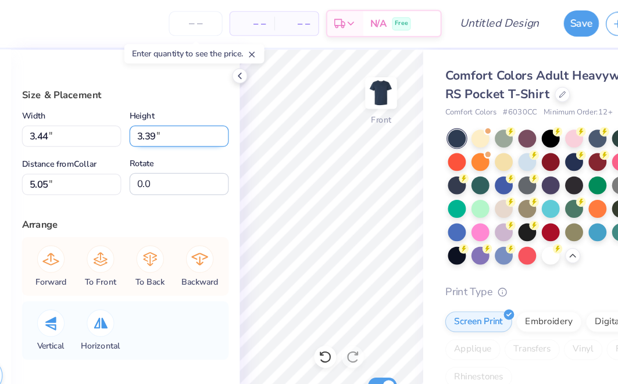
type input "1.06"
type input "1.05"
type input "7.39"
type input "-7.4"
click at [241, 64] on icon at bounding box center [245, 64] width 9 height 9
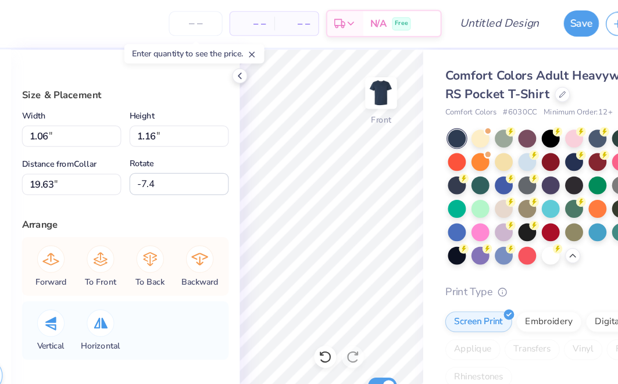
type input "0.81"
type input "0.88"
type input "19.87"
type input "2.96"
type input "3.40"
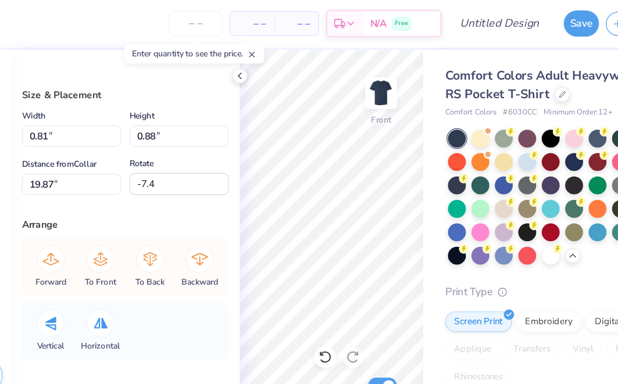
type input "9.66"
type input "0.0"
type input "0.75"
type input "0.86"
type input "12.20"
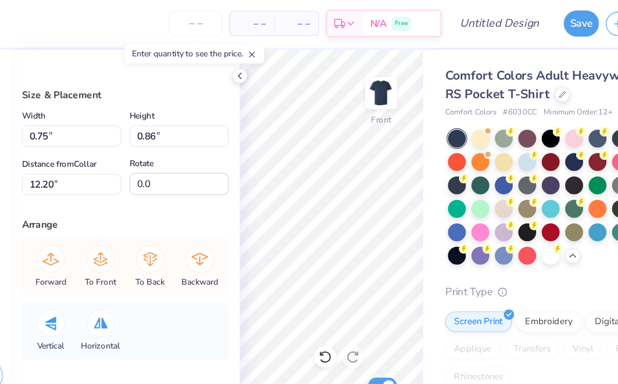
type input "-9.6"
type input "0.47"
type input "1.62"
type input "17.20"
type input "0.0"
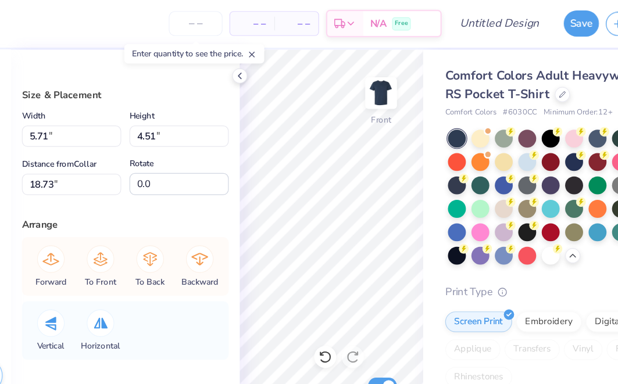
type input "0.88"
type input "0.96"
type input "19.60"
type input "-9.6"
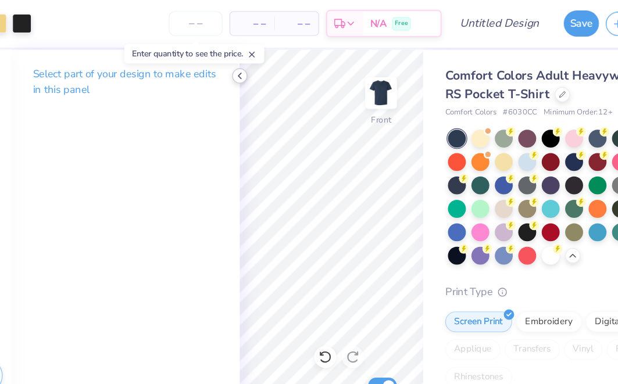
click at [241, 62] on icon at bounding box center [245, 64] width 9 height 9
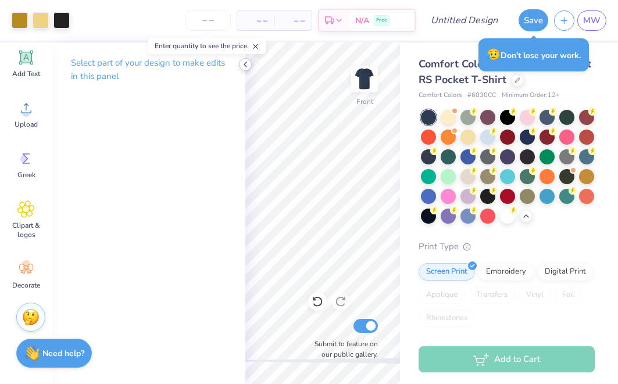
click at [245, 66] on icon at bounding box center [245, 64] width 9 height 9
click at [249, 67] on icon at bounding box center [245, 64] width 9 height 9
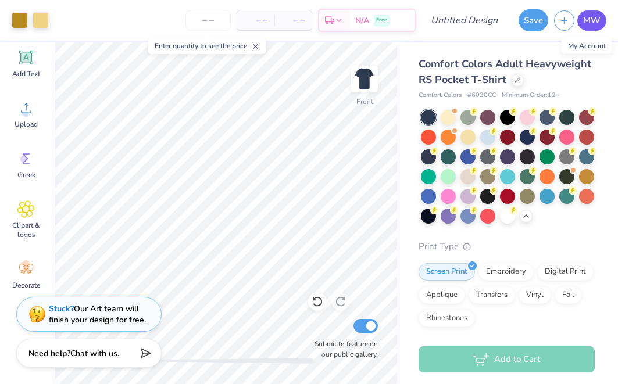
click at [587, 28] on link "MW" at bounding box center [591, 20] width 29 height 20
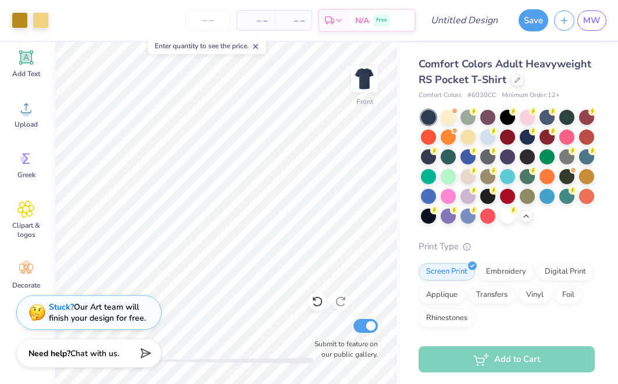
click at [120, 317] on div "Stuck? Our Art team will finish your design for free." at bounding box center [97, 313] width 97 height 22
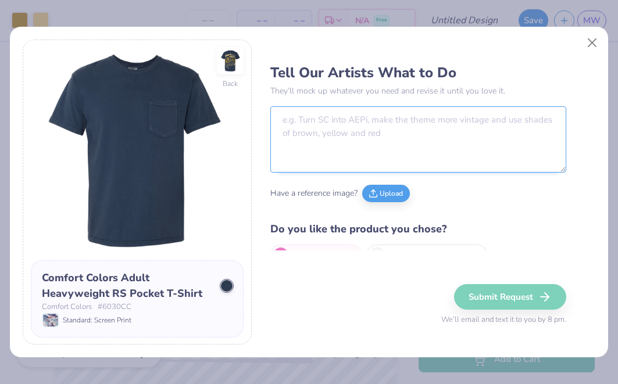
click at [376, 139] on textarea at bounding box center [417, 139] width 295 height 66
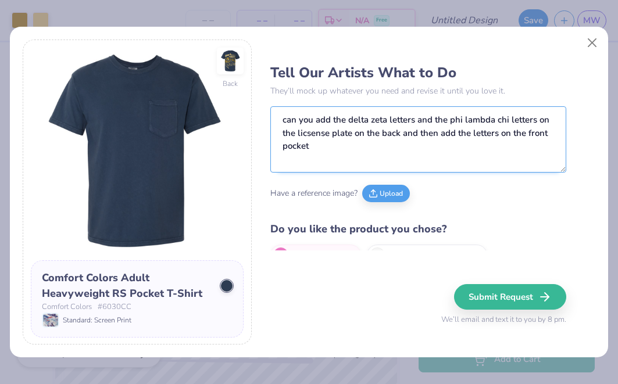
click at [416, 121] on textarea "can you add the delta zeta letters and the phi lambda chi letters on the licsen…" at bounding box center [417, 139] width 295 height 66
click at [442, 123] on textarea "can you add the delta zeta letters X and the phi lambda chi letters on the lics…" at bounding box center [417, 139] width 295 height 66
click at [483, 135] on textarea "can you add the delta zeta letters X the phi lambda chi letters on the licsense…" at bounding box center [417, 139] width 295 height 66
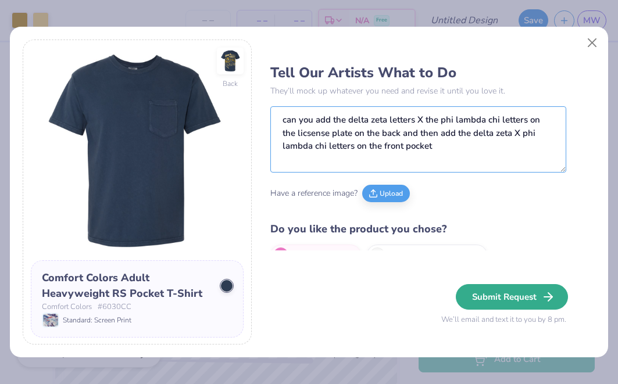
type textarea "can you add the delta zeta letters X the phi lambda chi letters on the licsense…"
click at [546, 301] on icon "button" at bounding box center [548, 297] width 14 height 14
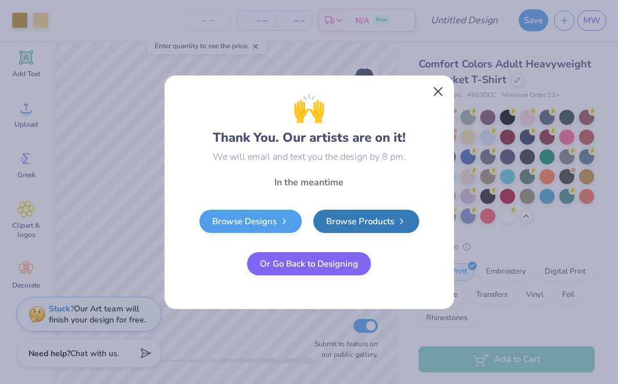
click at [438, 93] on button "Close" at bounding box center [437, 91] width 22 height 22
